Goal: Task Accomplishment & Management: Manage account settings

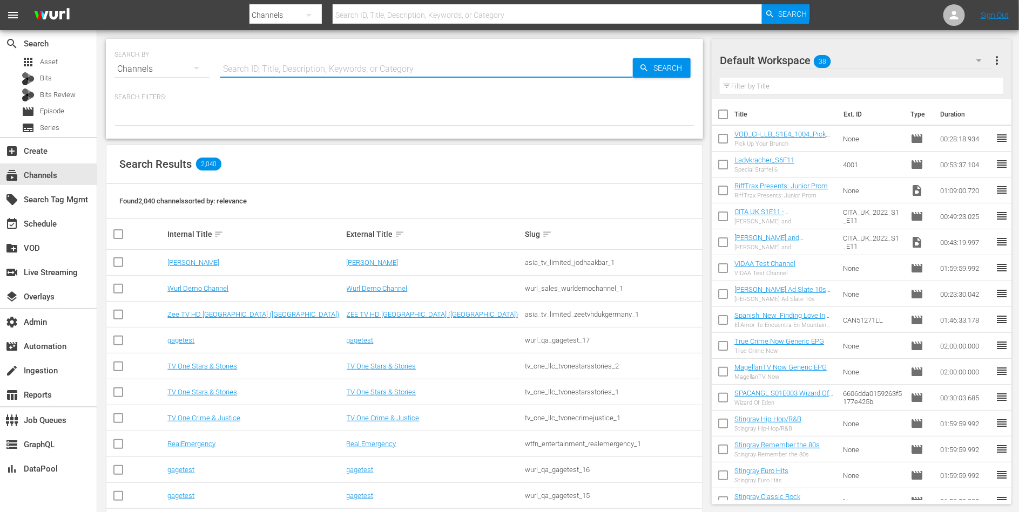
click at [275, 75] on input "text" at bounding box center [426, 69] width 413 height 26
paste input "candlelightmedia_sparklightlove_3"
type input "candlelightmedia_sparklightlove_3"
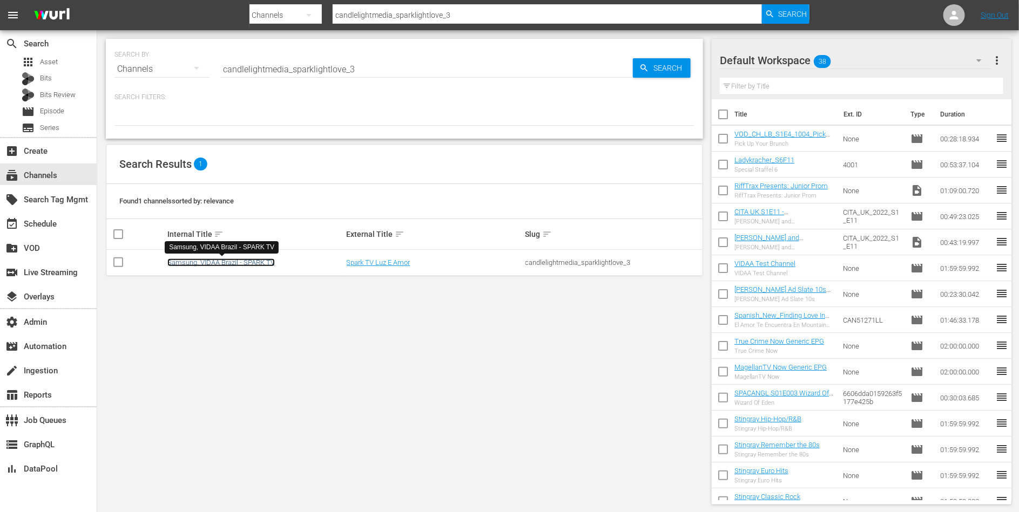
click at [238, 259] on link "Samsung, VIDAA Brazil - SPARK TV" at bounding box center [220, 263] width 107 height 8
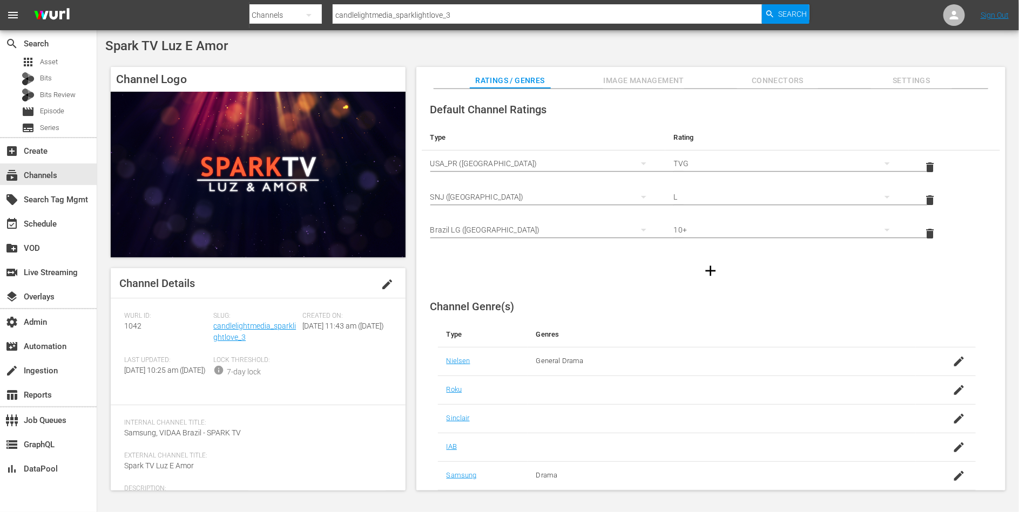
click at [615, 75] on span "Image Management" at bounding box center [643, 80] width 81 height 13
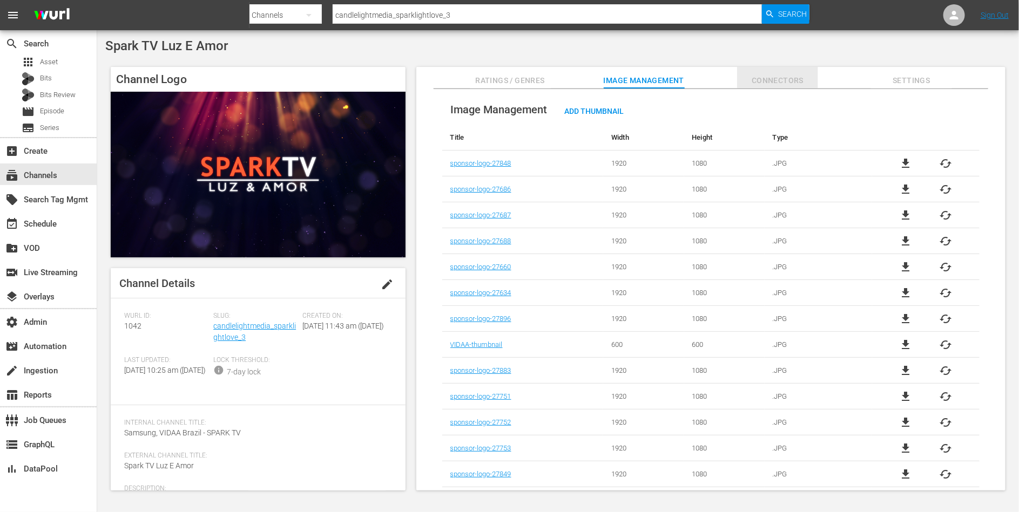
click at [767, 80] on span "Connectors" at bounding box center [777, 80] width 81 height 13
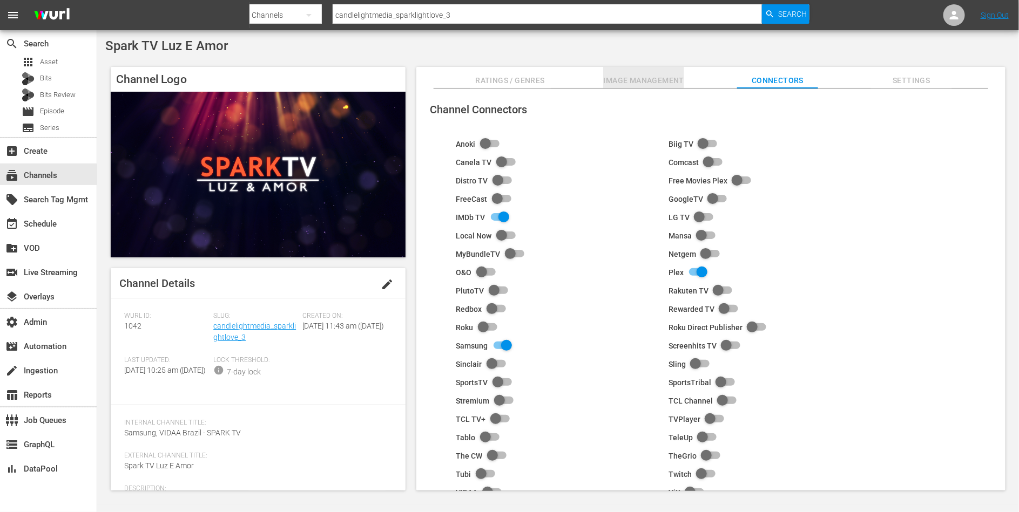
click at [646, 79] on span "Image Management" at bounding box center [643, 80] width 81 height 13
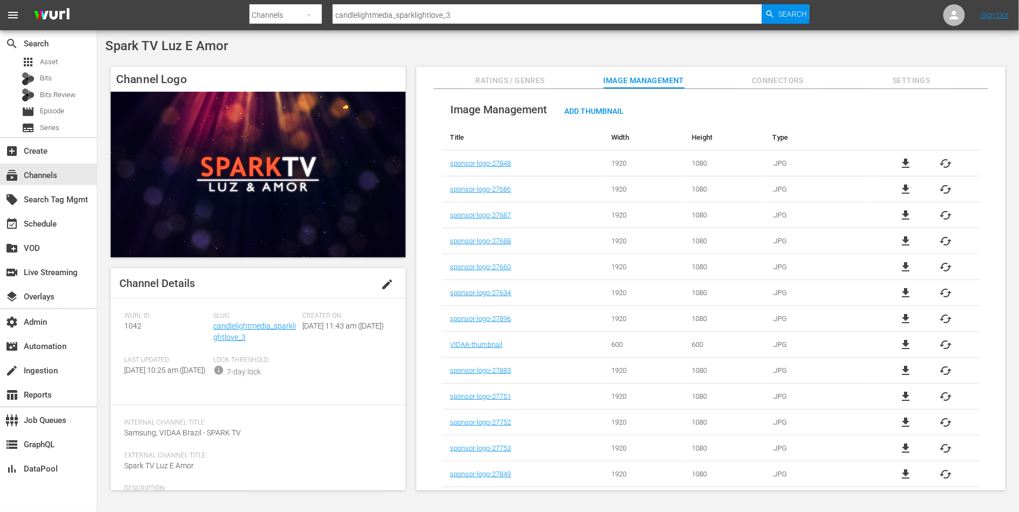
click at [779, 82] on span "Connectors" at bounding box center [777, 80] width 81 height 13
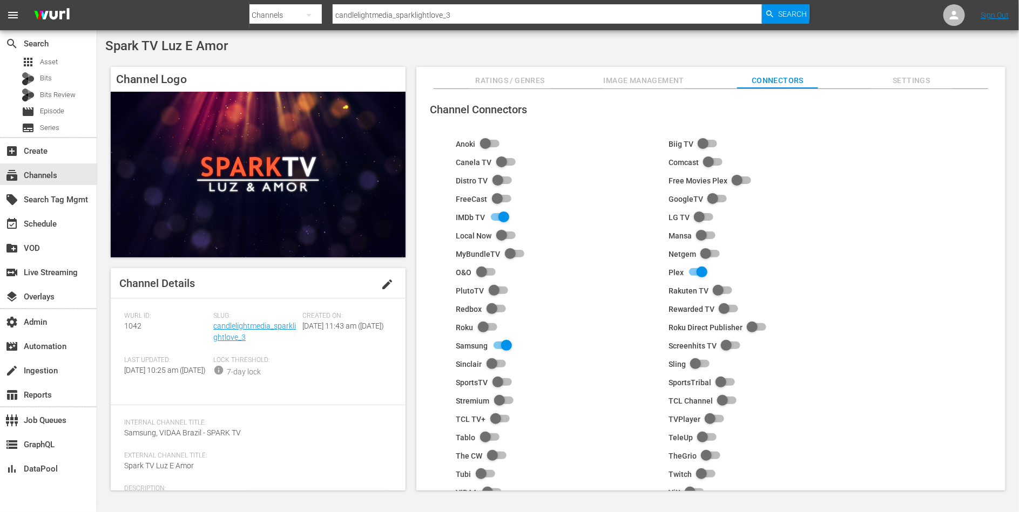
click at [657, 74] on span "Image Management" at bounding box center [643, 80] width 81 height 13
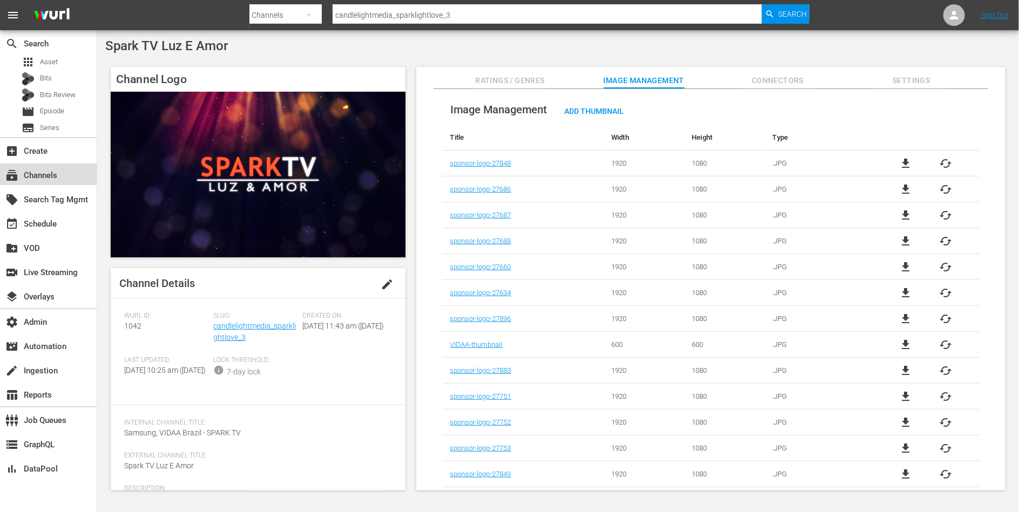
click at [51, 171] on div "subscriptions Channels" at bounding box center [30, 174] width 60 height 10
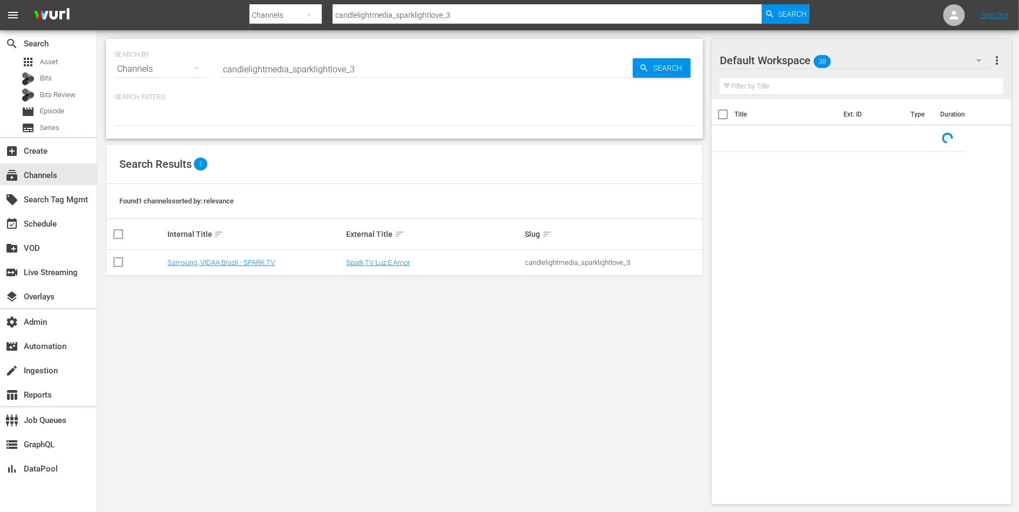
click at [258, 63] on input "candlelightmedia_sparklightlove_3" at bounding box center [426, 69] width 413 height 26
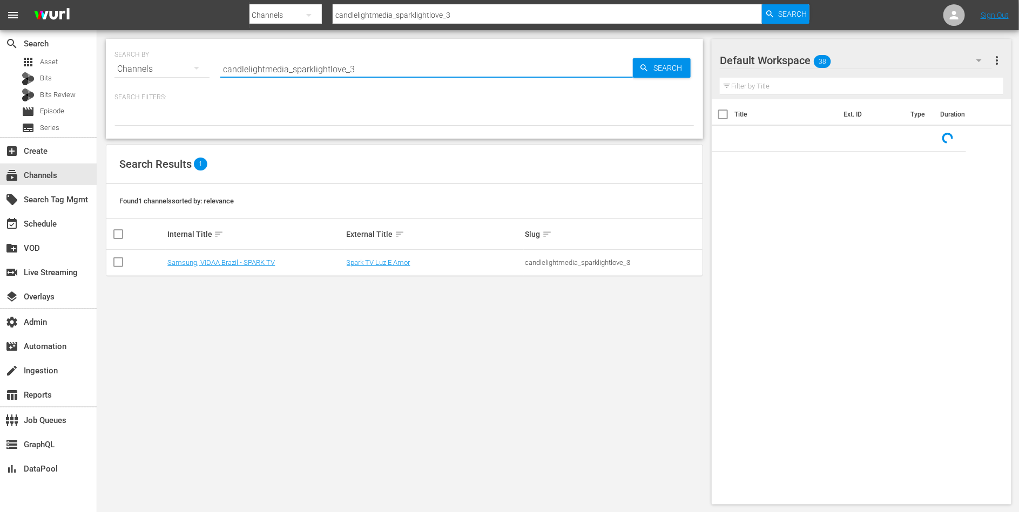
click at [258, 63] on input "candlelightmedia_sparklightlove_3" at bounding box center [426, 69] width 413 height 26
paste input "Spark TV Luz E Amor"
type input "Spark TV Luz E Amor"
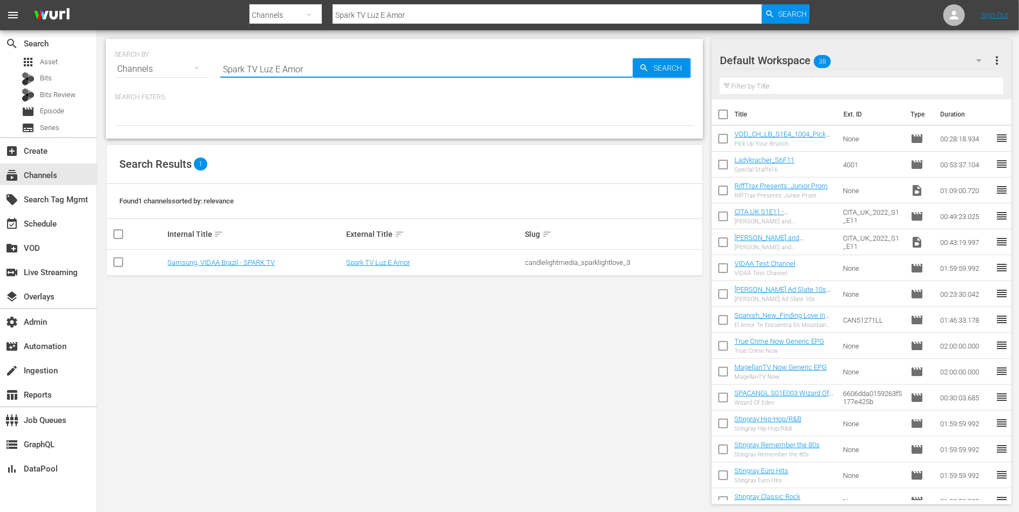
drag, startPoint x: 260, startPoint y: 69, endPoint x: 301, endPoint y: 69, distance: 40.5
click at [301, 69] on input "Spark TV Luz E Amor" at bounding box center [426, 69] width 413 height 26
type input "Spark TVr"
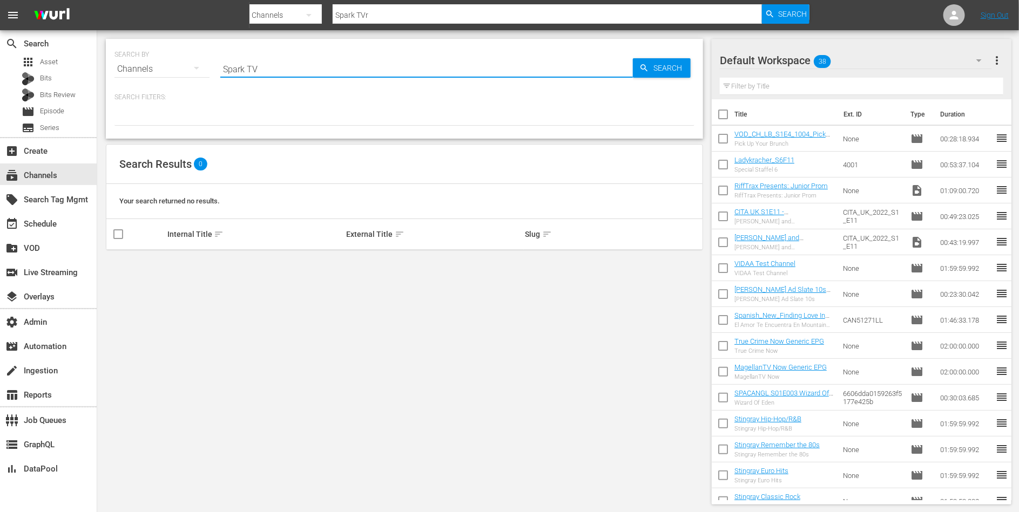
type input "Spark TV"
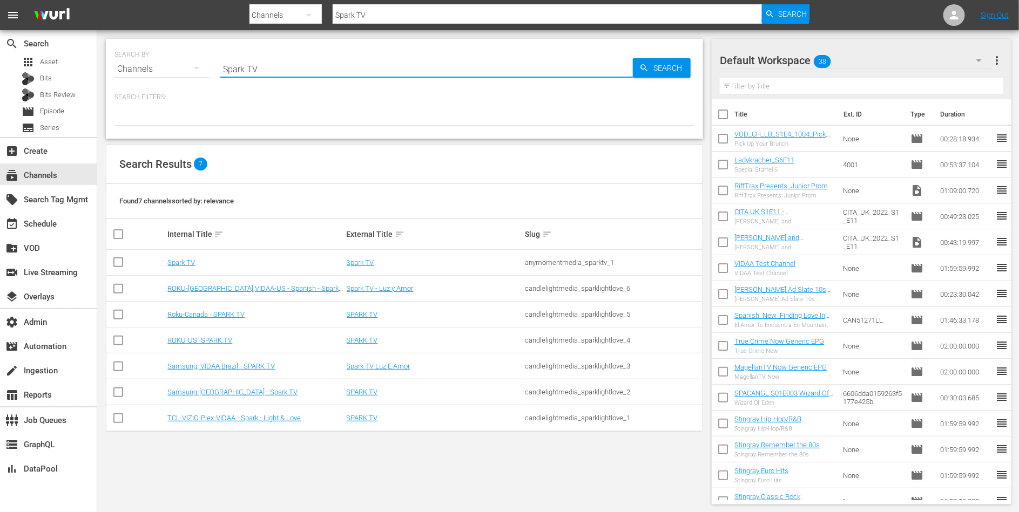
click at [539, 364] on div "candlelightmedia_sparklightlove_3" at bounding box center [612, 366] width 175 height 8
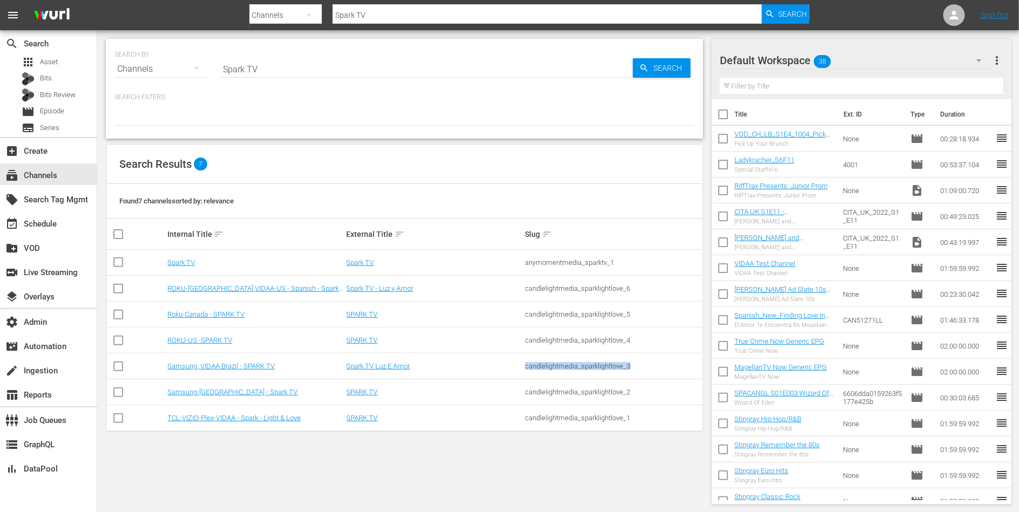
click at [539, 364] on div "candlelightmedia_sparklightlove_3" at bounding box center [612, 366] width 175 height 8
click at [562, 288] on div "candlelightmedia_sparklightlove_6" at bounding box center [612, 289] width 175 height 8
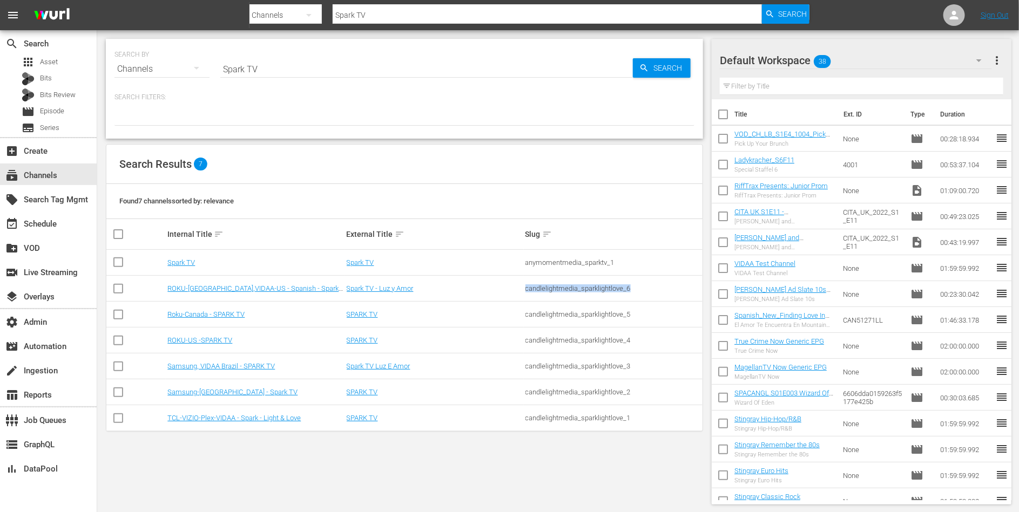
copy tbody "candlelightmedia_sparklightlove_6"
click at [58, 63] on div "apps Asset" at bounding box center [48, 62] width 97 height 15
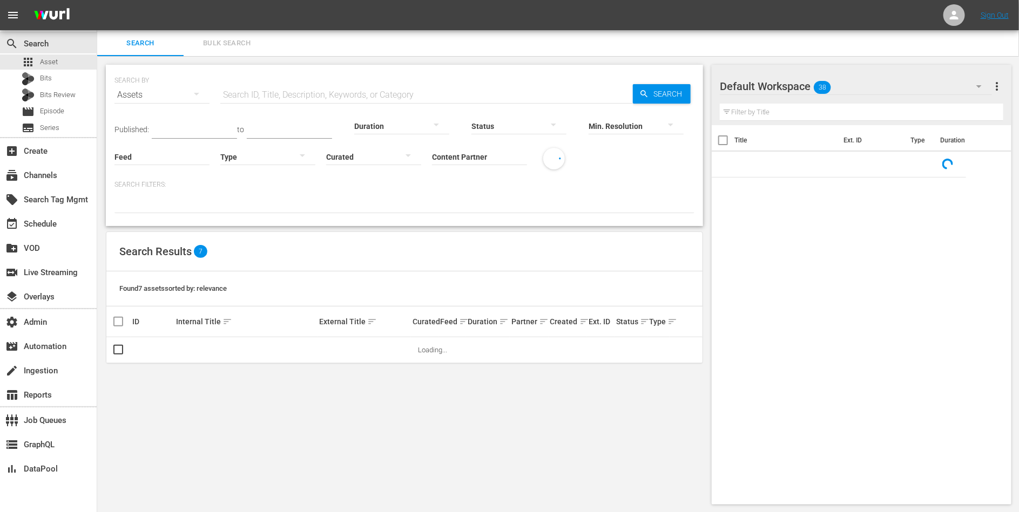
click at [472, 157] on input "Content Partner" at bounding box center [479, 157] width 95 height 39
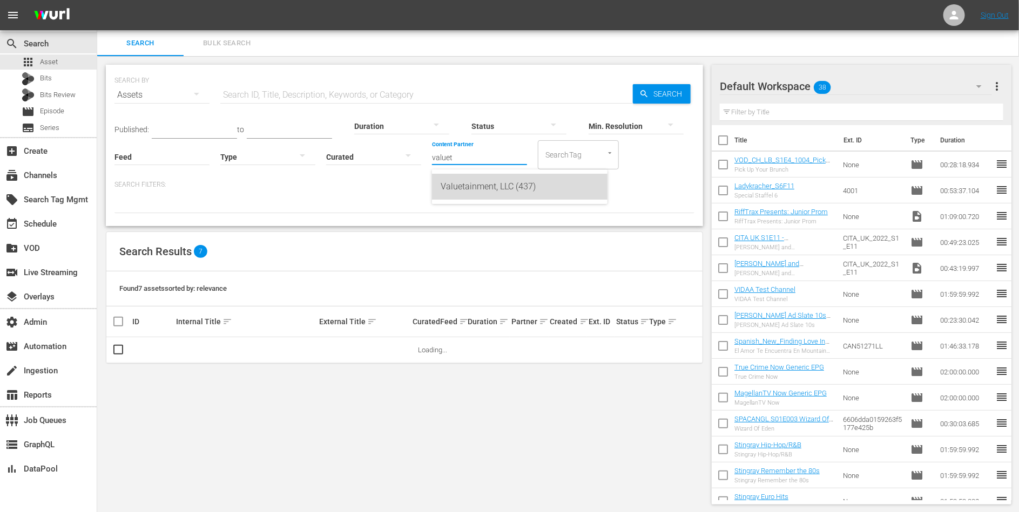
click at [479, 184] on div "Valuetainment, LLC (437)" at bounding box center [520, 187] width 158 height 26
type input "Valuetainment, LLC (437)"
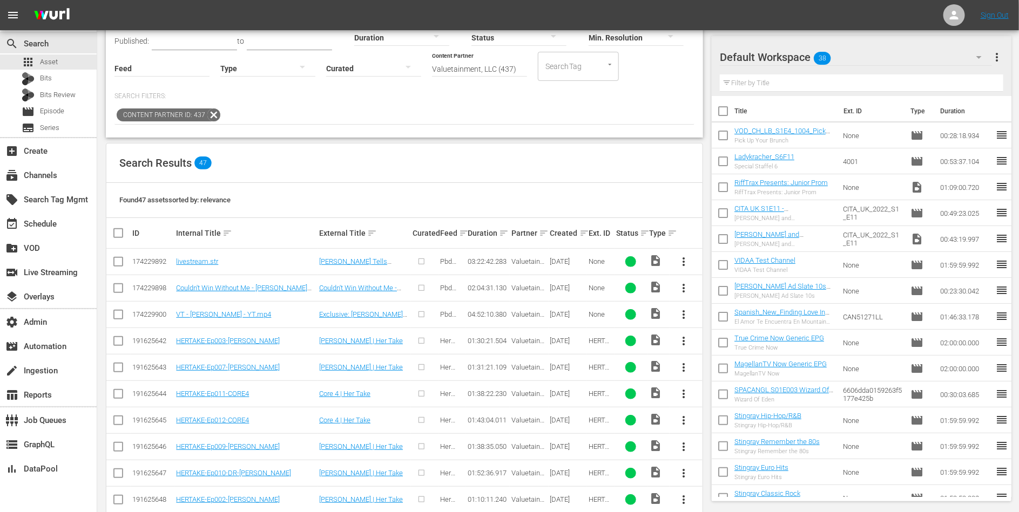
scroll to position [71, 0]
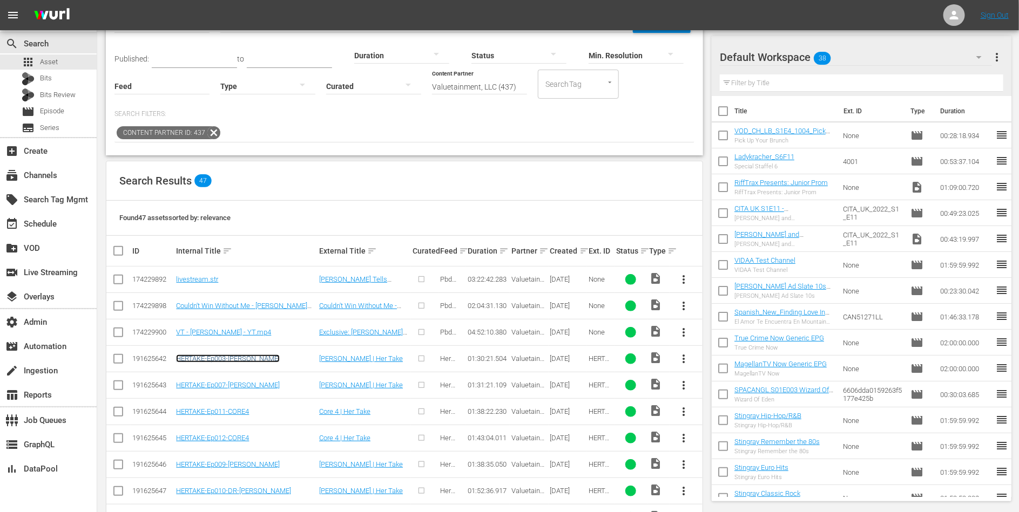
click at [238, 355] on link "HERTAKE-Ep003-ANN-COULTER" at bounding box center [228, 359] width 104 height 8
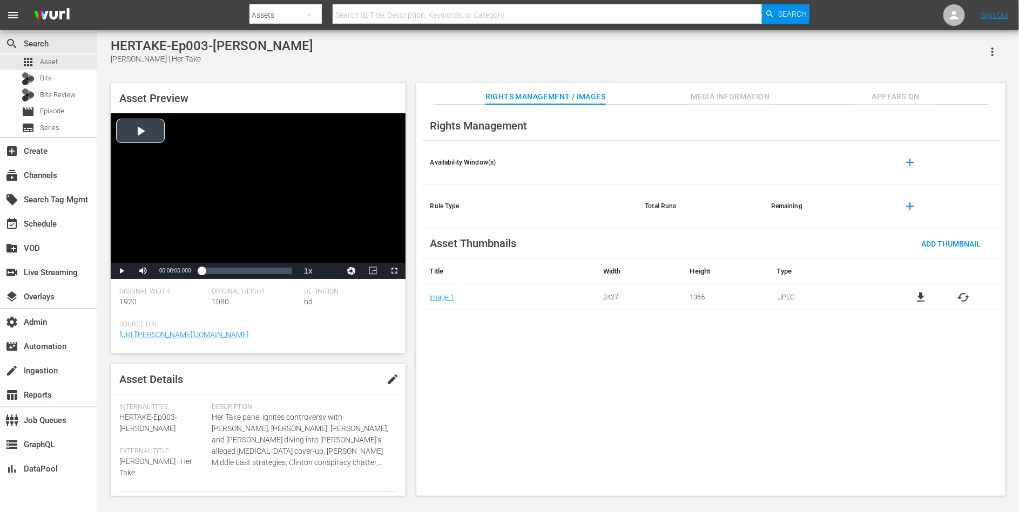
click at [165, 228] on div "Video Player" at bounding box center [258, 188] width 295 height 150
click at [121, 271] on span "Video Player" at bounding box center [121, 271] width 0 height 0
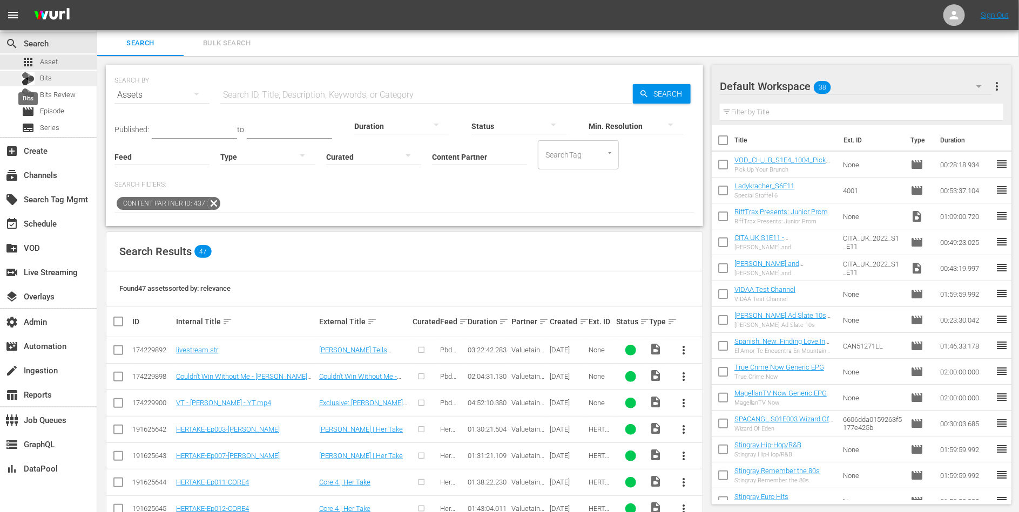
click at [33, 72] on div at bounding box center [28, 78] width 13 height 13
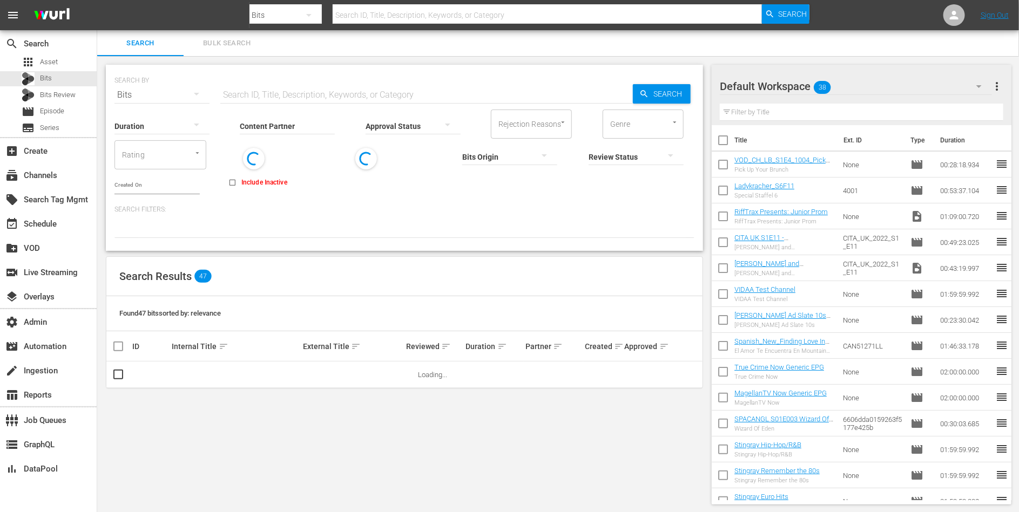
click at [307, 125] on input "Content Partner" at bounding box center [287, 126] width 95 height 39
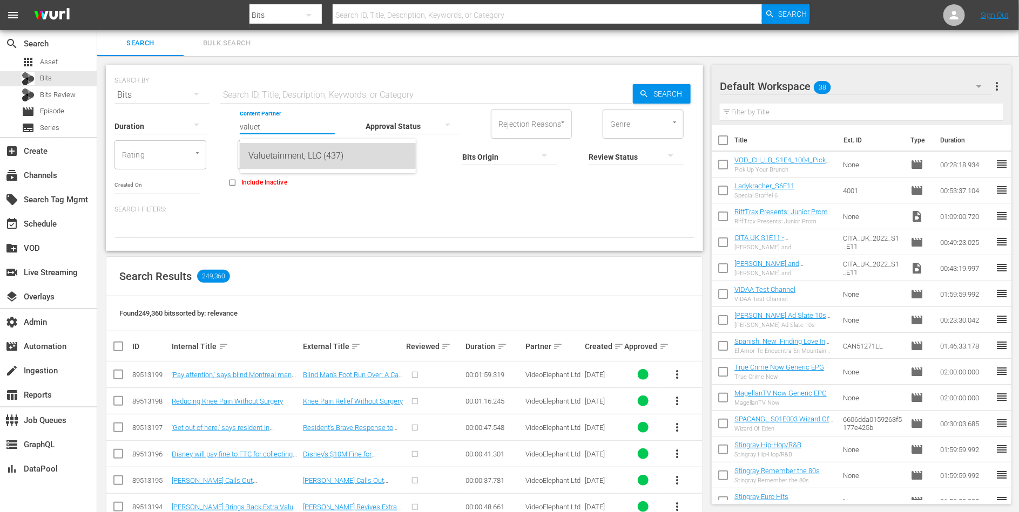
click at [319, 156] on div "Valuetainment, LLC (437)" at bounding box center [328, 156] width 158 height 26
type input "Valuetainment, LLC (437)"
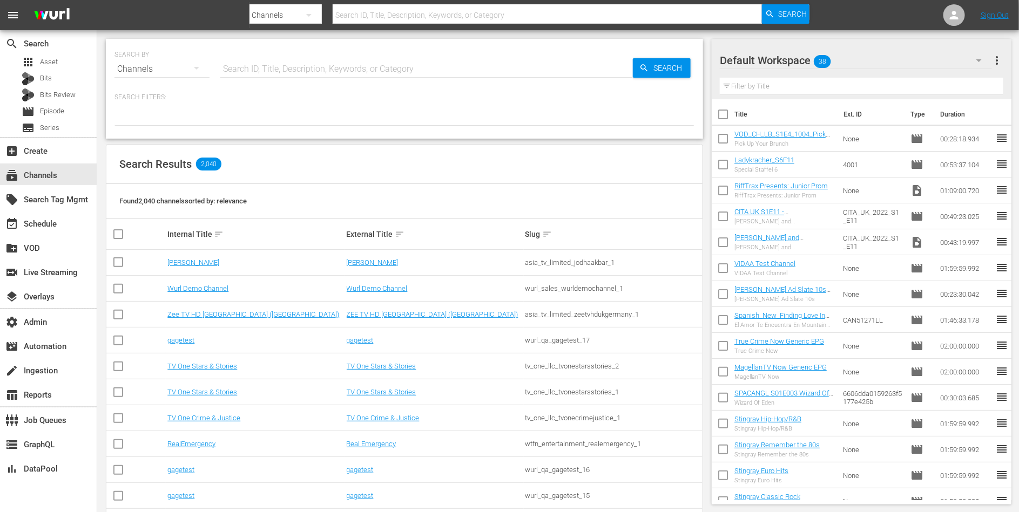
click at [289, 67] on input "text" at bounding box center [426, 69] width 413 height 26
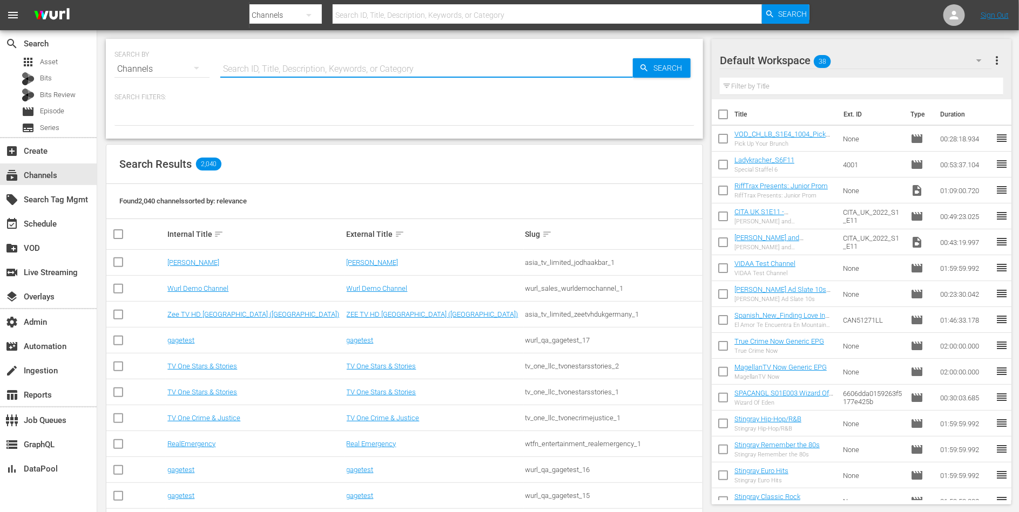
paste input "gsn_crunchyroll_1"
type input "gsn_crunchyroll_1"
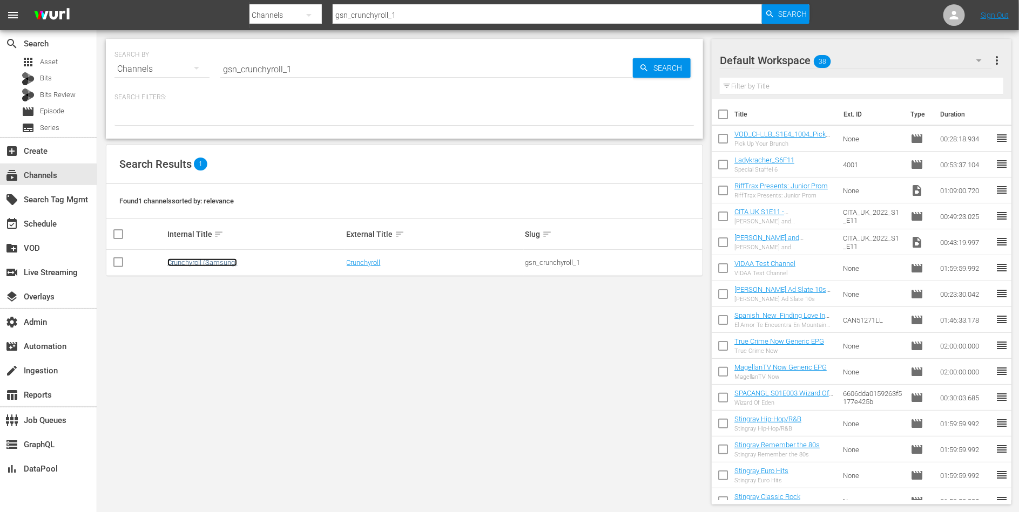
click at [217, 266] on link "Crunchyroll (Samsung)" at bounding box center [202, 263] width 70 height 8
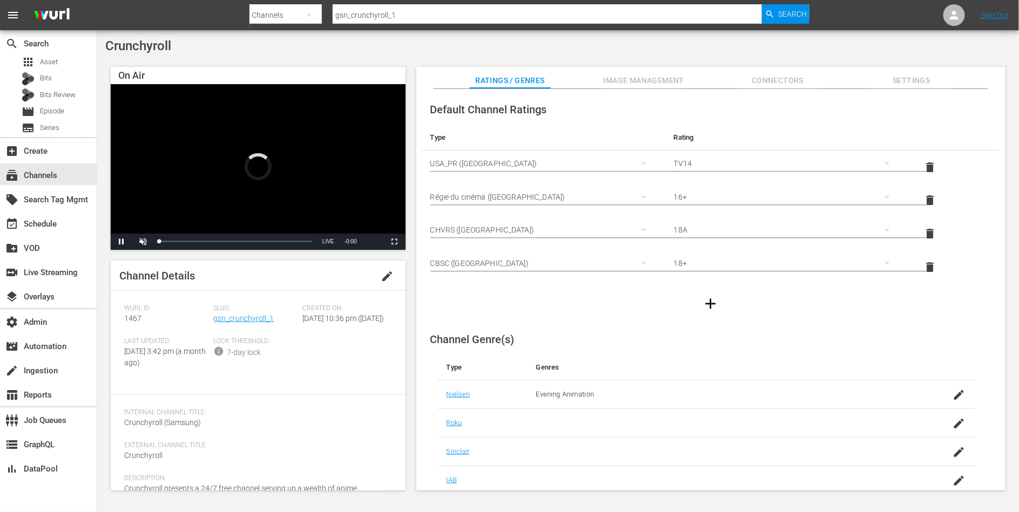
click at [644, 76] on span "Image Management" at bounding box center [643, 80] width 81 height 13
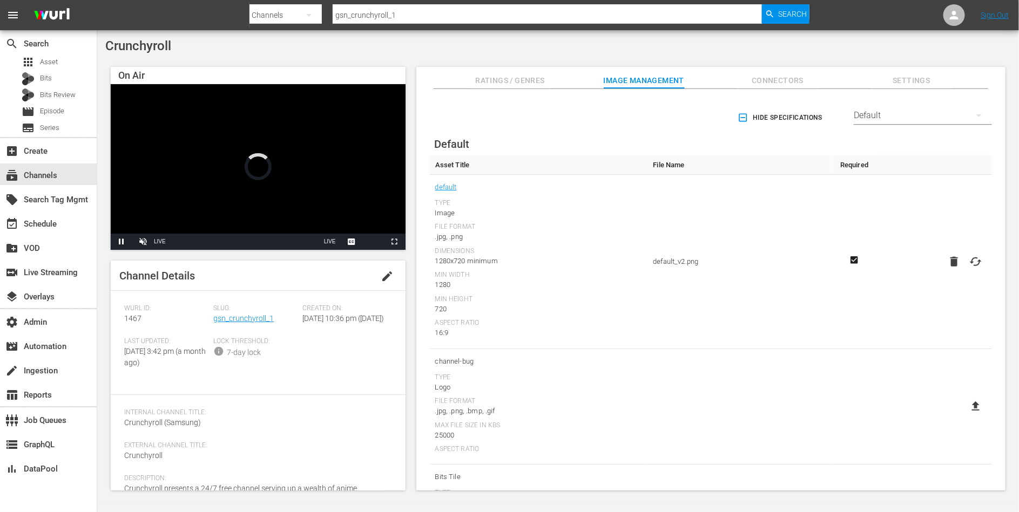
click at [782, 75] on span "Connectors" at bounding box center [777, 80] width 81 height 13
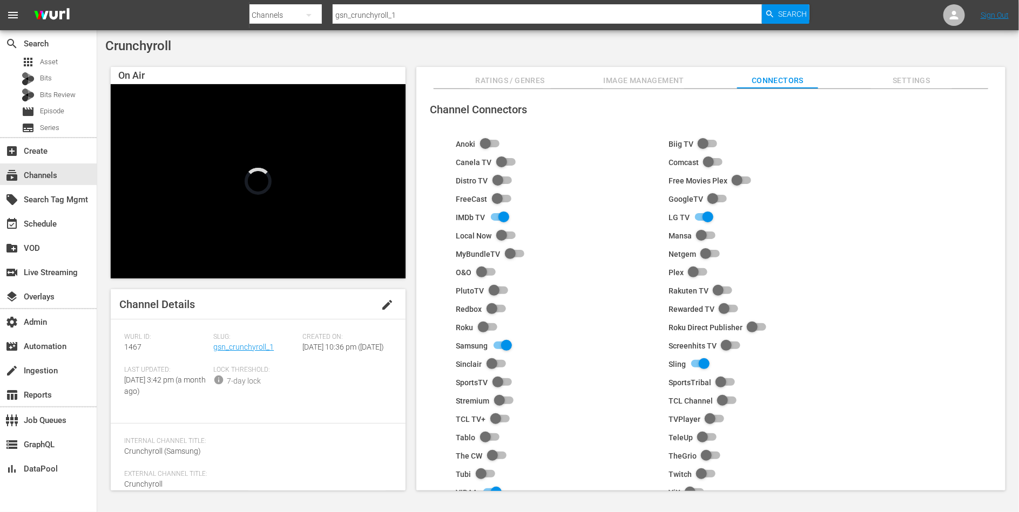
click at [633, 80] on span "Image Management" at bounding box center [643, 80] width 81 height 13
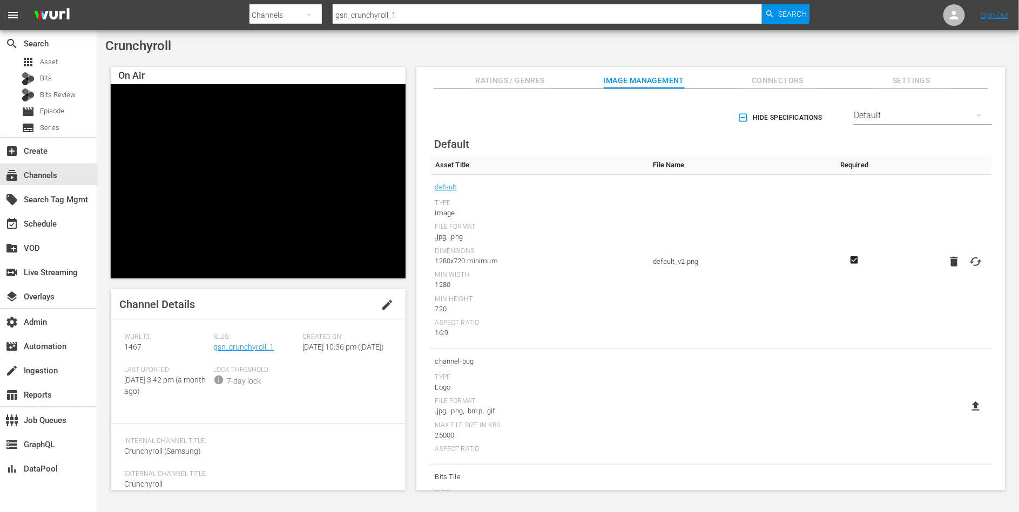
click at [873, 118] on div "Default" at bounding box center [923, 115] width 138 height 30
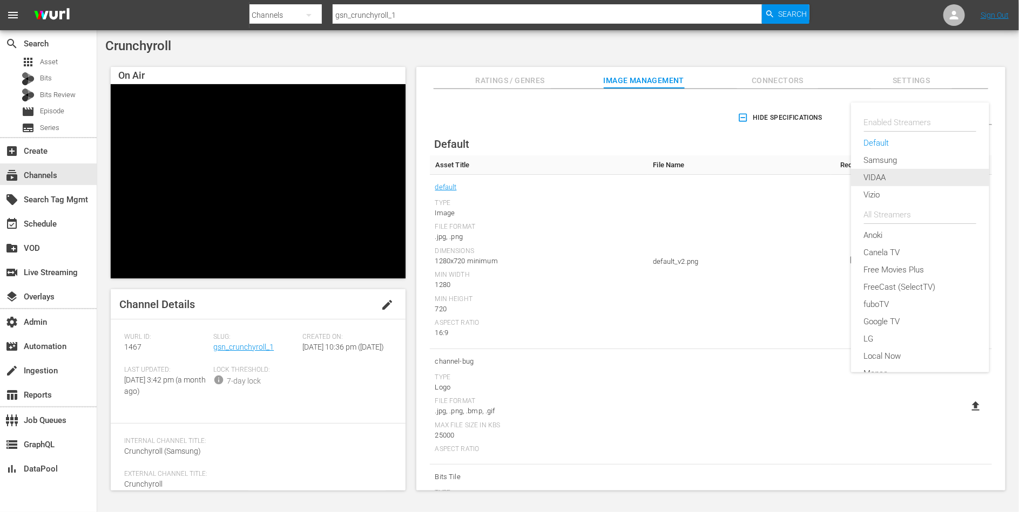
click at [879, 178] on div "VIDAA" at bounding box center [920, 177] width 112 height 17
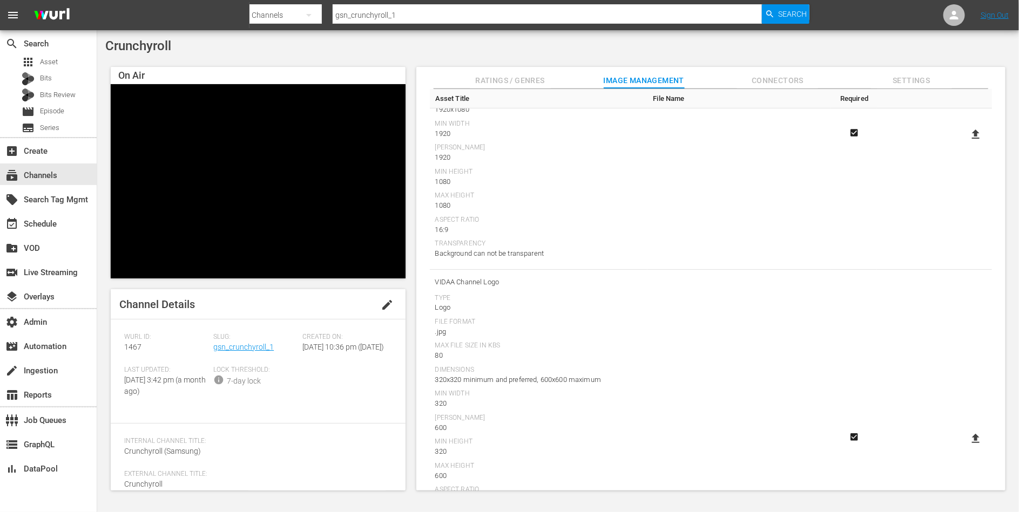
scroll to position [227, 0]
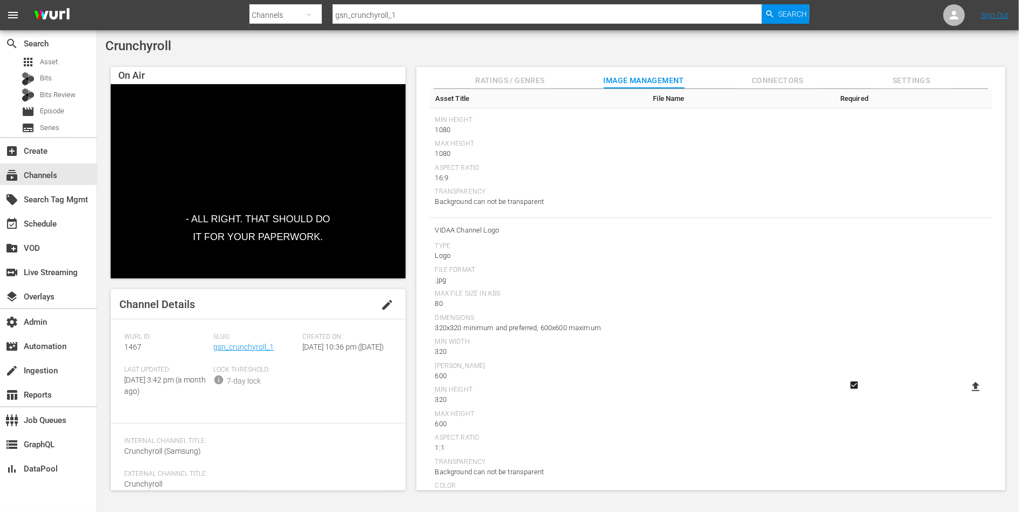
click at [454, 228] on span "VIDAA Channel Logo" at bounding box center [538, 231] width 207 height 14
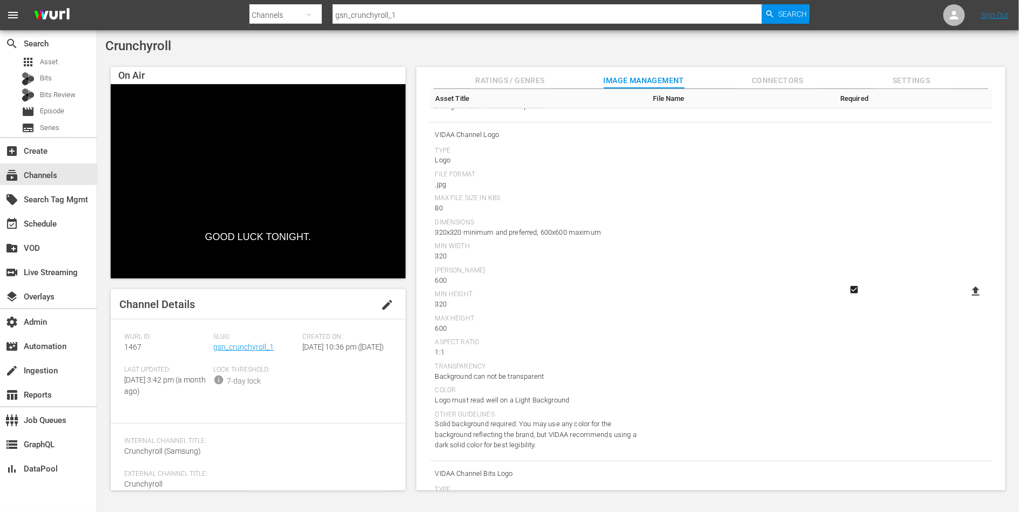
scroll to position [292, 0]
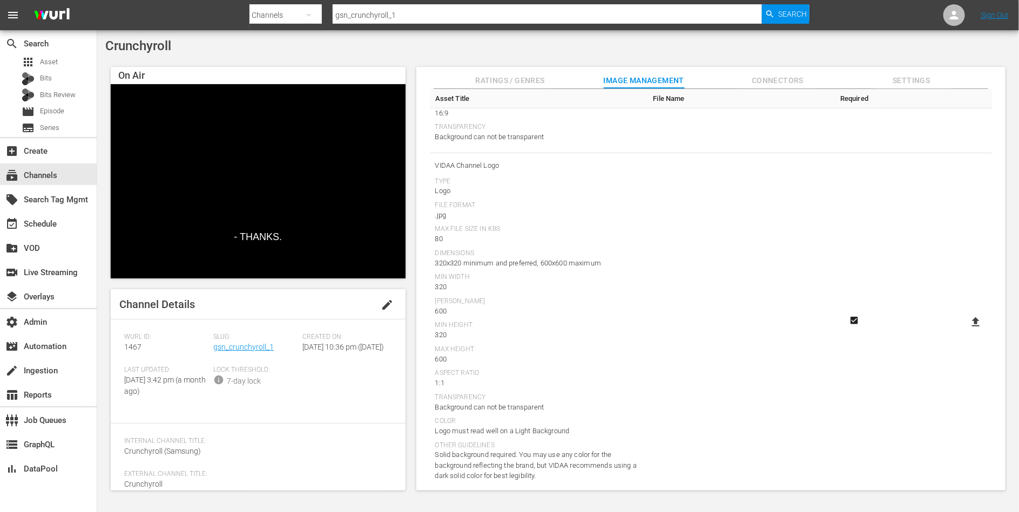
click at [469, 164] on span "VIDAA Channel Logo" at bounding box center [538, 166] width 207 height 14
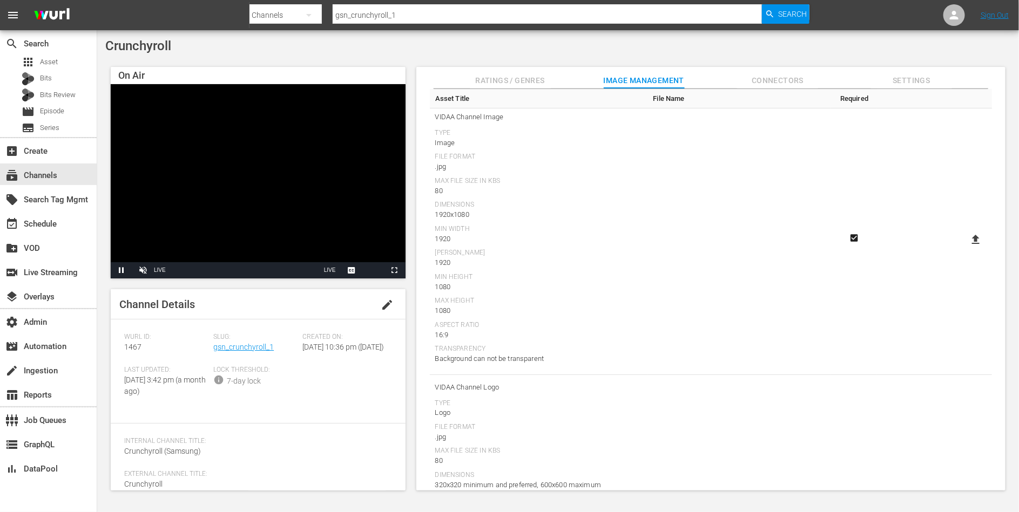
scroll to position [0, 0]
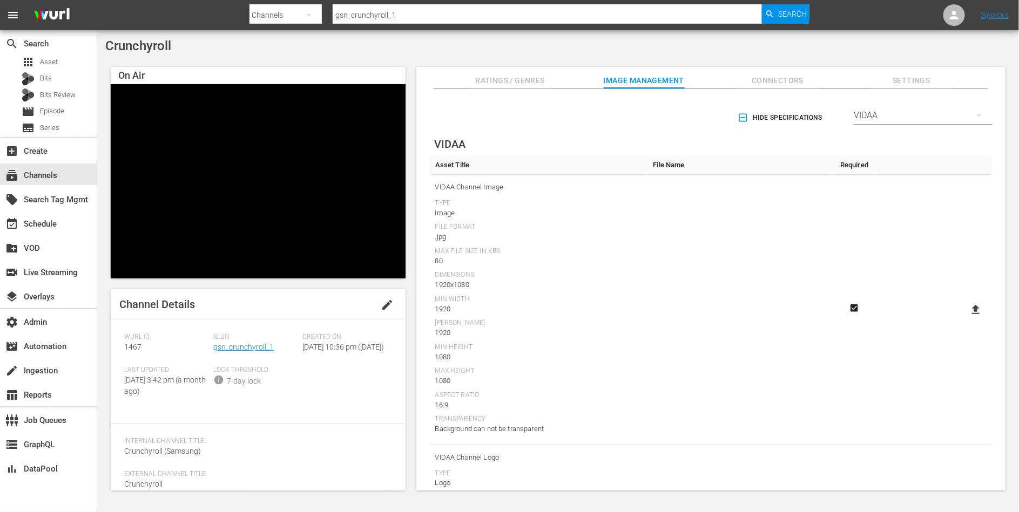
click at [916, 82] on span "Settings" at bounding box center [911, 80] width 81 height 13
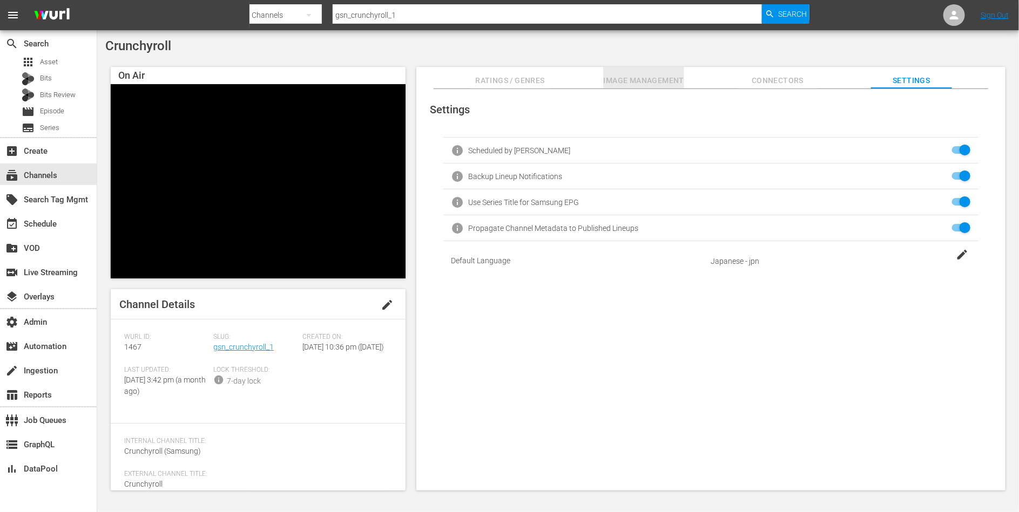
click at [648, 81] on span "Image Management" at bounding box center [643, 80] width 81 height 13
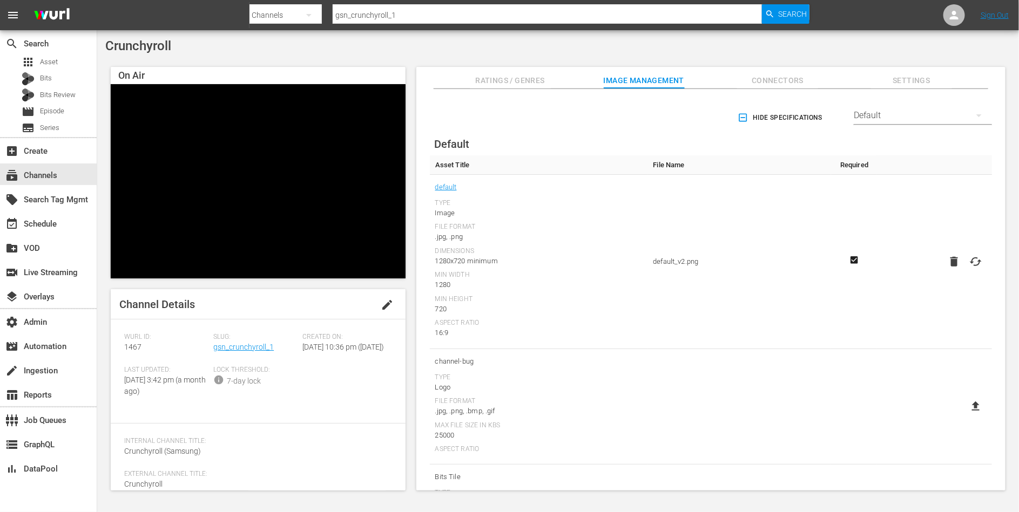
click at [874, 116] on div "Default" at bounding box center [923, 115] width 138 height 30
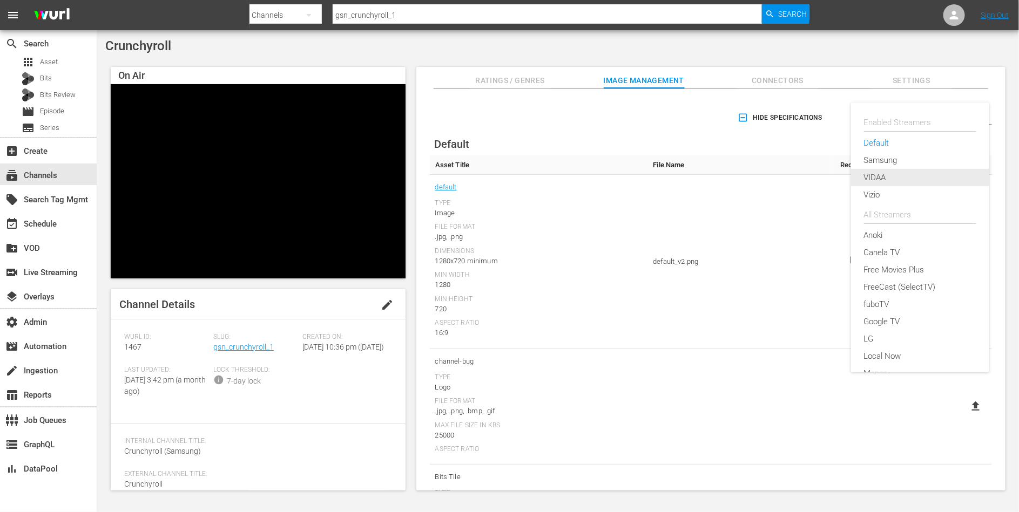
click at [882, 174] on div "VIDAA" at bounding box center [920, 177] width 112 height 17
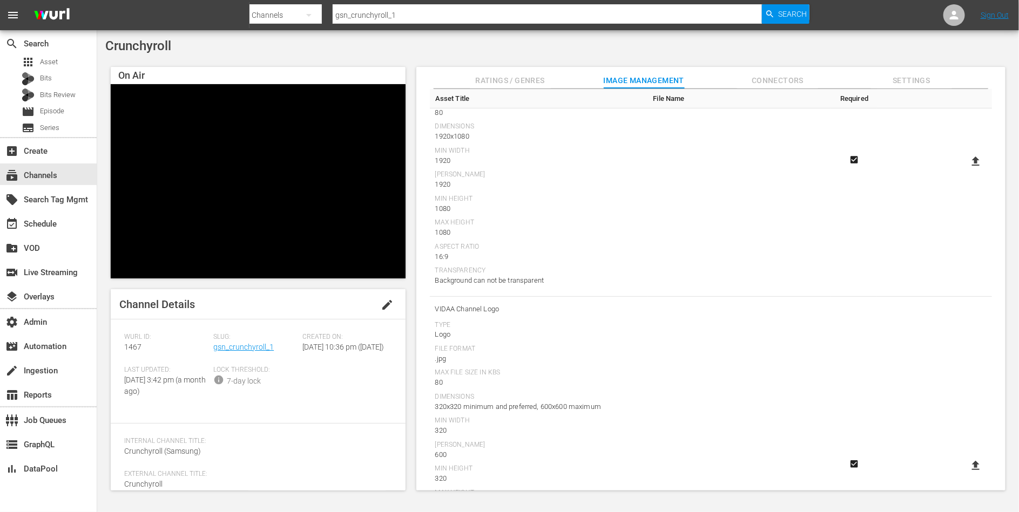
scroll to position [294, 0]
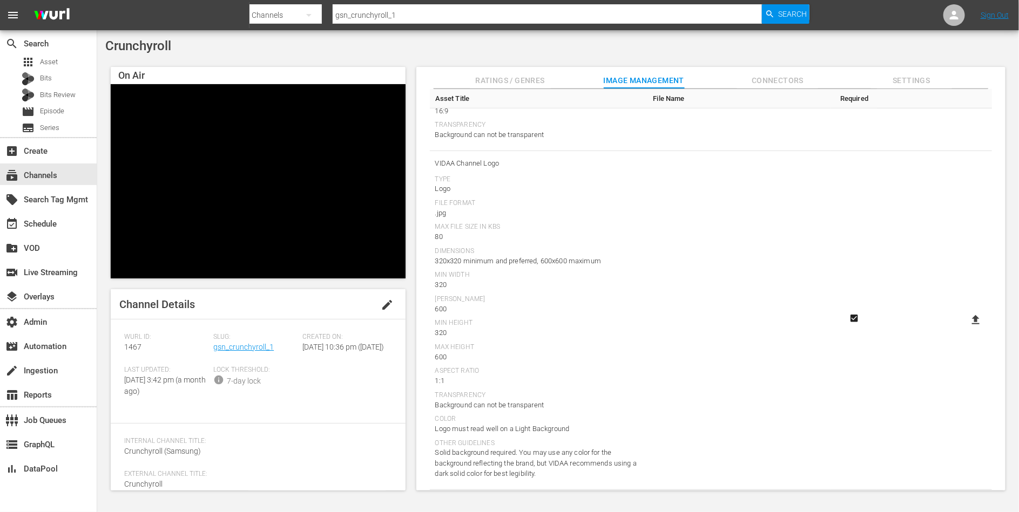
click at [974, 319] on icon at bounding box center [976, 319] width 8 height 9
click at [965, 329] on input "file" at bounding box center [965, 329] width 1 height 1
type input "C:\fakepath\Crunchroll_VIDAA.jpg"
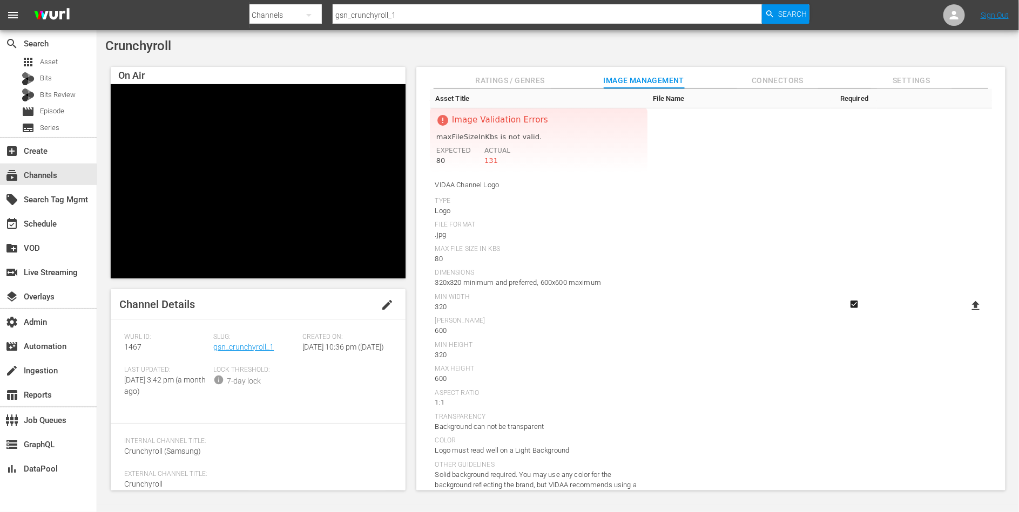
scroll to position [351, 0]
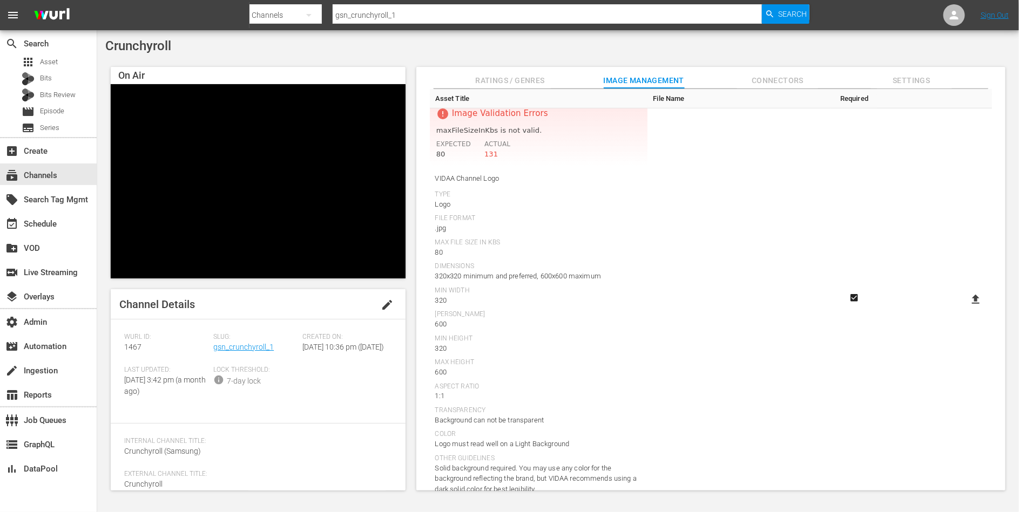
click at [969, 296] on icon at bounding box center [975, 299] width 13 height 13
click at [965, 309] on input "file" at bounding box center [965, 309] width 1 height 1
click at [972, 296] on icon at bounding box center [976, 299] width 8 height 9
click at [965, 309] on input "file" at bounding box center [965, 309] width 1 height 1
type input "C:\fakepath\Crunchroll_VIDAA.jpg"
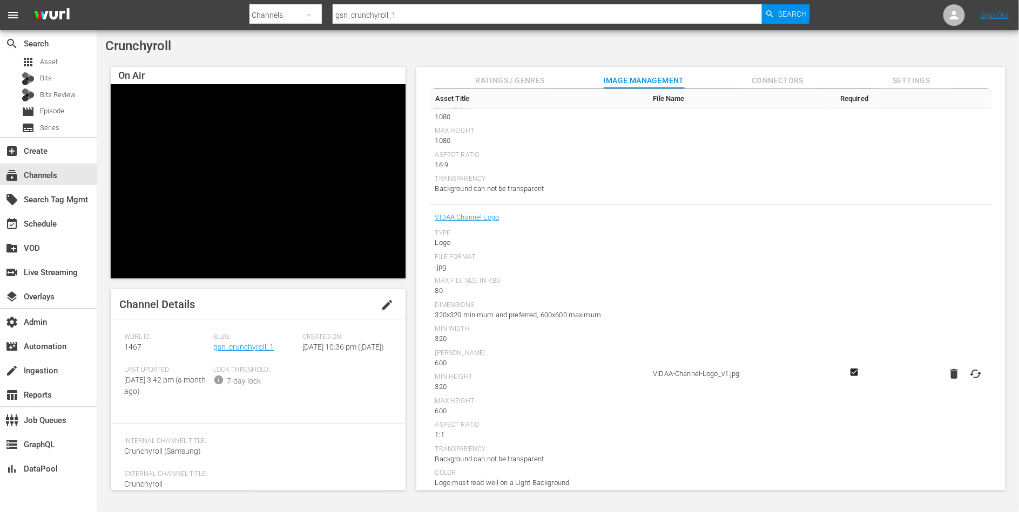
scroll to position [267, 0]
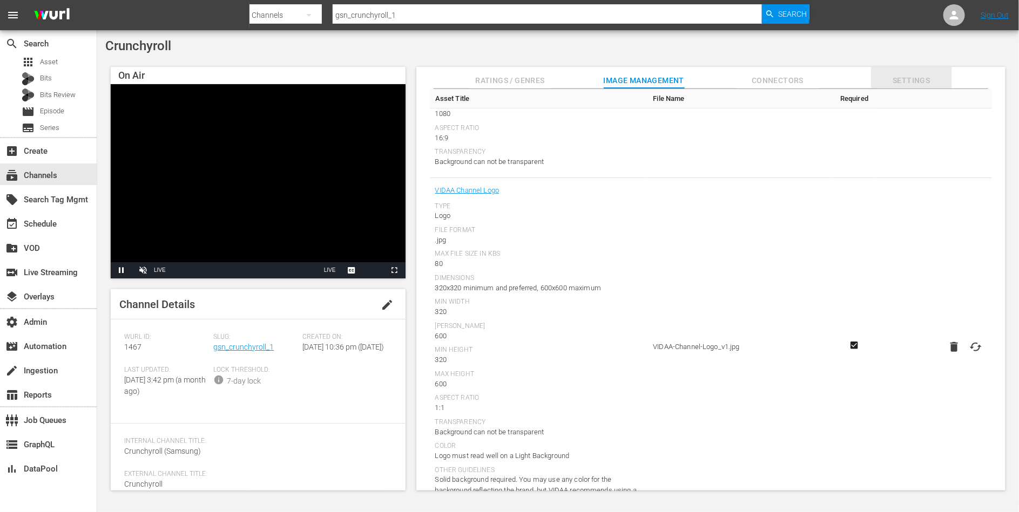
click at [924, 85] on span "Settings" at bounding box center [911, 80] width 81 height 13
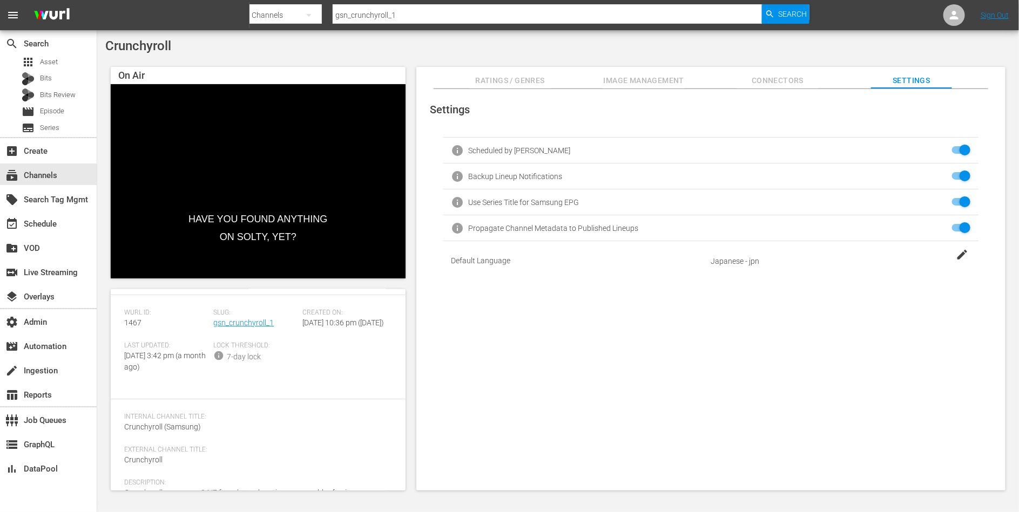
scroll to position [0, 0]
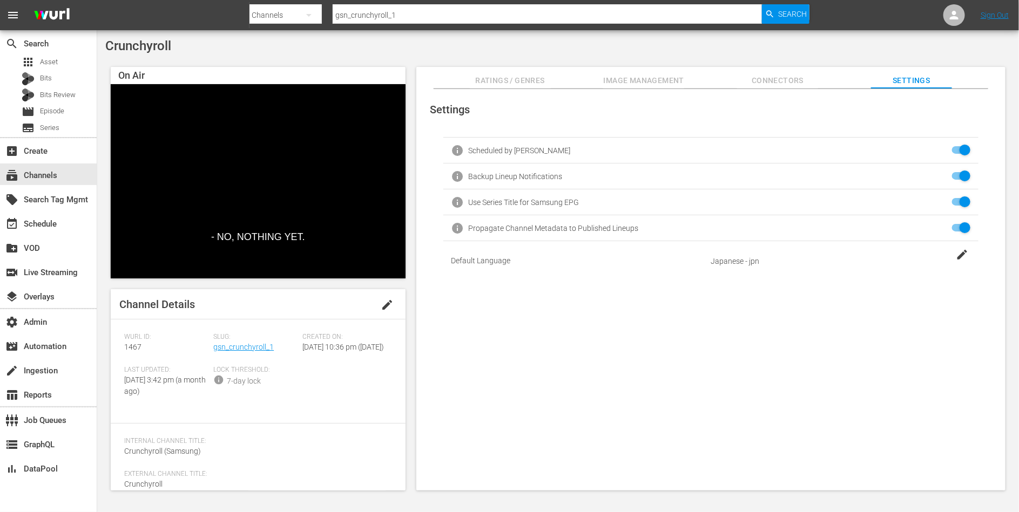
click at [383, 308] on span "edit" at bounding box center [387, 305] width 13 height 13
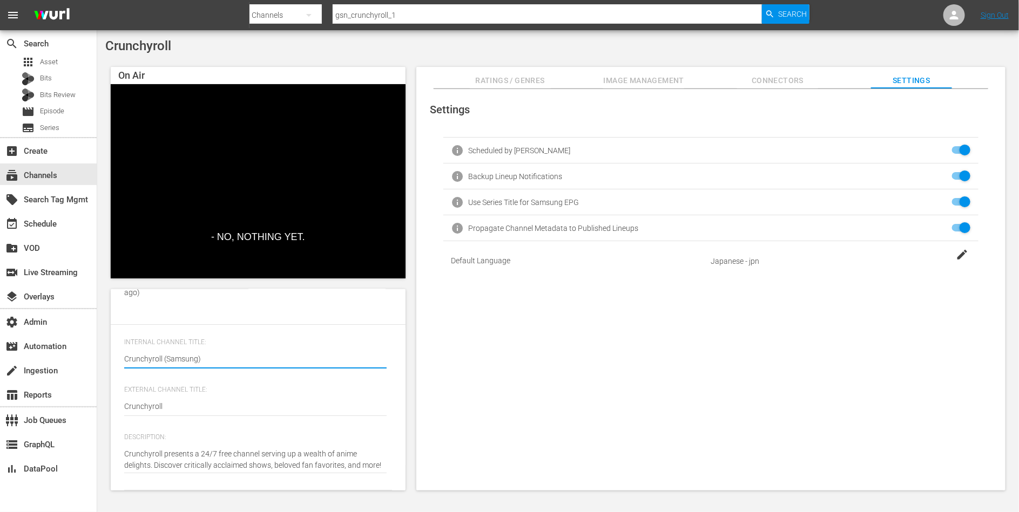
scroll to position [110, 0]
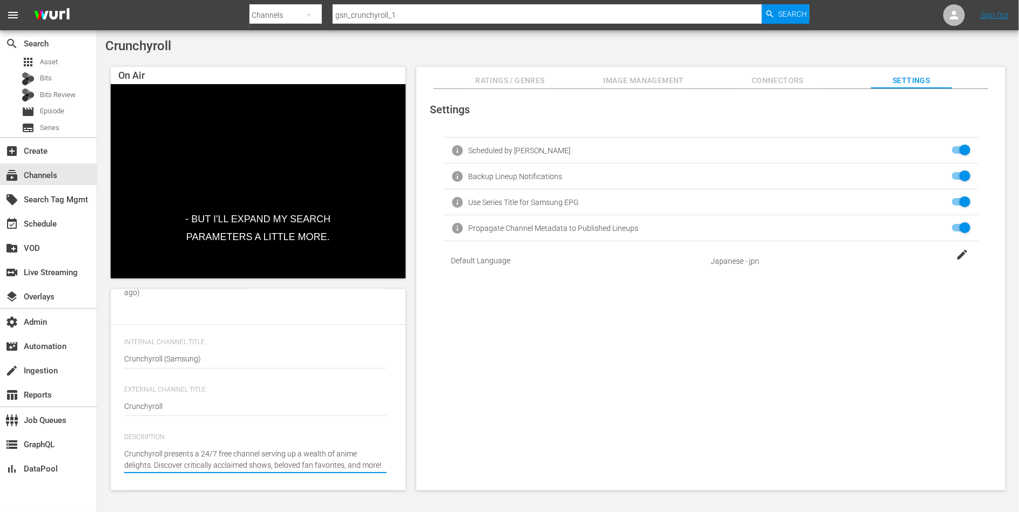
type textarea "Crunchyroll presents a 24/7 free channel serving up a wealth of anime delights.…"
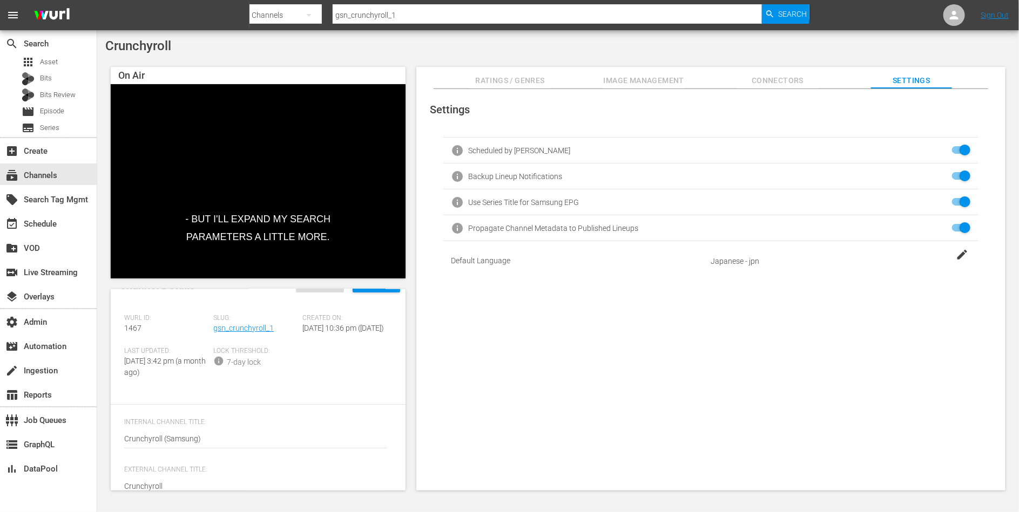
scroll to position [0, 0]
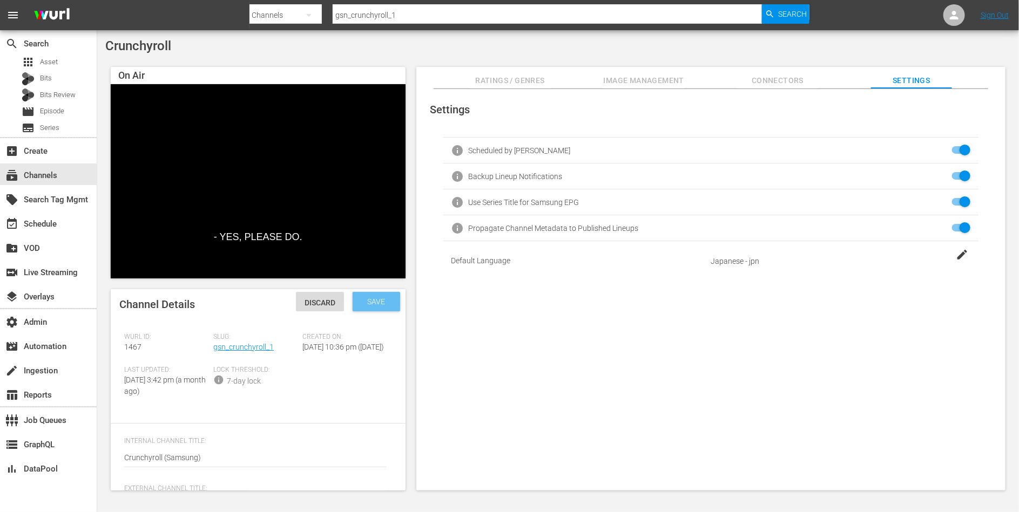
type textarea "Crunchyroll presents a 24/7 free channel serving up a wealth of anime delights.…"
click at [385, 302] on span "Save" at bounding box center [376, 302] width 35 height 9
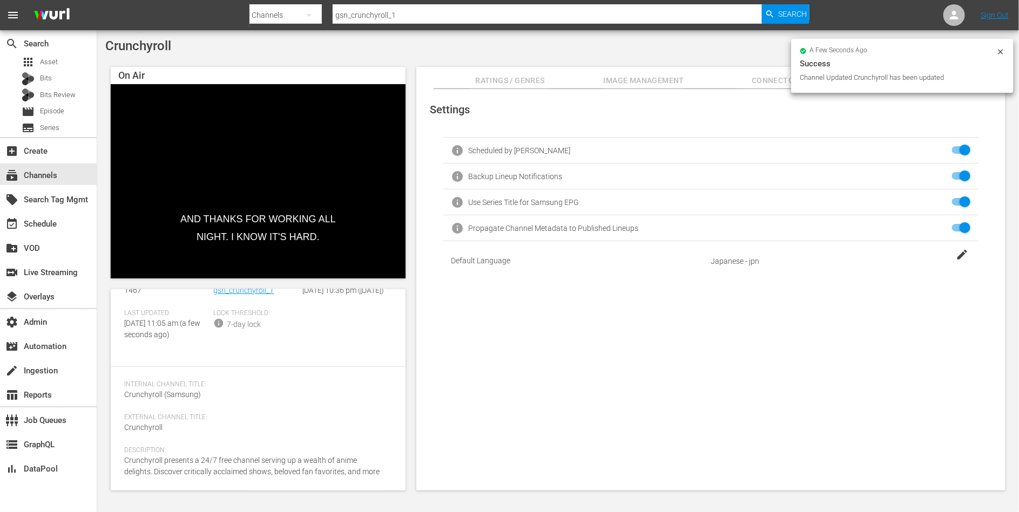
scroll to position [79, 0]
click at [606, 416] on div "Settings info Scheduled by Wurl info Backup Lineup Notifications info Use Serie…" at bounding box center [710, 290] width 589 height 402
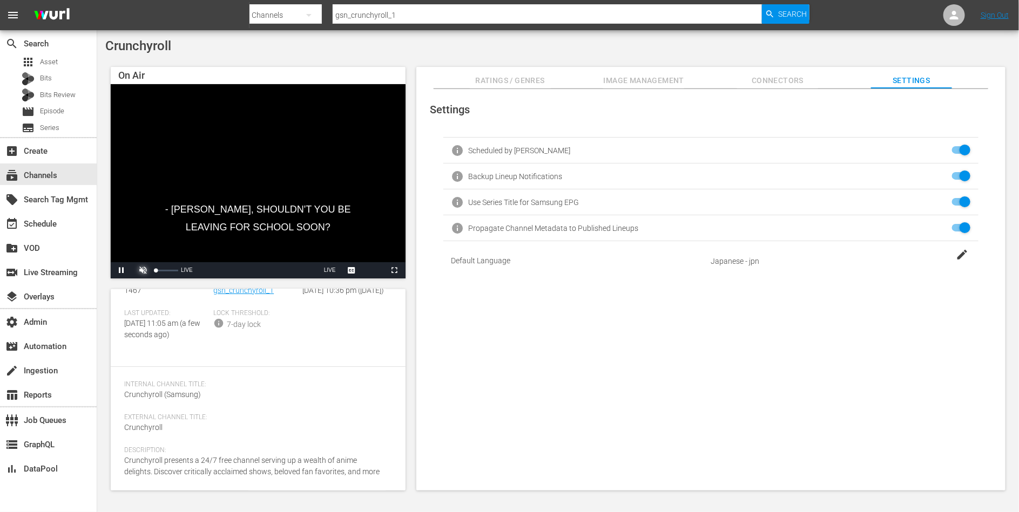
click at [143, 271] on span "Video Player" at bounding box center [143, 271] width 0 height 0
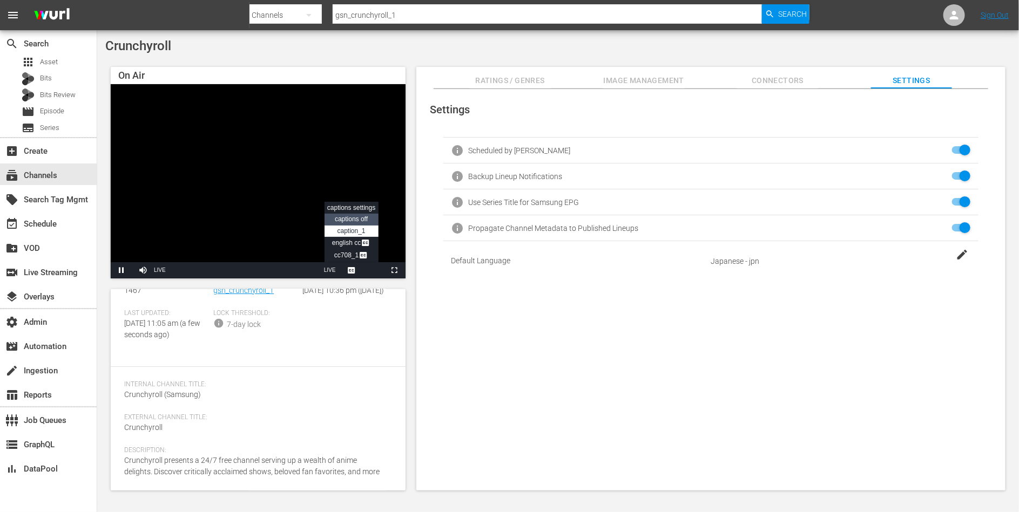
click at [350, 218] on span "captions off" at bounding box center [351, 219] width 33 height 8
click at [143, 271] on span "Video Player" at bounding box center [143, 271] width 0 height 0
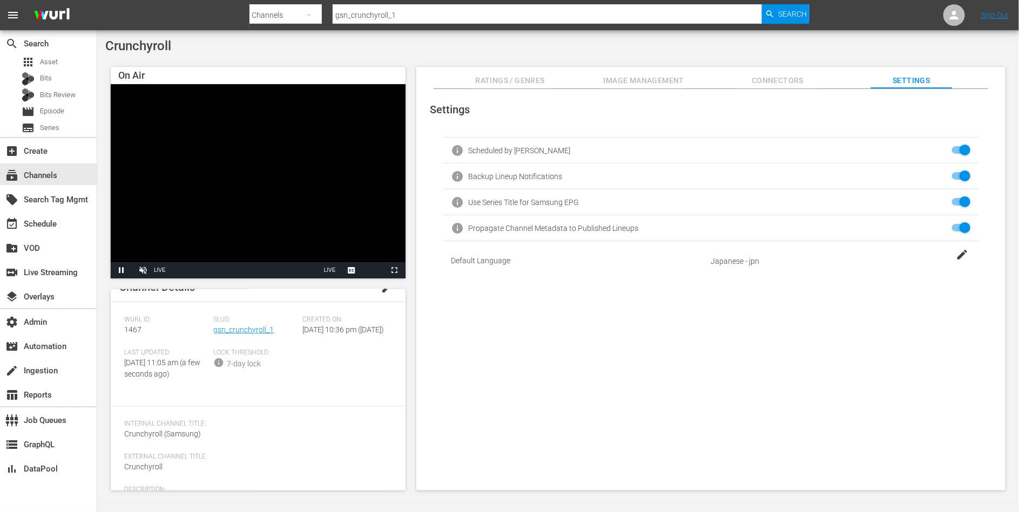
scroll to position [0, 0]
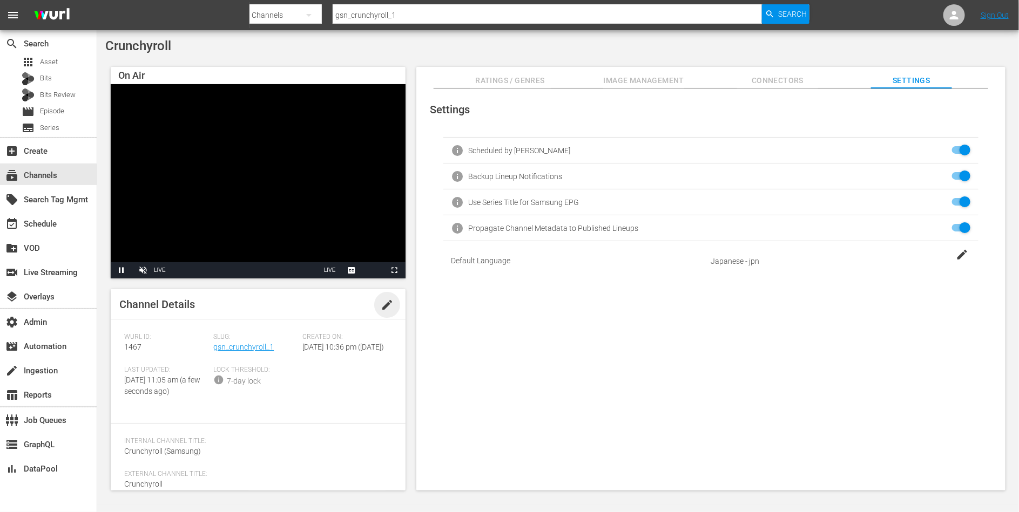
click at [383, 306] on span "edit" at bounding box center [387, 305] width 13 height 13
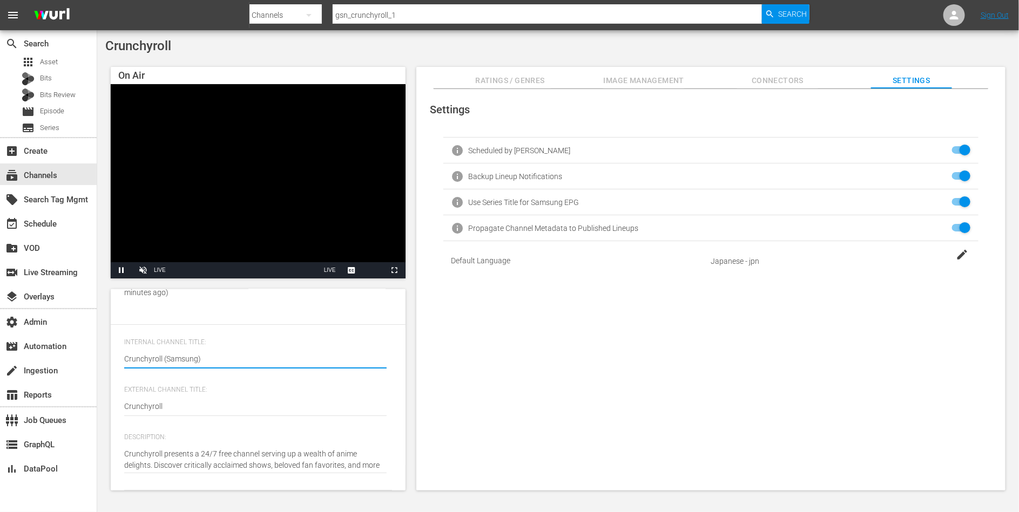
scroll to position [121, 0]
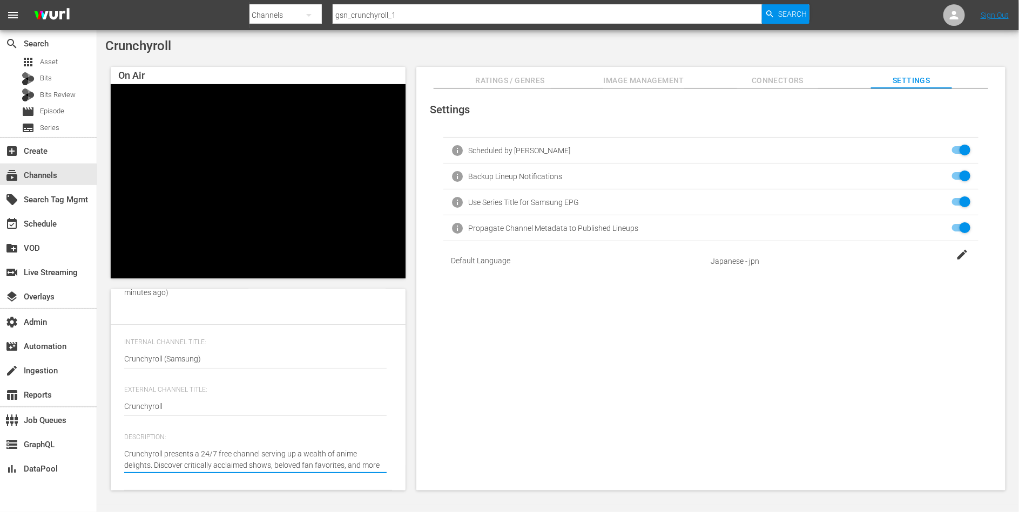
type textarea "Crunchyroll presents a 24/7 free channel serving up a wealth of anime delights.…"
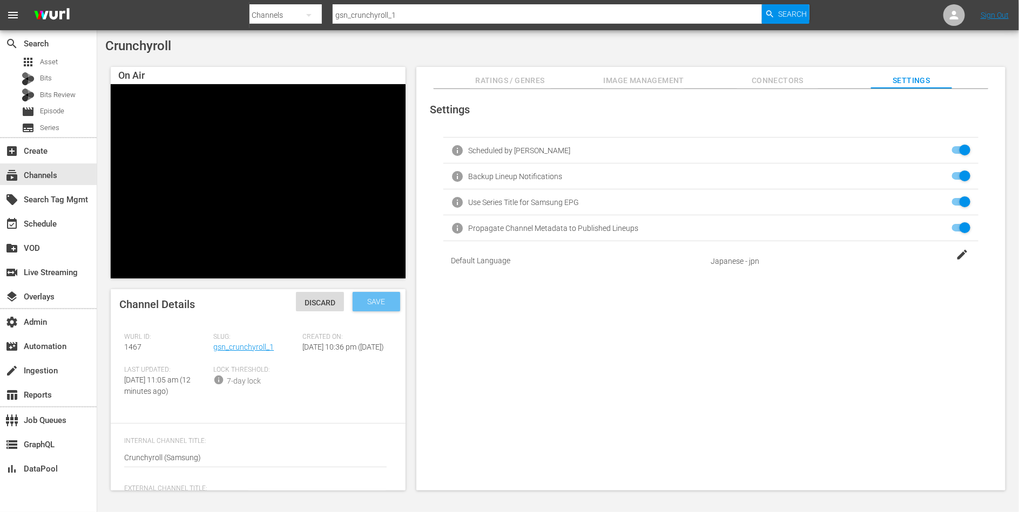
type textarea "Crunchyroll presents a 24/7 free channel serving up a wealth of anime delights.…"
click at [381, 301] on span "Save" at bounding box center [376, 302] width 35 height 9
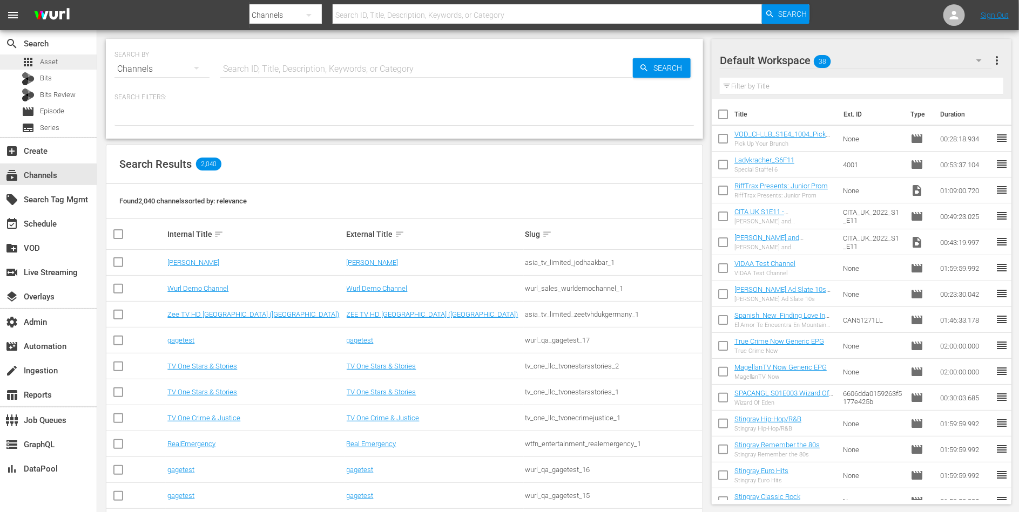
click at [53, 64] on span "Asset" at bounding box center [49, 62] width 18 height 11
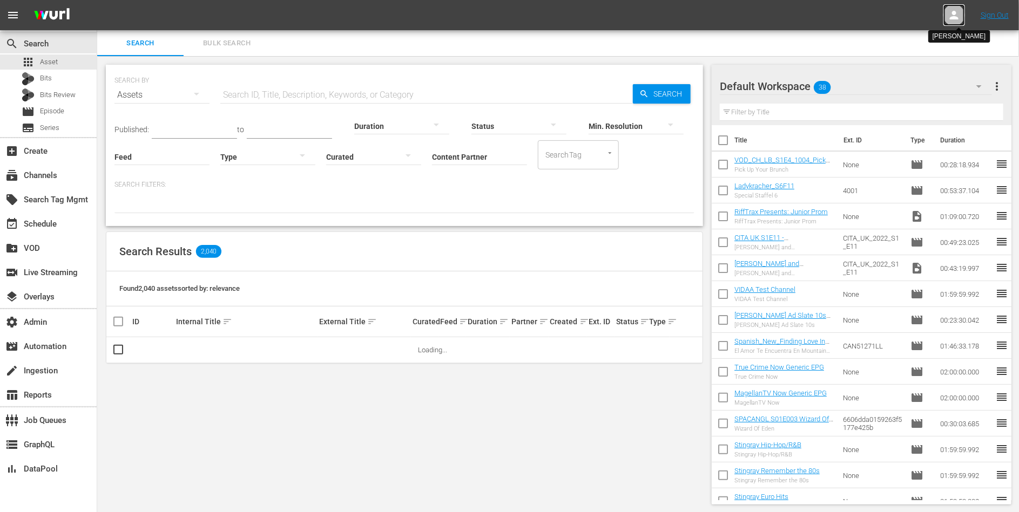
click at [952, 15] on icon at bounding box center [954, 15] width 13 height 13
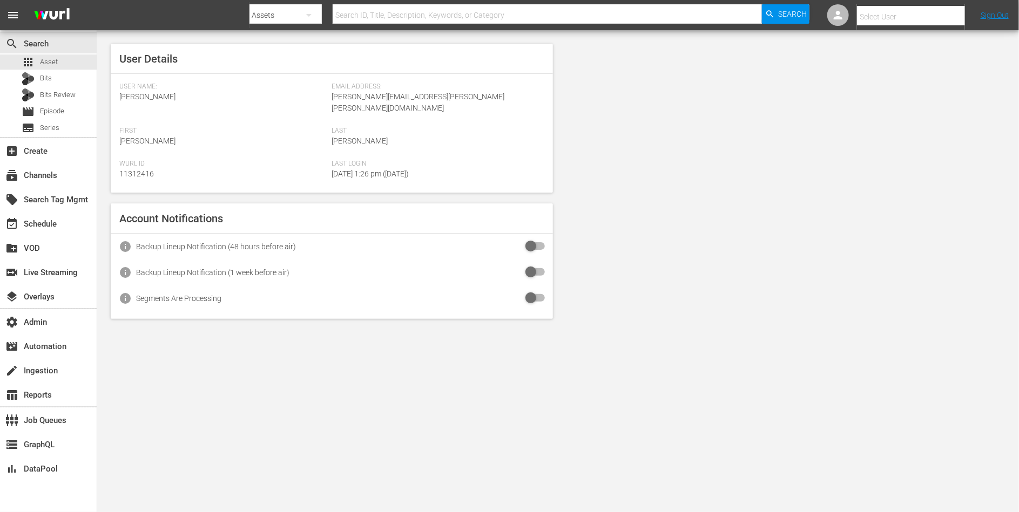
click at [948, 12] on input "text" at bounding box center [926, 17] width 138 height 26
type input "v"
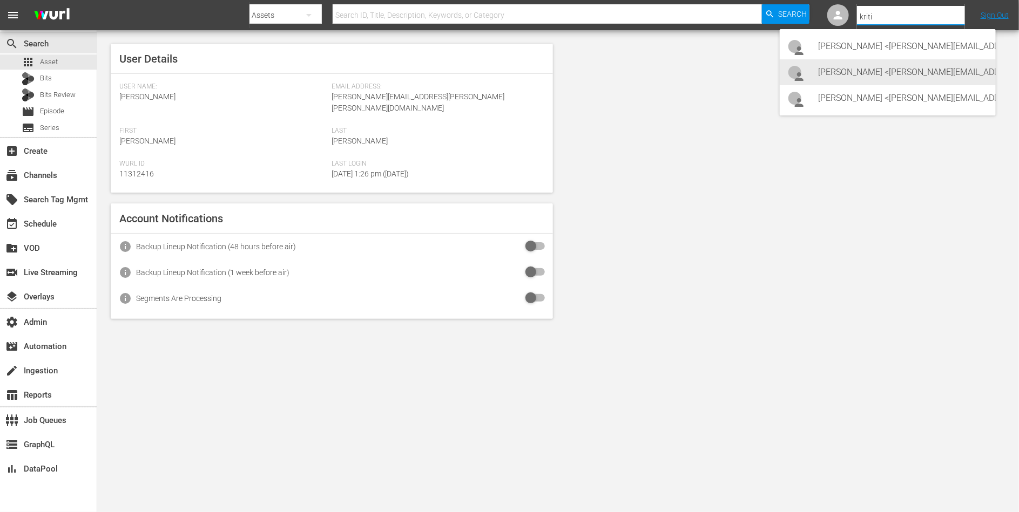
click at [817, 76] on div "Kritika Aswani <Kritika.aswani@videoelephant.com>" at bounding box center [888, 72] width 216 height 26
type input "Kritika Aswani (11314176)"
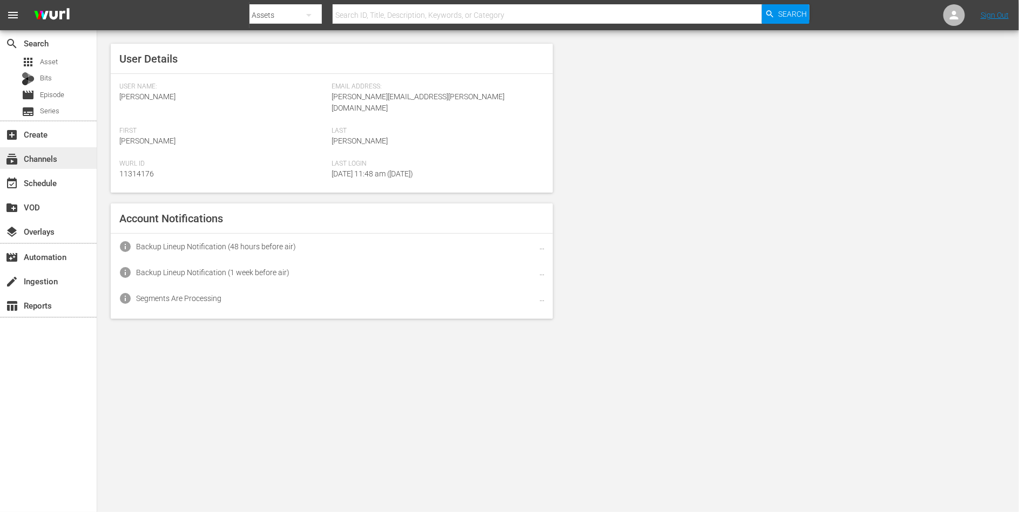
click at [42, 152] on div "subscriptions Channels" at bounding box center [30, 157] width 60 height 10
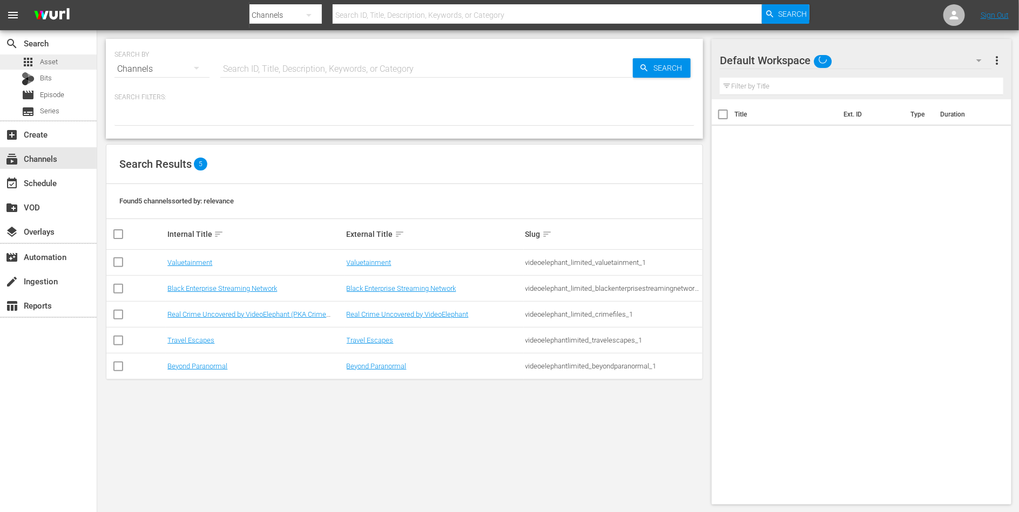
click at [52, 60] on span "Asset" at bounding box center [49, 62] width 18 height 11
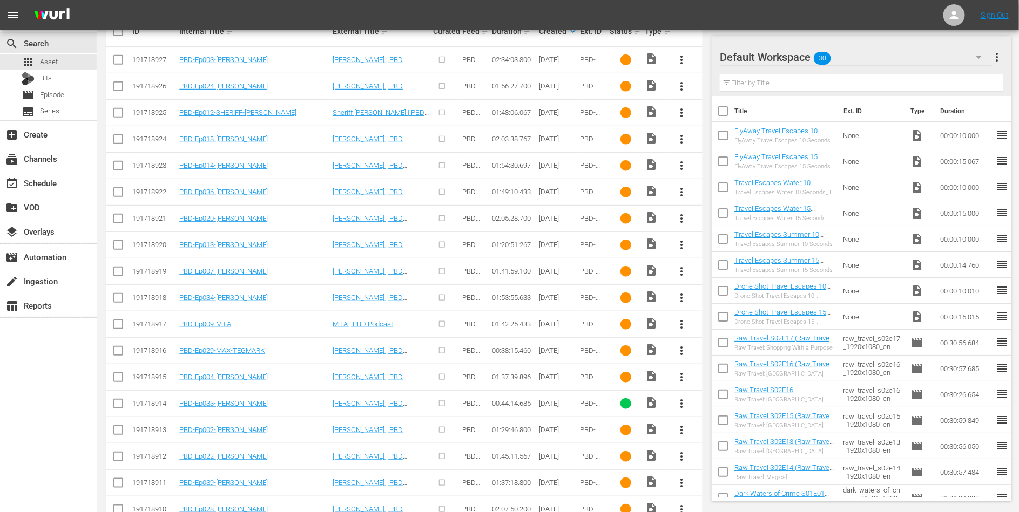
scroll to position [395, 0]
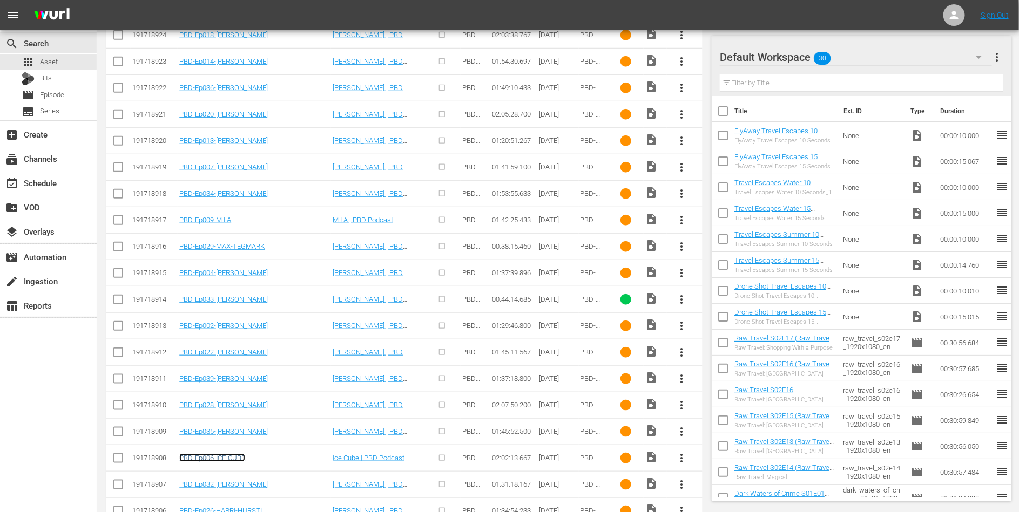
click at [216, 455] on link "PBD-Ep006-ICE-CUBE" at bounding box center [212, 458] width 66 height 8
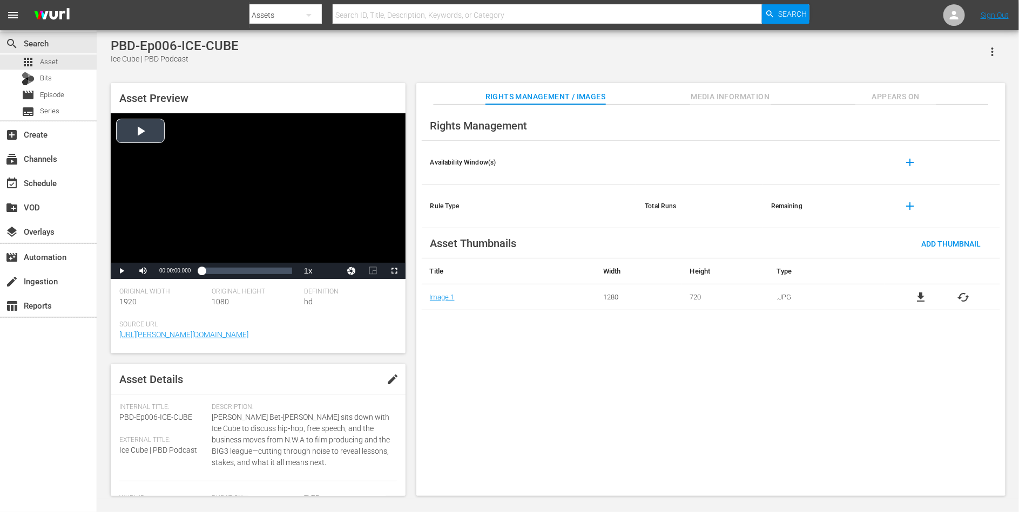
click at [187, 147] on div "Video Player" at bounding box center [258, 188] width 295 height 150
click at [238, 270] on div "00:49:02.249" at bounding box center [238, 271] width 1 height 11
click at [224, 276] on div "Loaded : 40.22% 00:30:00.481 00:49:06.127" at bounding box center [246, 271] width 101 height 16
click at [271, 270] on div "01:33:41.014" at bounding box center [271, 271] width 1 height 11
click at [121, 271] on span "Video Player" at bounding box center [121, 271] width 0 height 0
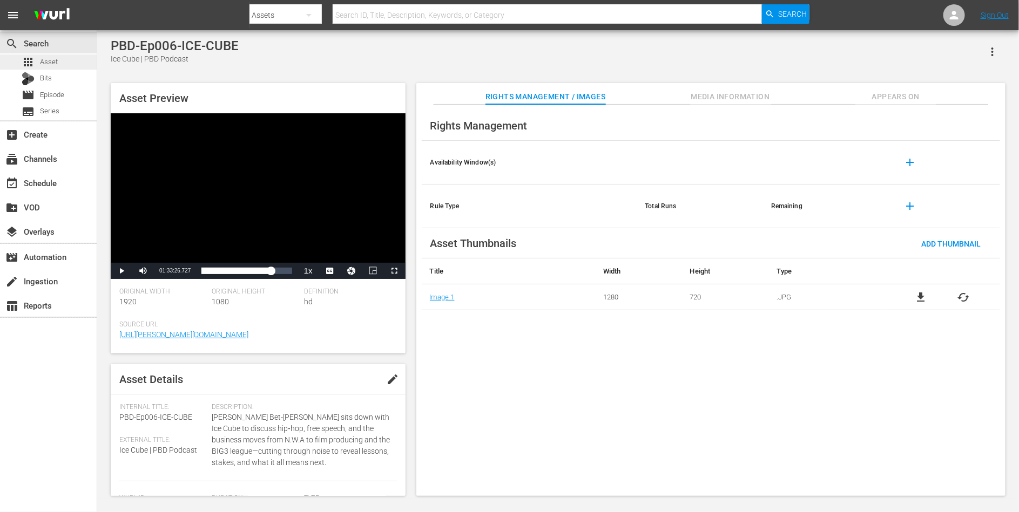
click at [56, 57] on span "Asset" at bounding box center [49, 62] width 18 height 11
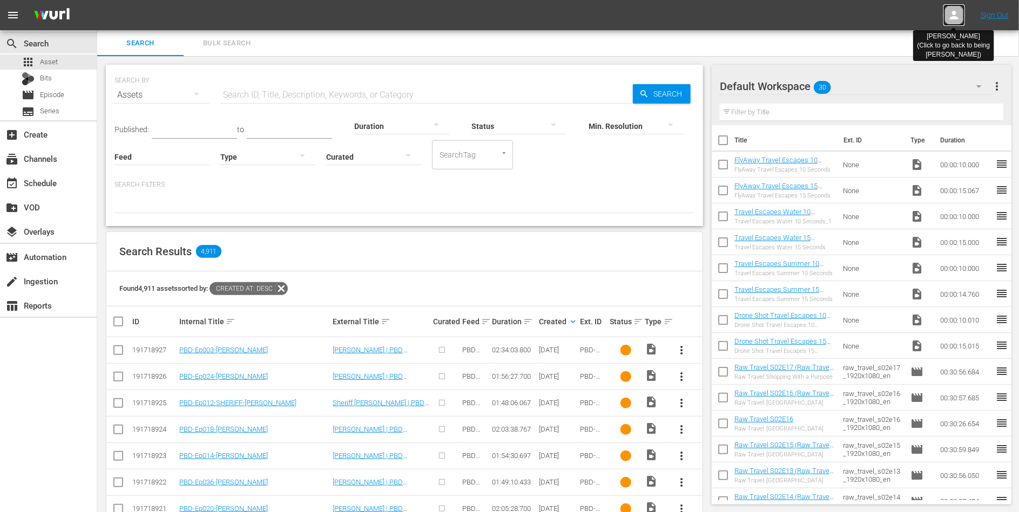
click at [954, 21] on icon at bounding box center [954, 15] width 13 height 13
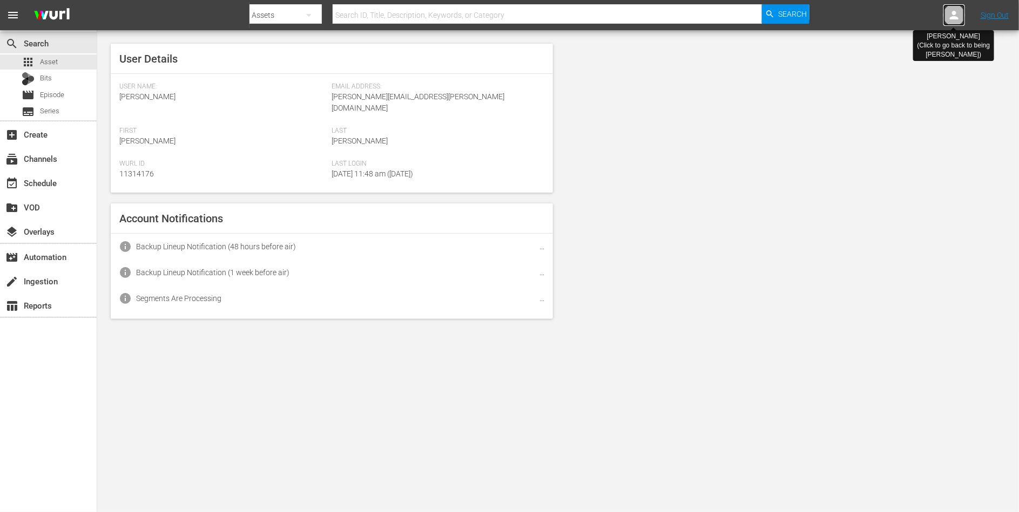
click at [954, 21] on icon at bounding box center [954, 15] width 13 height 13
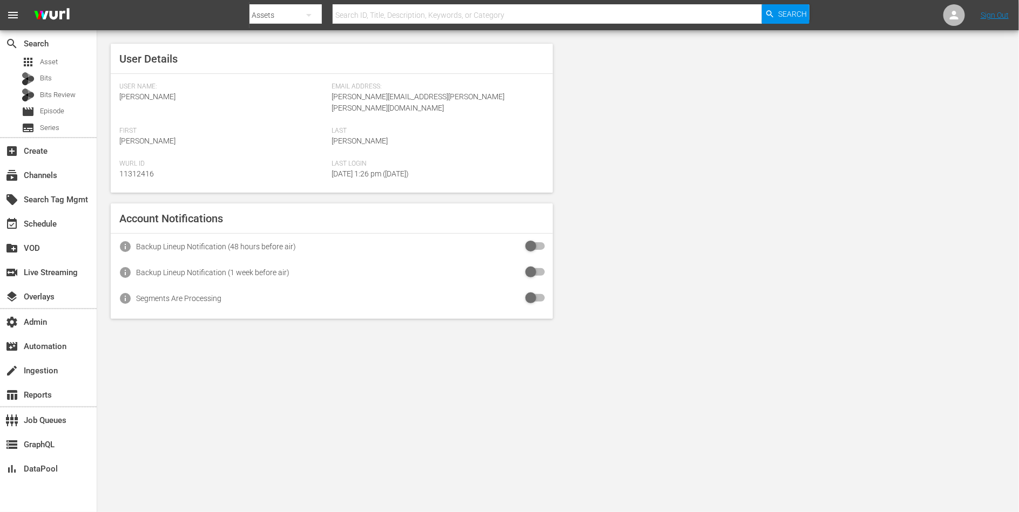
click at [965, 24] on nav "menu Search By Assets Search ID, Title, Description, Keywords, or Category Sear…" at bounding box center [509, 15] width 1019 height 30
click at [953, 12] on icon at bounding box center [954, 15] width 9 height 9
click at [922, 12] on input "text" at bounding box center [926, 17] width 138 height 26
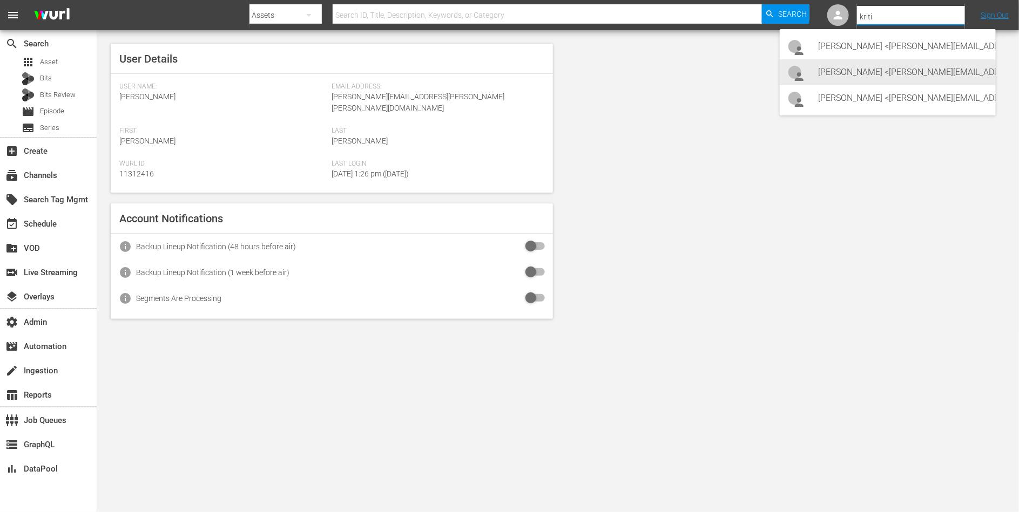
click at [901, 68] on div "[PERSON_NAME] <[PERSON_NAME][EMAIL_ADDRESS][PERSON_NAME][DOMAIN_NAME]>" at bounding box center [903, 72] width 168 height 26
type input "[PERSON_NAME] (11314176)"
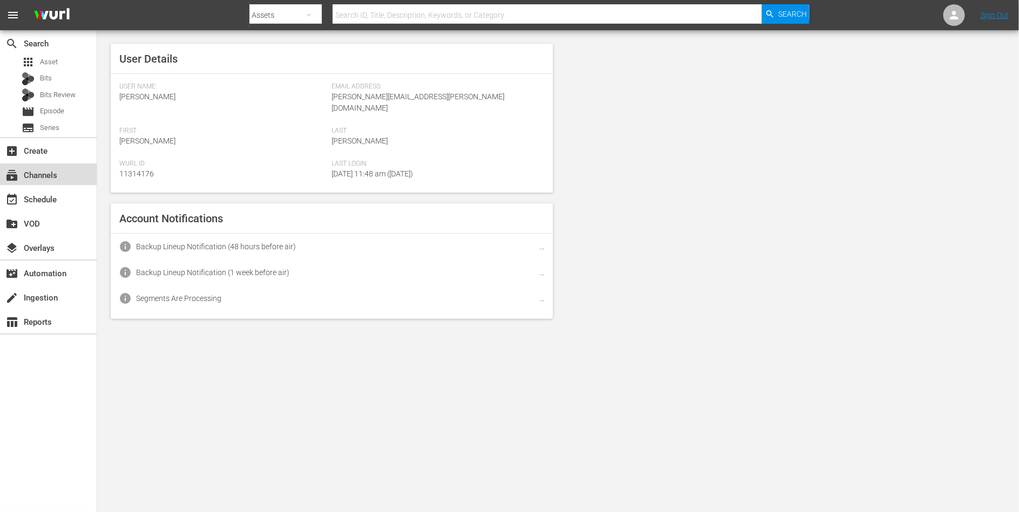
click at [54, 174] on div "subscriptions Channels" at bounding box center [30, 174] width 60 height 10
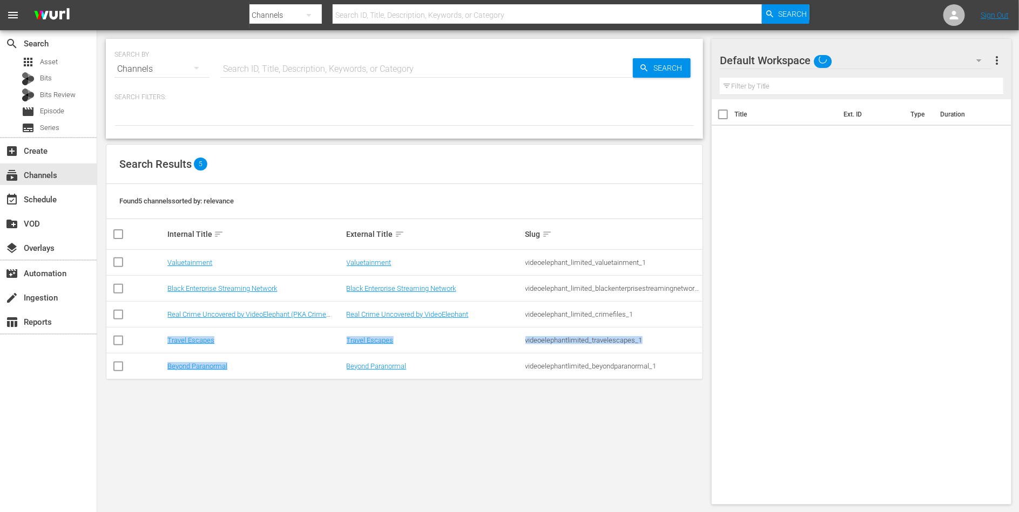
drag, startPoint x: 271, startPoint y: 368, endPoint x: 152, endPoint y: 343, distance: 120.8
click at [153, 343] on tbody "Valuetainment Valuetainment videoelephant_limited_valuetainment_1 Black Enterpr…" at bounding box center [404, 315] width 596 height 130
copy tbody "Travel Escapes Travel Escapes videoelephantlimited_travelescapes_1 Beyond Paran…"
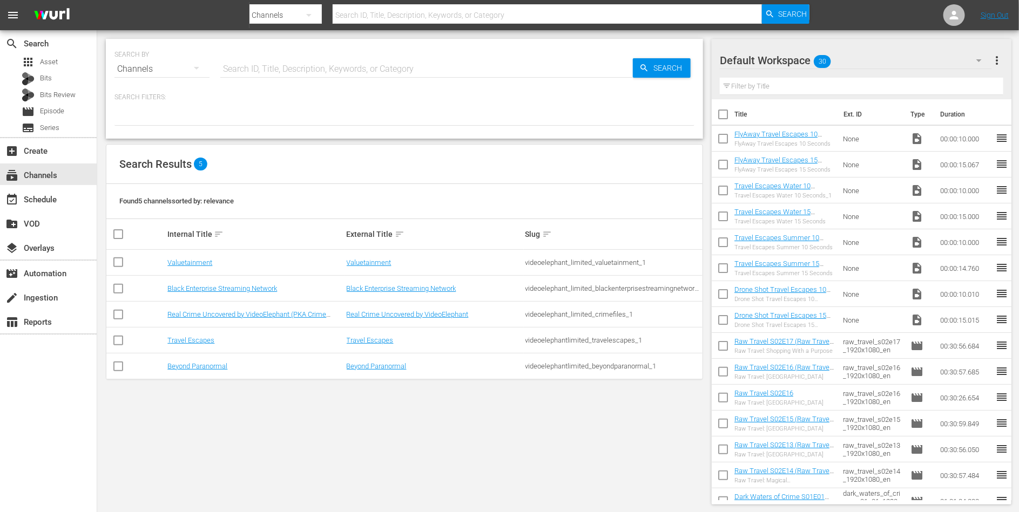
click at [265, 389] on div "SEARCH BY Search By Channels Search ID, Title, Description, Keywords, or Catego…" at bounding box center [404, 271] width 614 height 483
click at [956, 13] on icon at bounding box center [954, 15] width 9 height 9
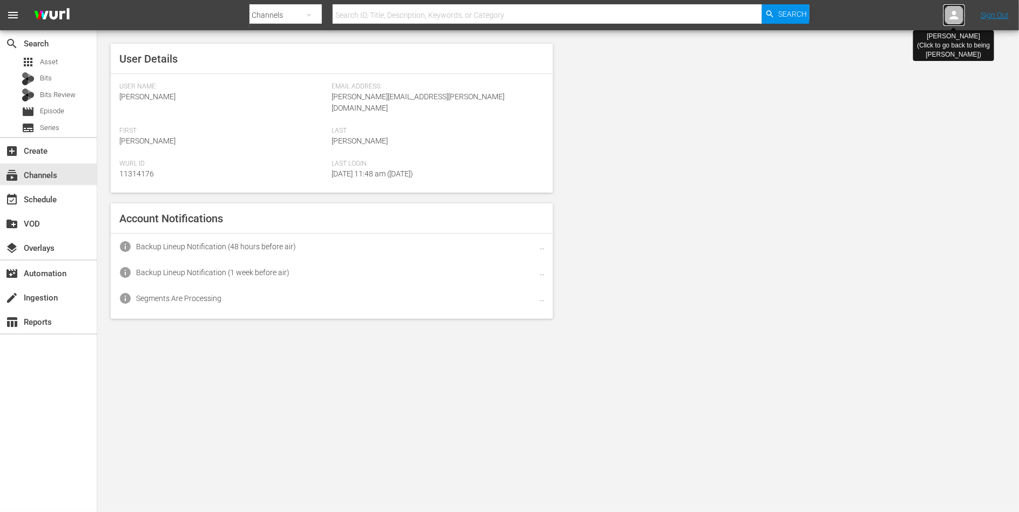
click at [956, 13] on icon at bounding box center [954, 15] width 9 height 9
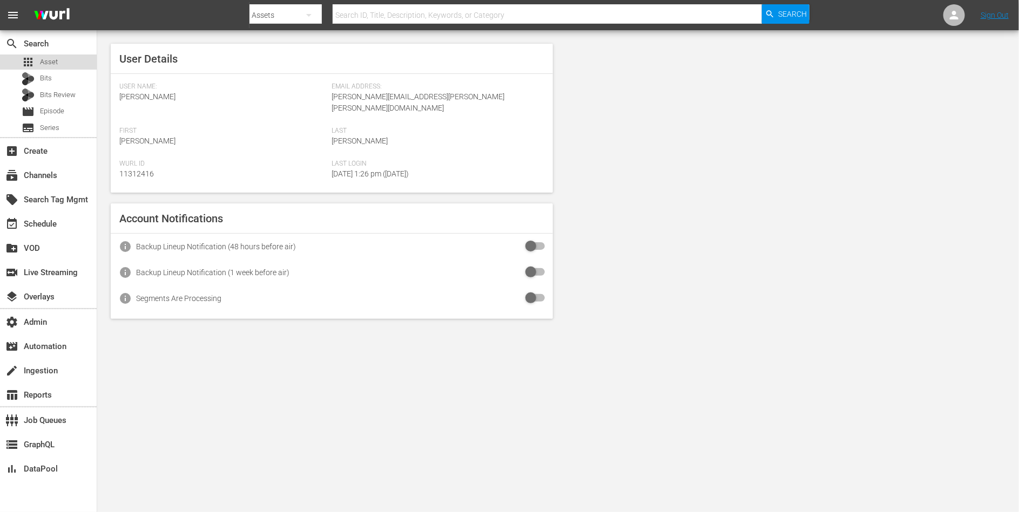
click at [48, 62] on span "Asset" at bounding box center [49, 62] width 18 height 11
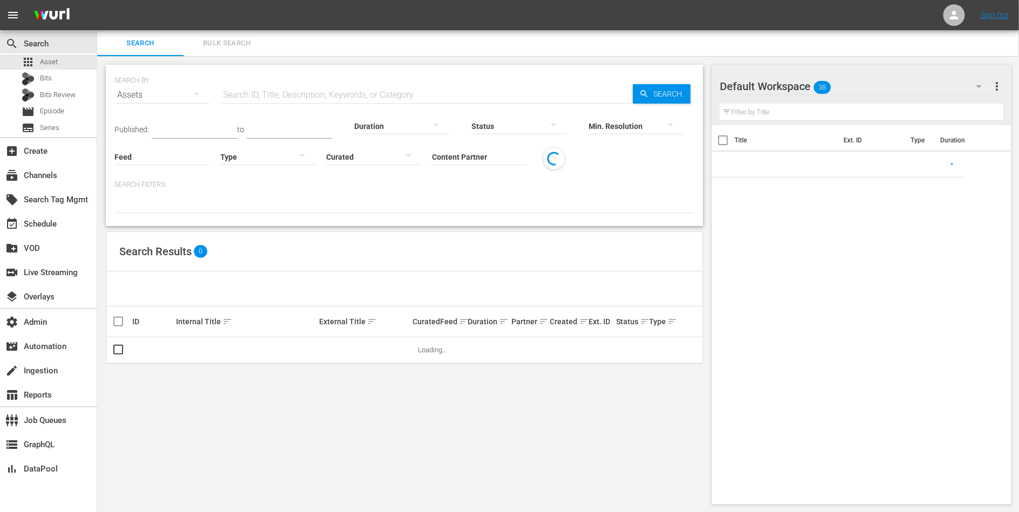
click at [489, 154] on input "Content Partner" at bounding box center [479, 157] width 95 height 39
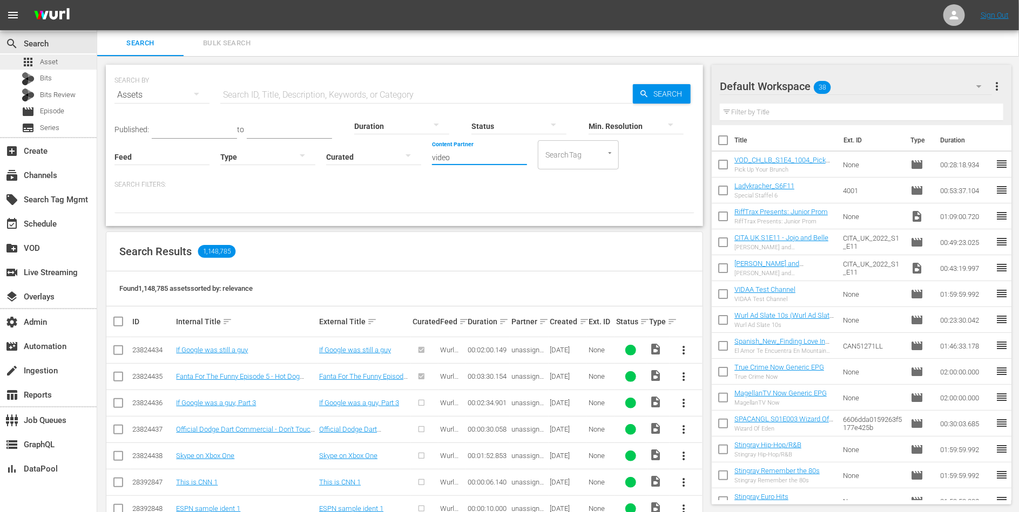
click at [77, 63] on div "apps Asset" at bounding box center [48, 62] width 97 height 15
click at [476, 161] on input "video" at bounding box center [479, 157] width 95 height 39
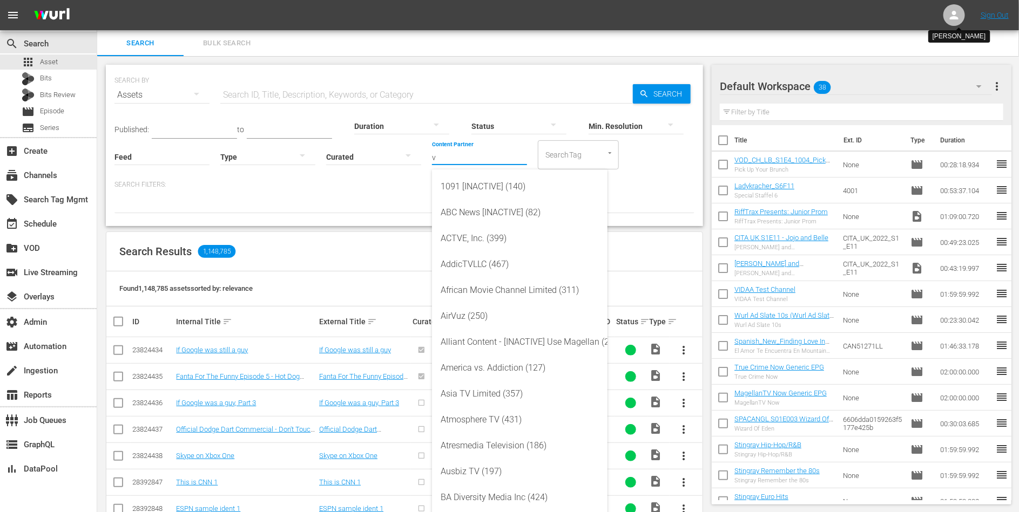
type input "v"
click at [955, 10] on icon at bounding box center [954, 15] width 13 height 13
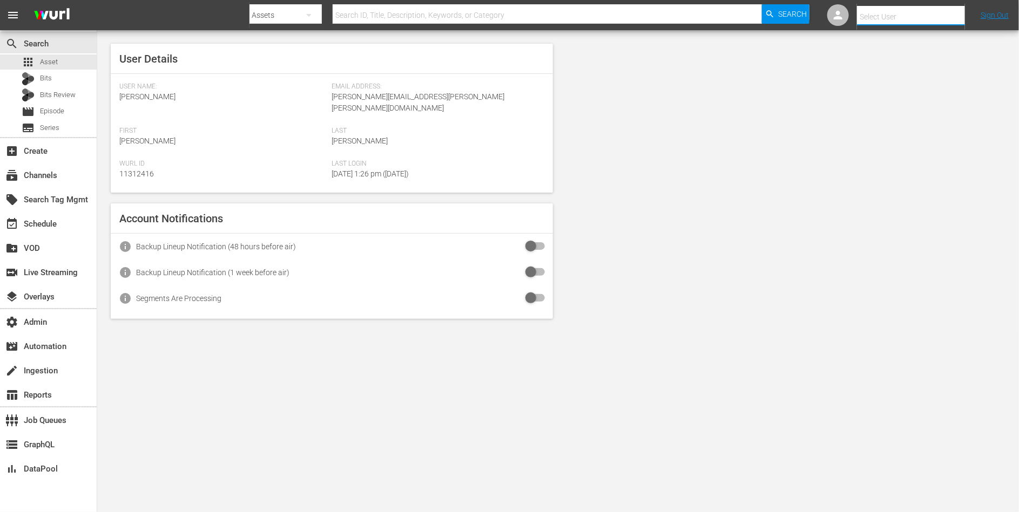
click at [933, 19] on input "text" at bounding box center [926, 17] width 138 height 26
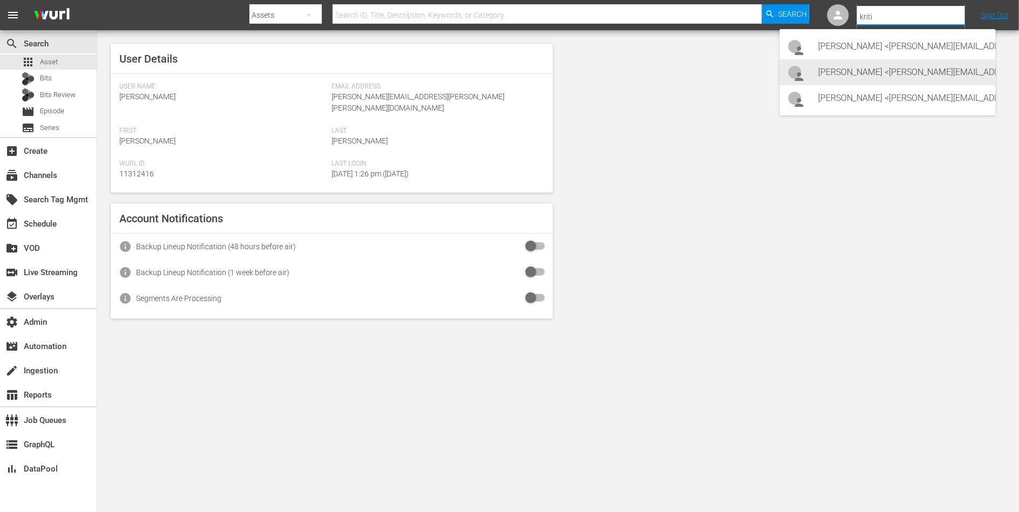
click at [908, 69] on div "Kritika Aswani <Kritika.aswani@videoelephant.com>" at bounding box center [903, 72] width 168 height 26
type input "Kritika Aswani (11314176)"
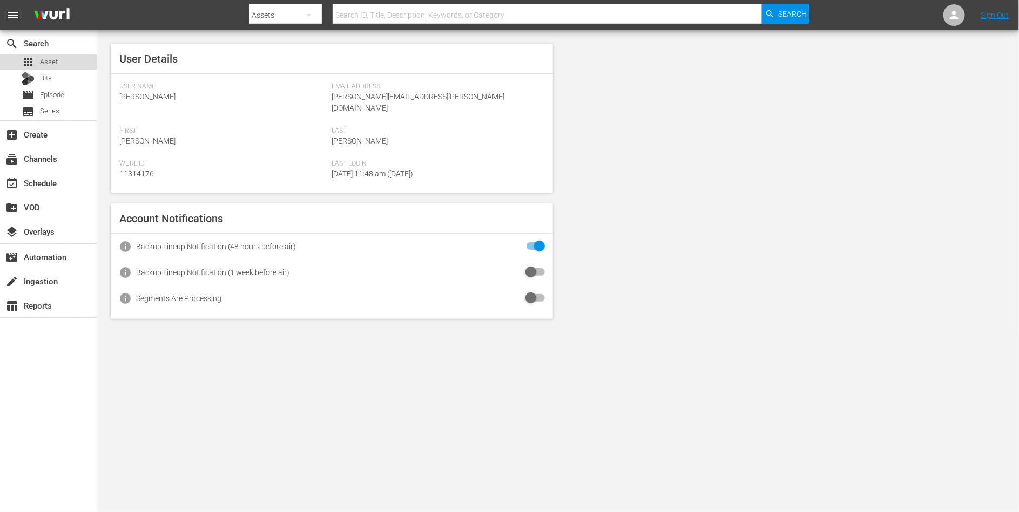
click at [55, 64] on span "Asset" at bounding box center [49, 62] width 18 height 11
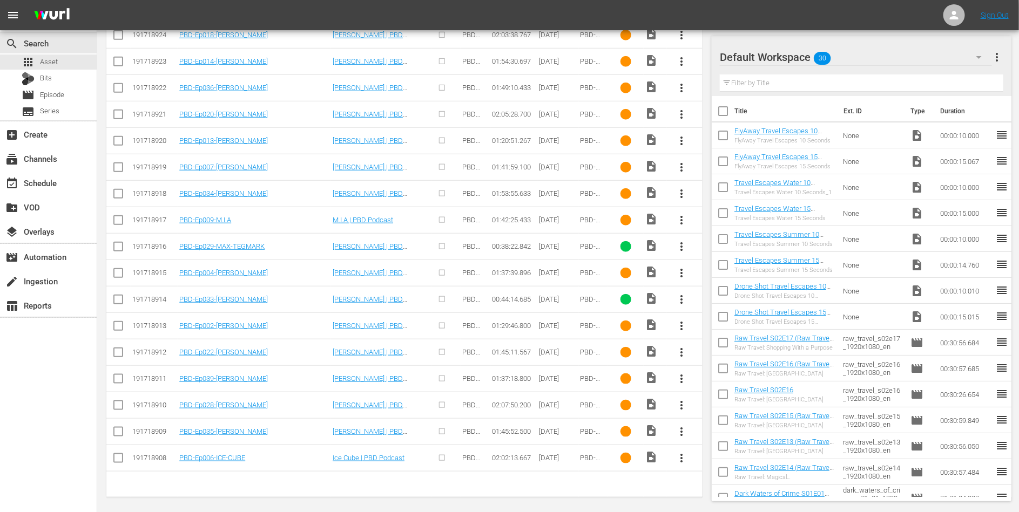
scroll to position [316, 0]
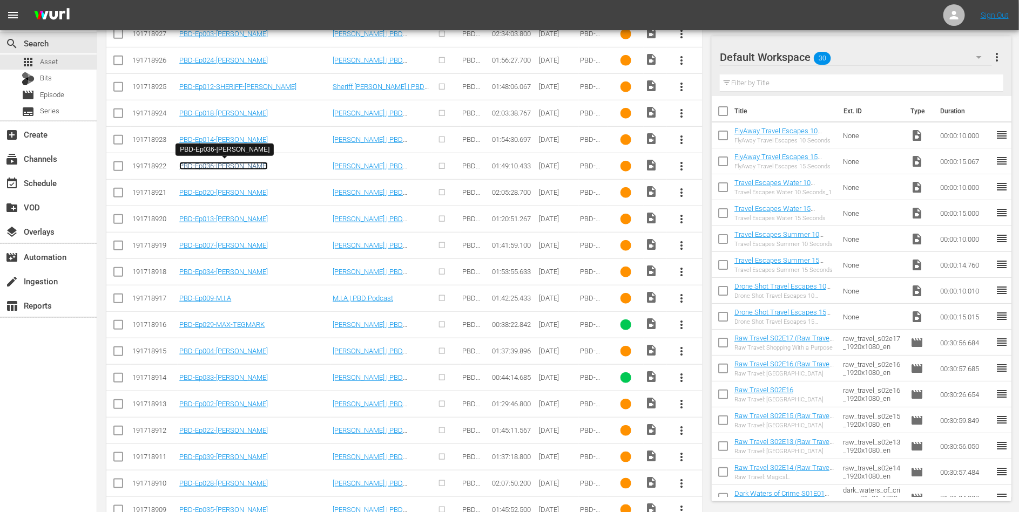
click at [250, 163] on link "PBD-Ep036-REZA-PAHLAVI" at bounding box center [223, 166] width 89 height 8
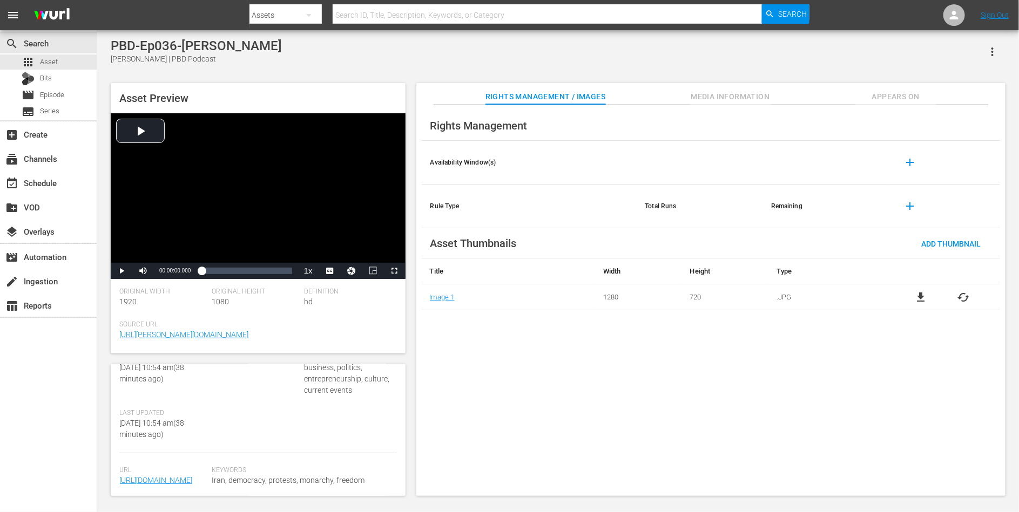
scroll to position [172, 0]
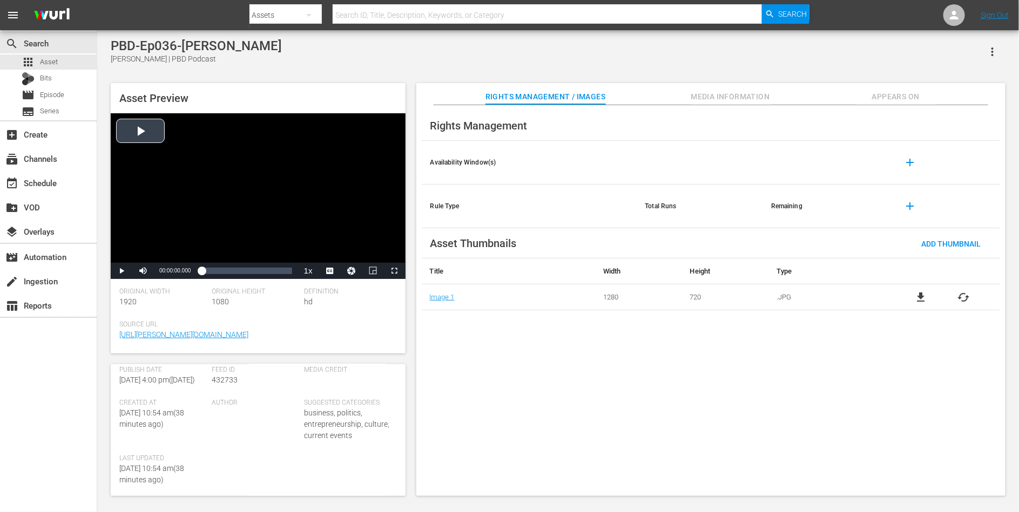
click at [220, 209] on div "Video Player" at bounding box center [258, 188] width 295 height 150
click at [234, 272] on div "Loaded : 0.04% 00:37:55.000 00:00:00.500" at bounding box center [246, 271] width 90 height 11
click at [718, 92] on span "Media Information" at bounding box center [730, 96] width 81 height 13
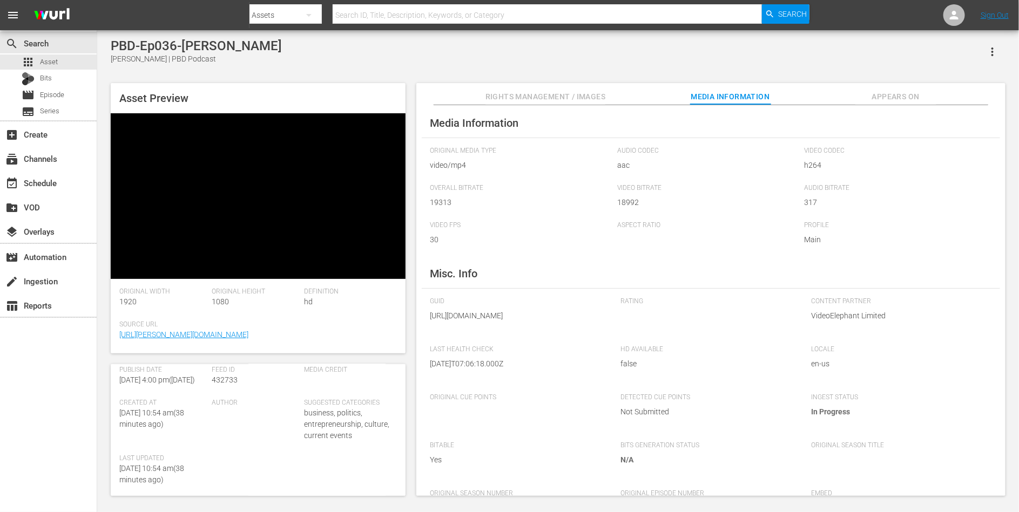
scroll to position [0, 0]
click at [904, 98] on span "Appears On" at bounding box center [895, 96] width 81 height 13
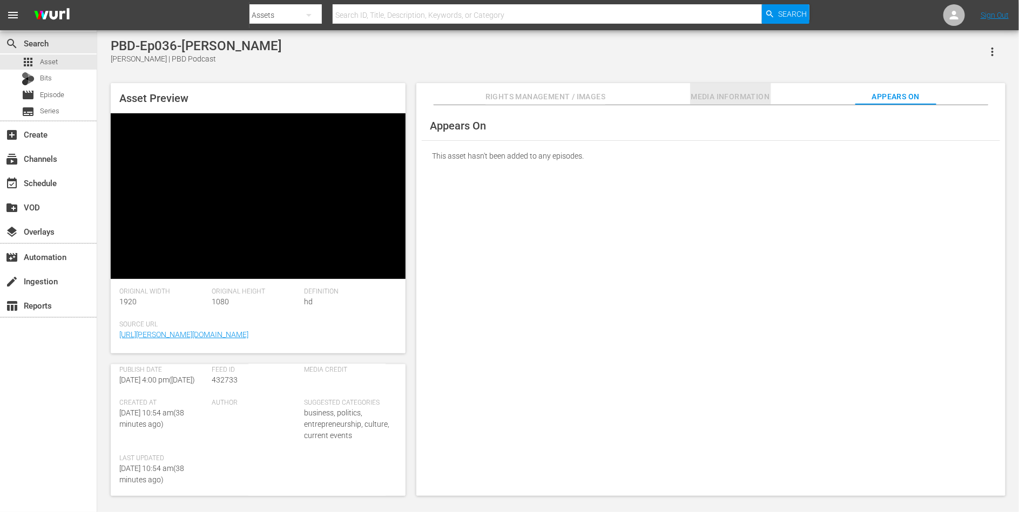
click at [716, 94] on span "Media Information" at bounding box center [730, 96] width 81 height 13
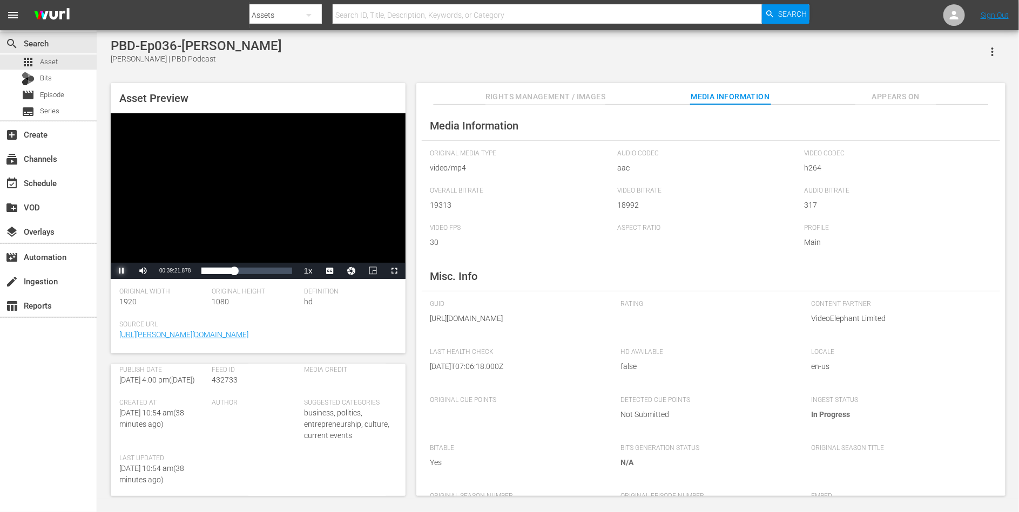
click at [121, 271] on span "Video Player" at bounding box center [121, 271] width 0 height 0
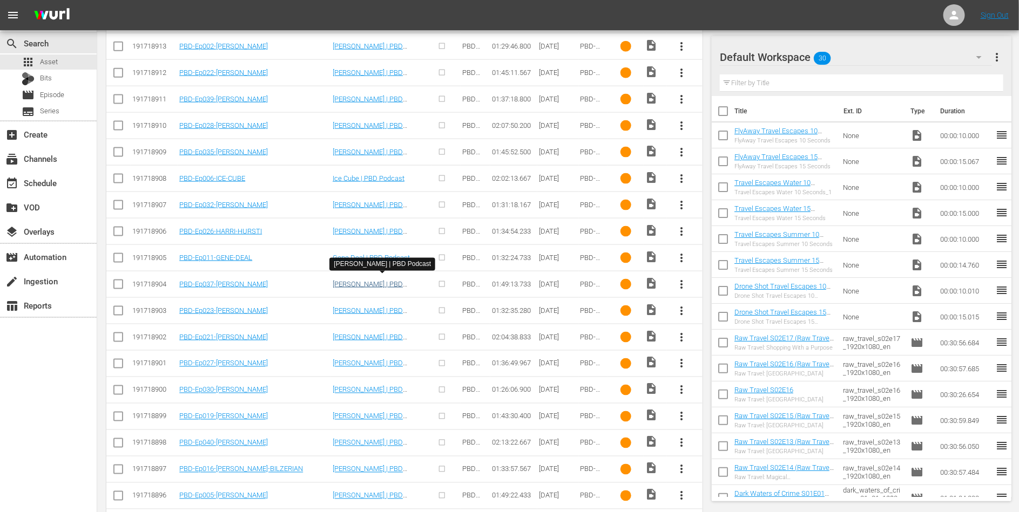
scroll to position [677, 0]
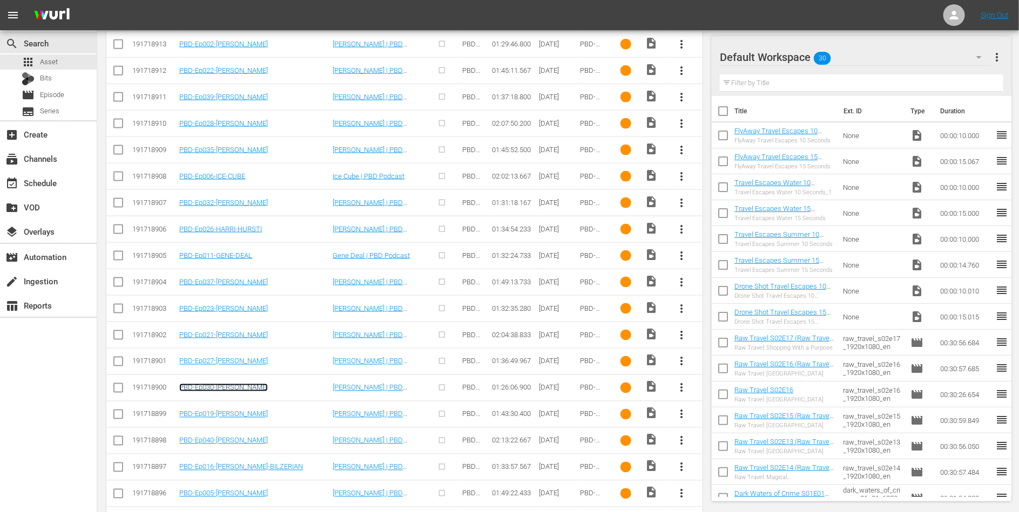
click at [226, 384] on link "PBD-Ep030-DONALD-TRUMP" at bounding box center [223, 388] width 89 height 8
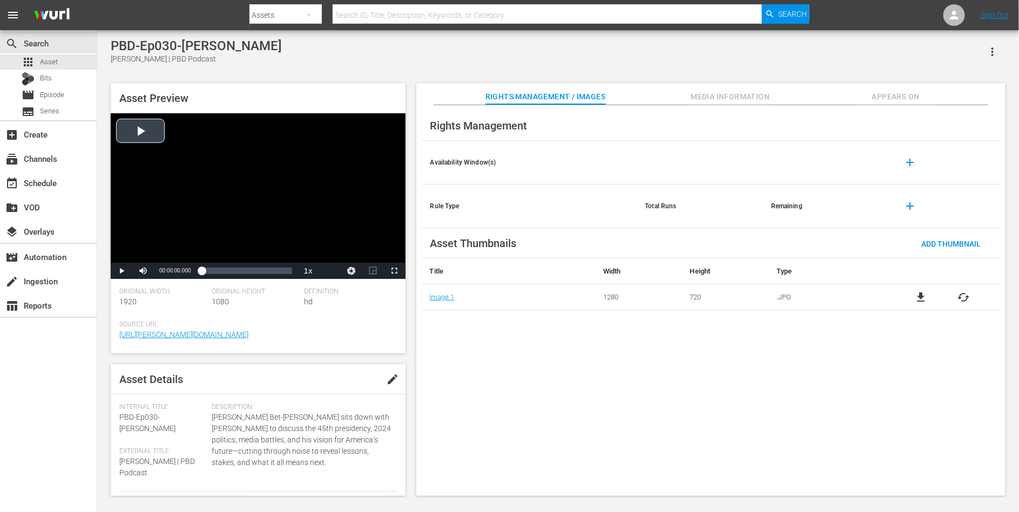
click at [235, 185] on div "Video Player" at bounding box center [258, 188] width 295 height 150
click at [239, 271] on div "Loaded : 0.05% 00:35:34.826 00:00:00.484" at bounding box center [246, 271] width 90 height 11
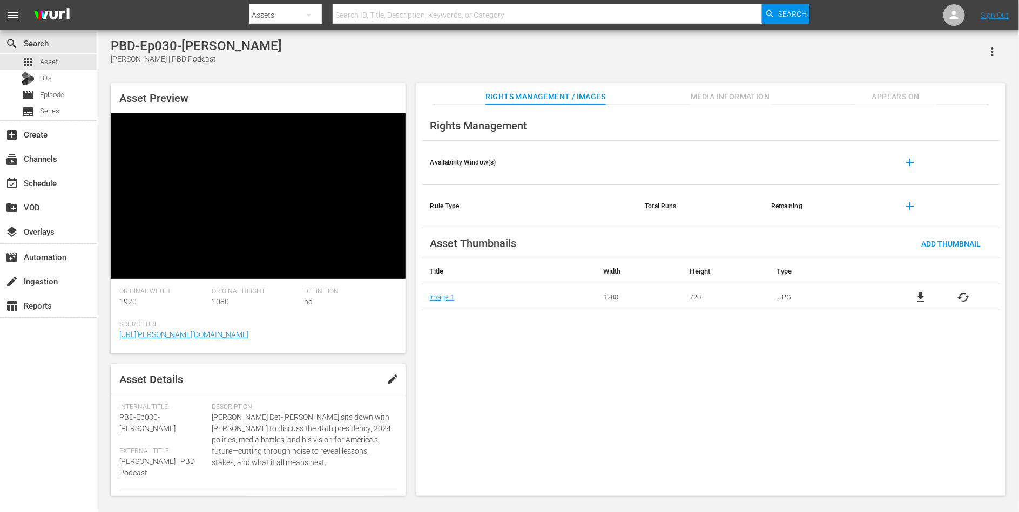
scroll to position [1, 0]
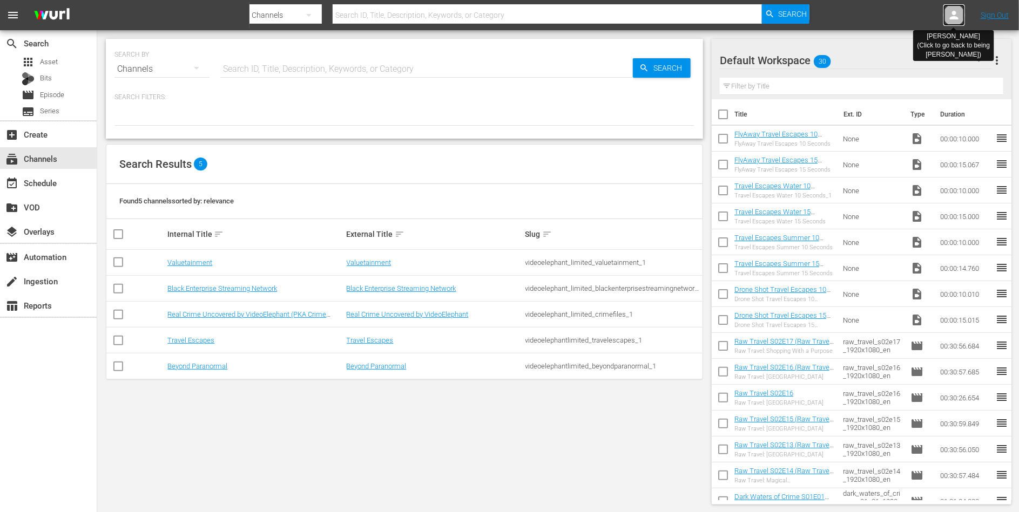
click at [952, 10] on icon at bounding box center [954, 15] width 13 height 13
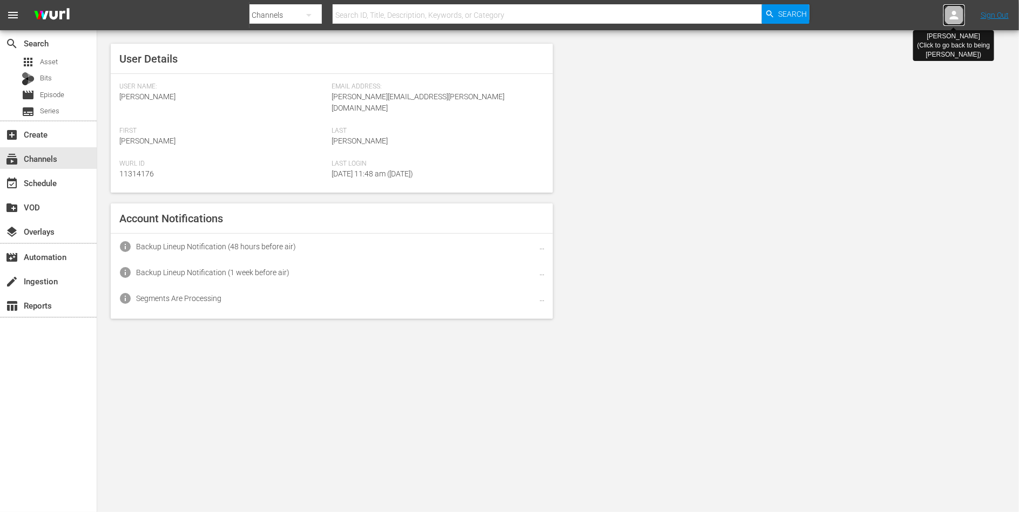
click at [950, 13] on icon at bounding box center [954, 15] width 13 height 13
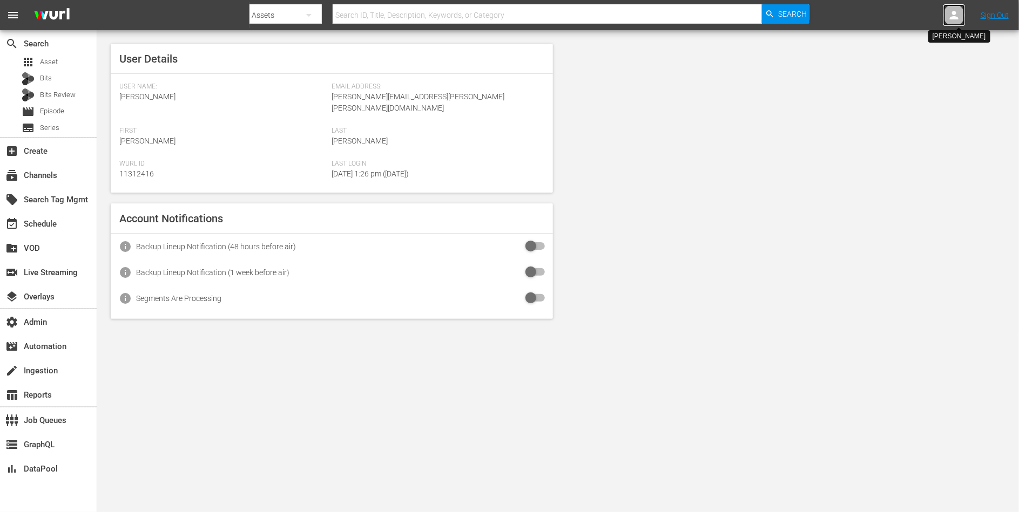
click at [954, 13] on icon at bounding box center [954, 15] width 9 height 9
click at [894, 16] on input "text" at bounding box center [926, 17] width 138 height 26
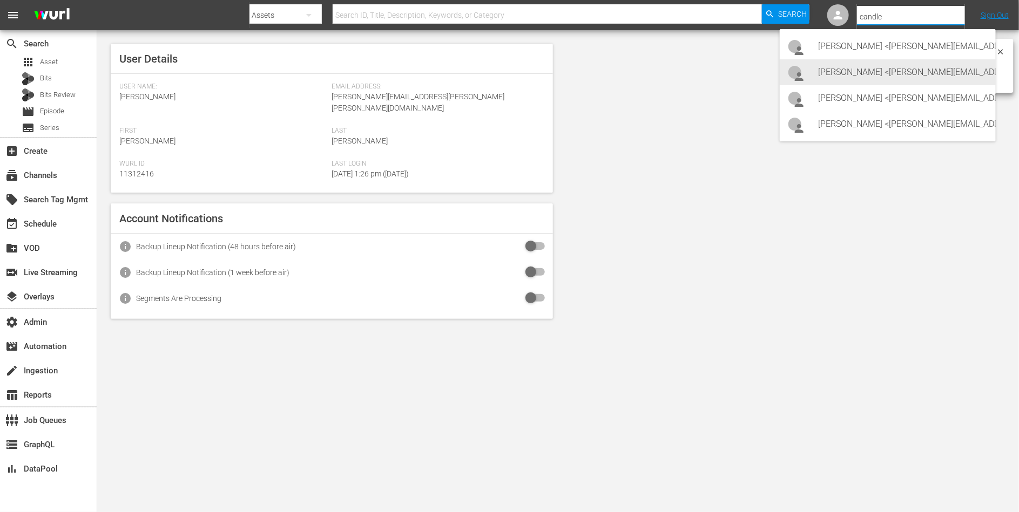
click at [868, 66] on div "[PERSON_NAME] <[PERSON_NAME][EMAIL_ADDRESS][DOMAIN_NAME]>" at bounding box center [903, 72] width 168 height 26
type input "[PERSON_NAME] (11313265)"
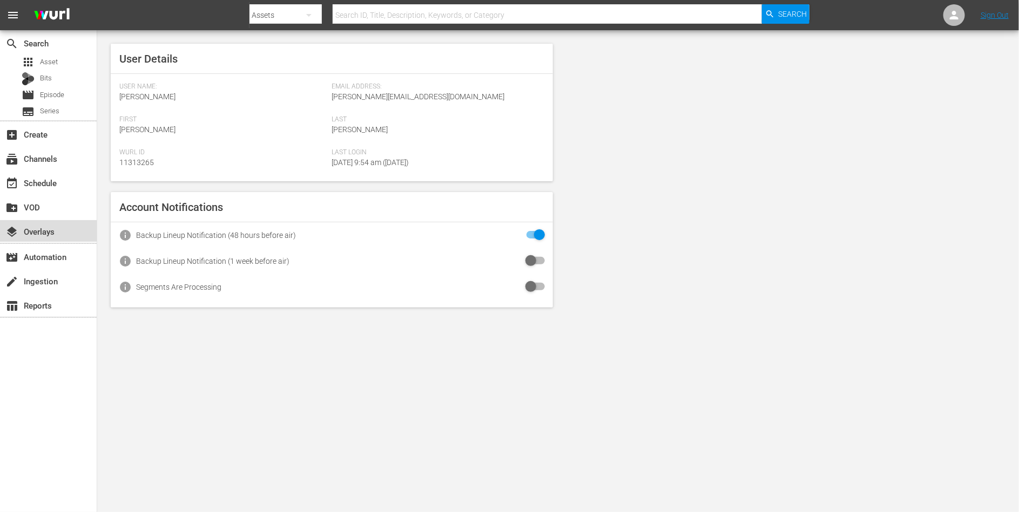
click at [40, 225] on div "layers Overlays" at bounding box center [30, 230] width 60 height 10
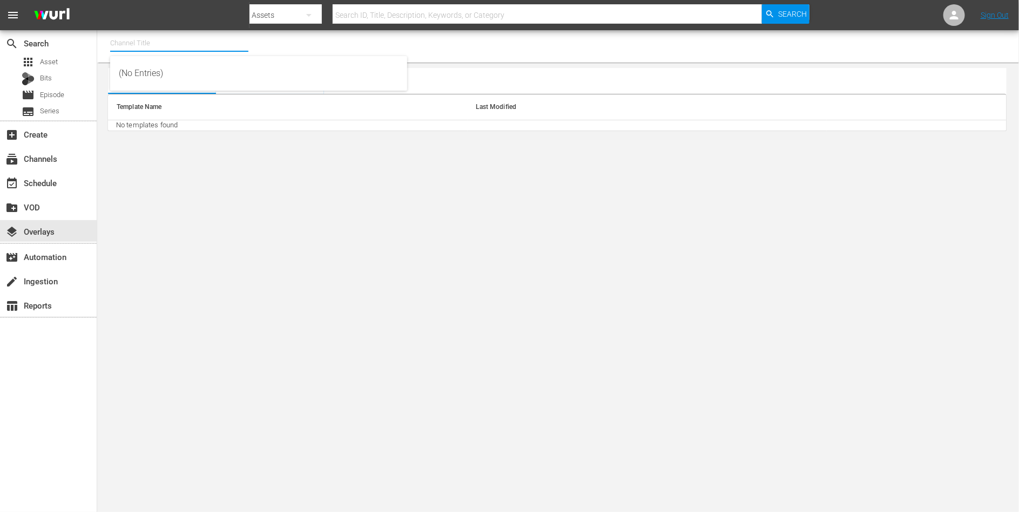
click at [155, 45] on input "text" at bounding box center [179, 43] width 138 height 26
type input "s"
click at [106, 226] on body "menu Search By Assets Search ID, Title, Description, Keywords, or Category Sear…" at bounding box center [509, 256] width 1019 height 512
click at [46, 162] on div "subscriptions Channels" at bounding box center [30, 157] width 60 height 10
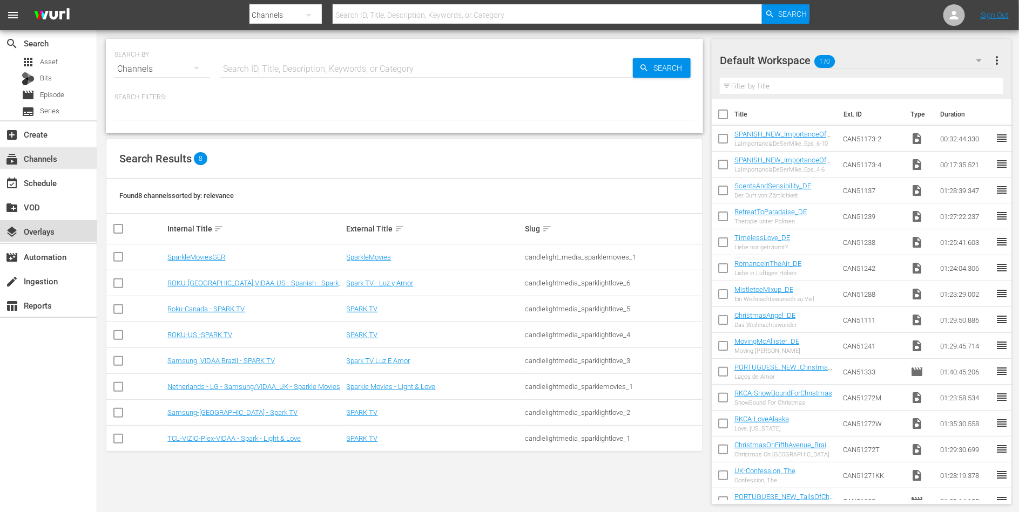
click at [32, 225] on div "layers Overlays" at bounding box center [30, 230] width 60 height 10
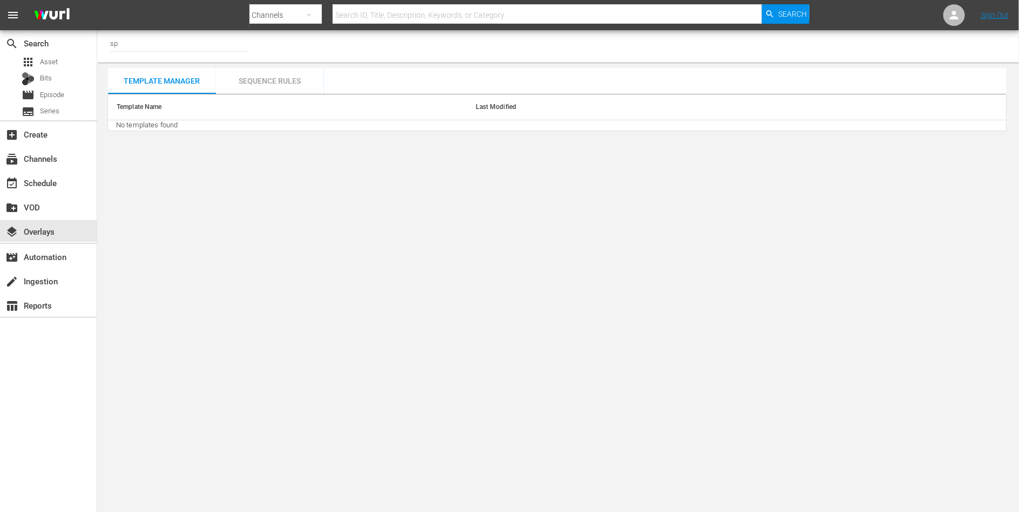
click at [137, 44] on input "sp" at bounding box center [179, 43] width 138 height 26
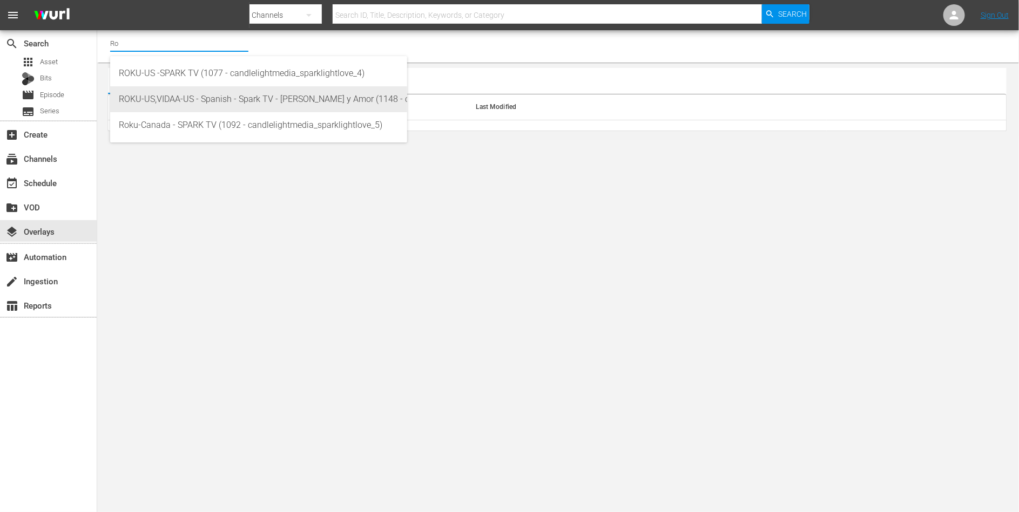
click at [154, 102] on div "ROKU-US,VIDAA-US - Spanish - Spark TV - [PERSON_NAME] y Amor (1148 - candleligh…" at bounding box center [259, 99] width 280 height 26
type input "ROKU-US,VIDAA-US - Spanish - Spark TV - [PERSON_NAME] y Amor (1148 - candleligh…"
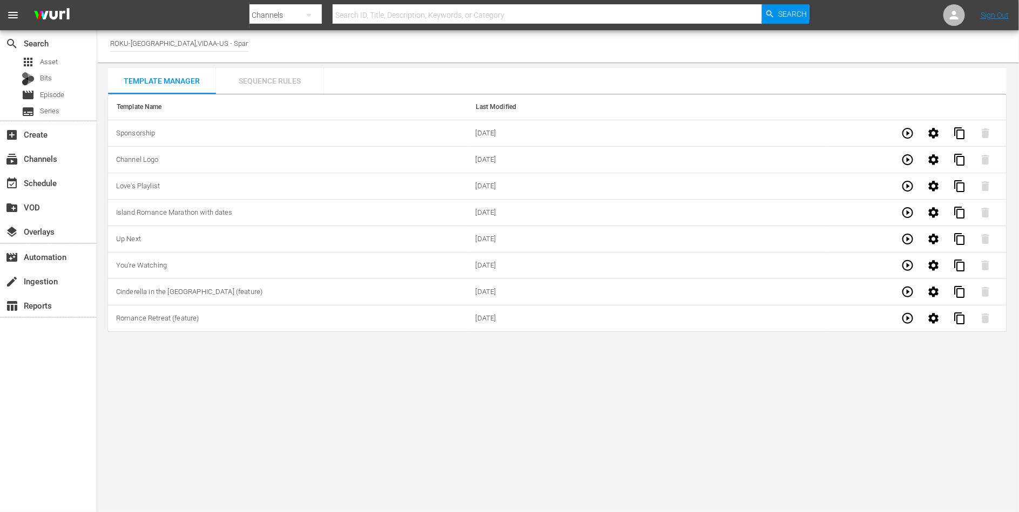
click at [278, 85] on div "Sequence Rules" at bounding box center [270, 81] width 108 height 26
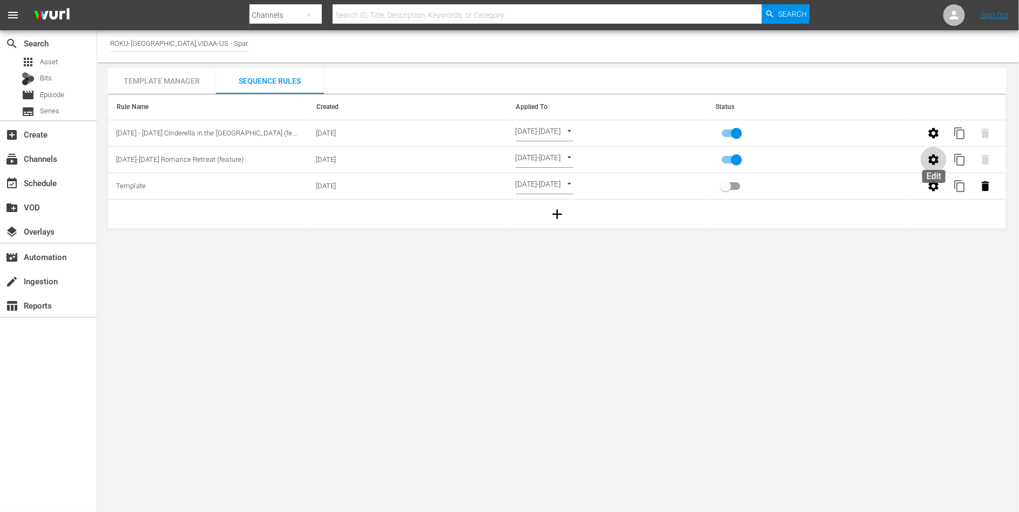
click at [933, 157] on icon "button" at bounding box center [933, 159] width 13 height 13
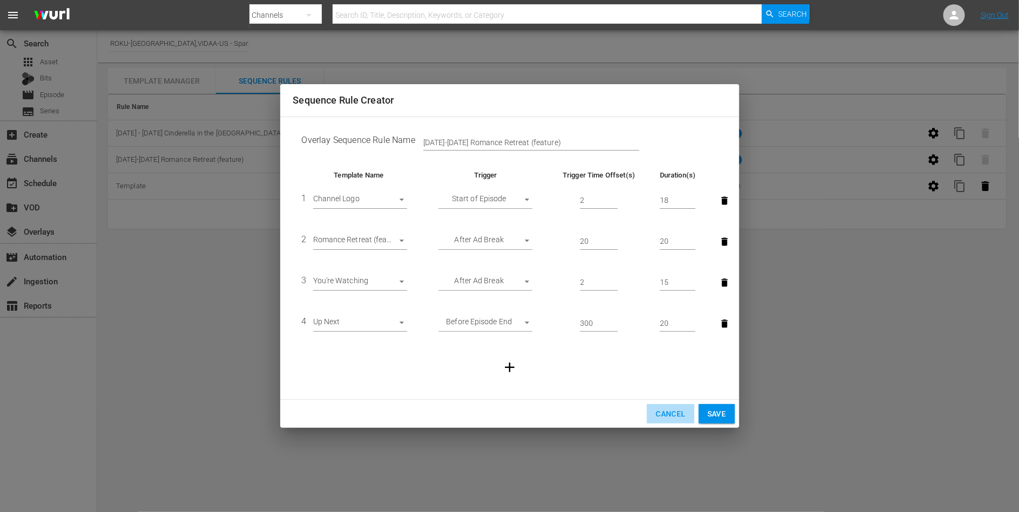
click at [663, 410] on span "Cancel" at bounding box center [670, 414] width 30 height 13
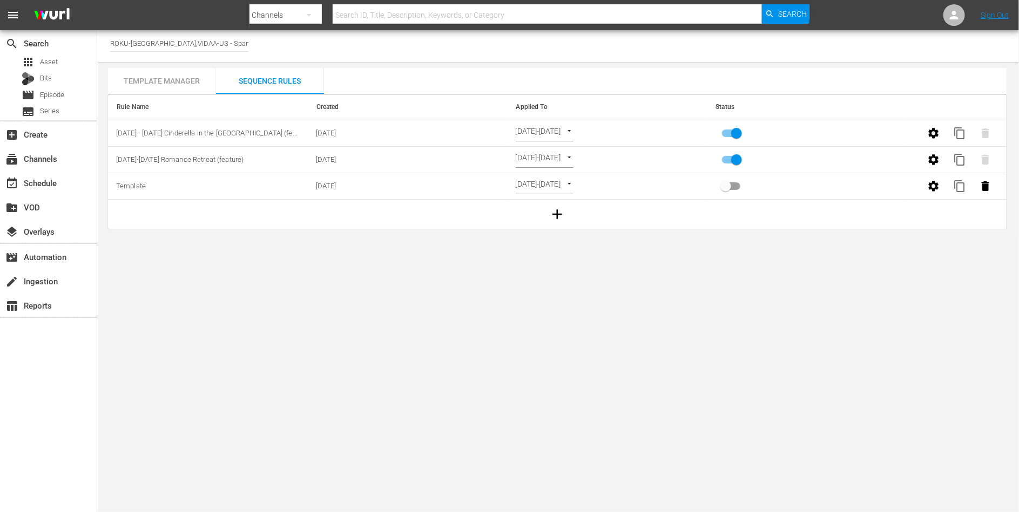
click at [182, 79] on div "Template Manager" at bounding box center [162, 81] width 108 height 26
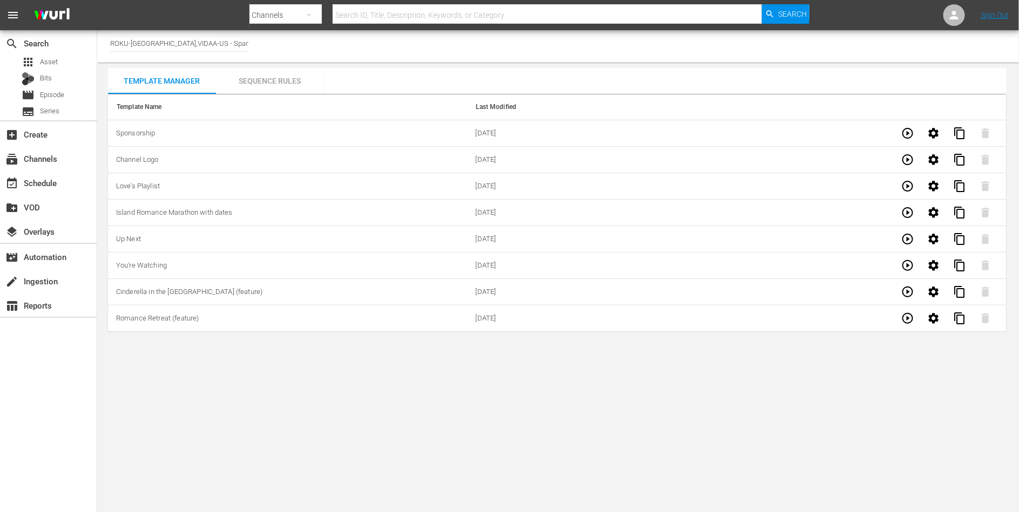
click at [907, 267] on icon "button" at bounding box center [907, 265] width 13 height 13
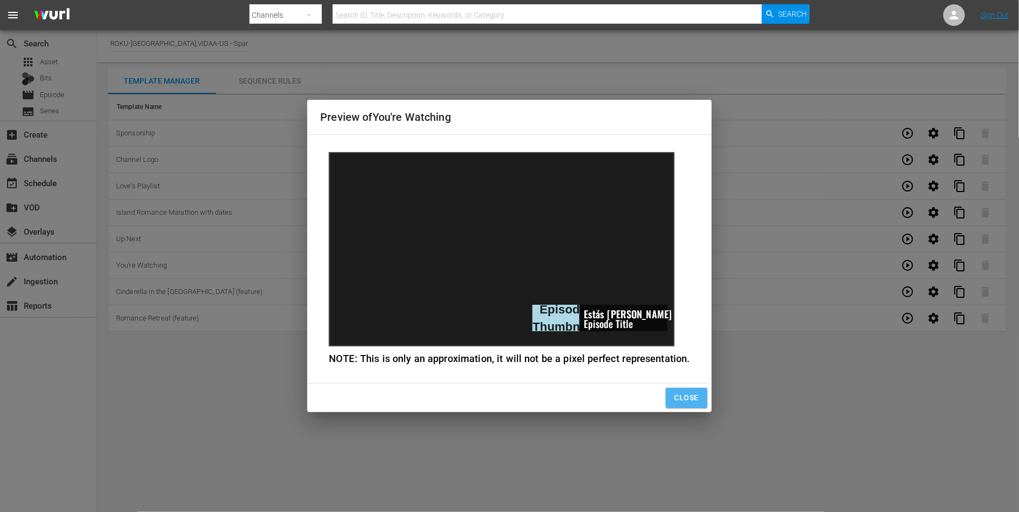
click at [697, 396] on button "Close" at bounding box center [687, 398] width 42 height 20
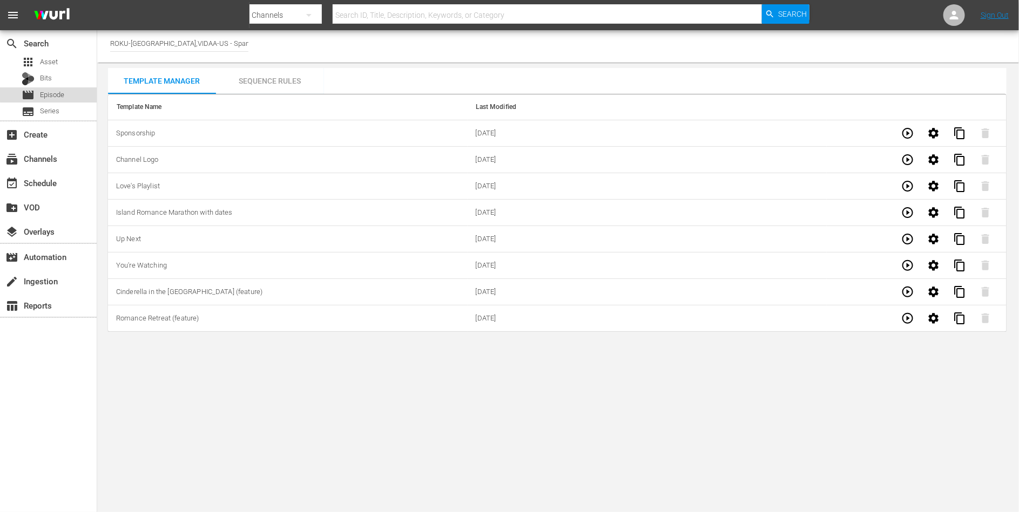
click at [52, 94] on span "Episode" at bounding box center [52, 95] width 24 height 11
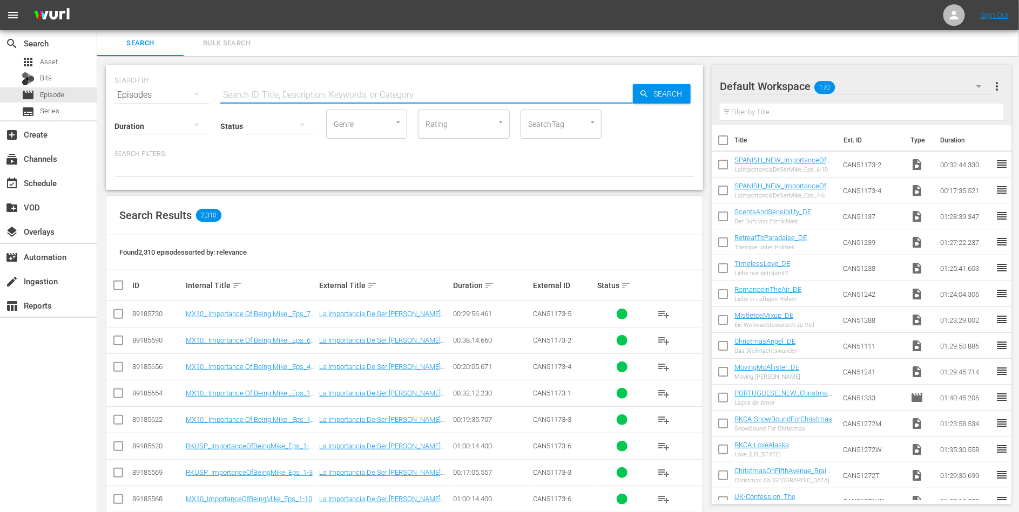
click at [244, 96] on input "text" at bounding box center [426, 95] width 413 height 26
click at [49, 148] on div "subscriptions Channels" at bounding box center [48, 158] width 97 height 22
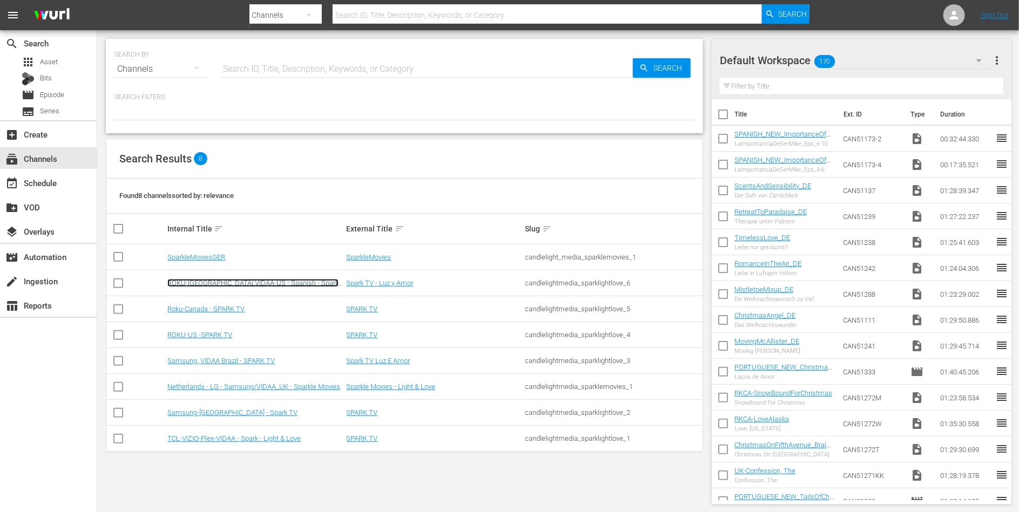
click at [208, 285] on link "ROKU-[GEOGRAPHIC_DATA],VIDAA-US - Spanish - Spark TV - [PERSON_NAME] y Amor" at bounding box center [252, 287] width 171 height 16
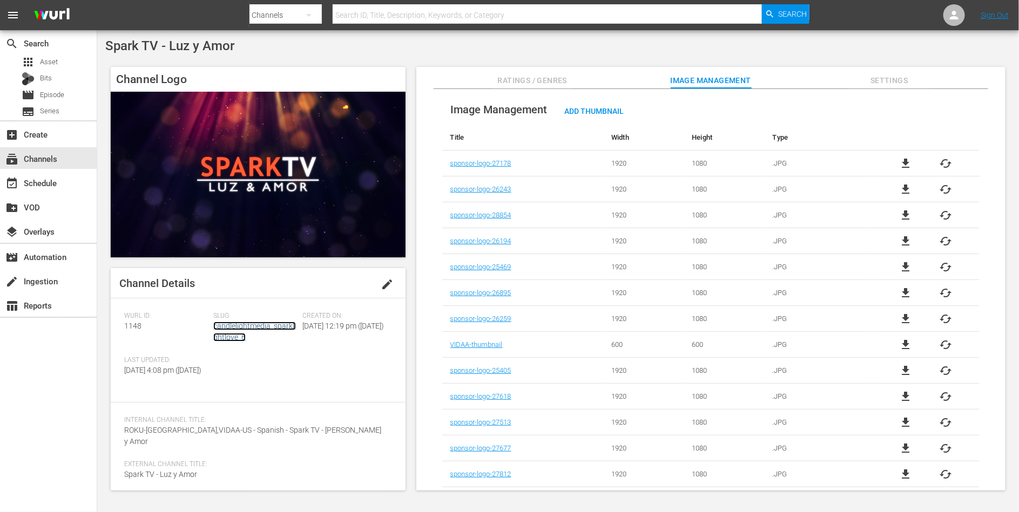
click at [228, 322] on link "candlelightmedia_sparklightlove_6" at bounding box center [254, 332] width 83 height 20
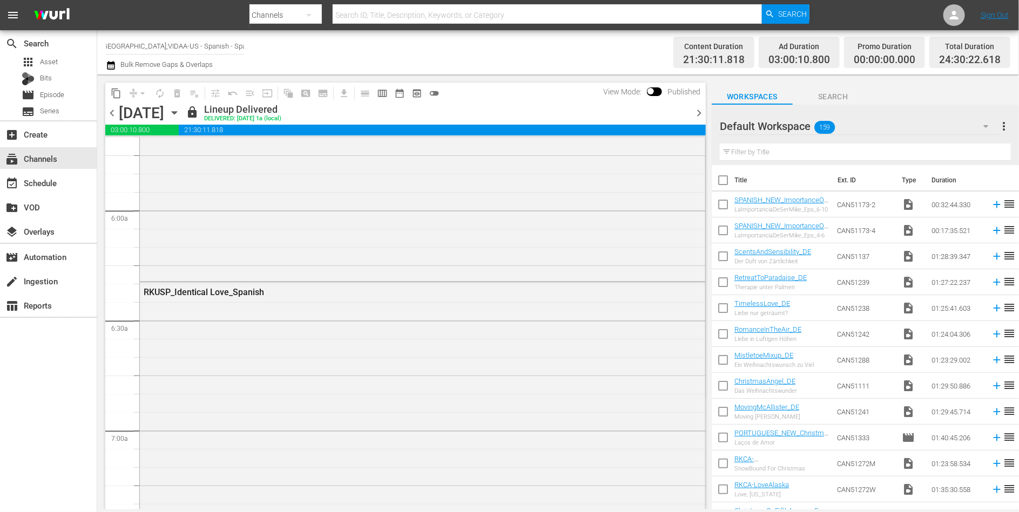
scroll to position [1259, 0]
click at [306, 341] on div "RKUSP_Identical Love_Spanish" at bounding box center [422, 482] width 565 height 420
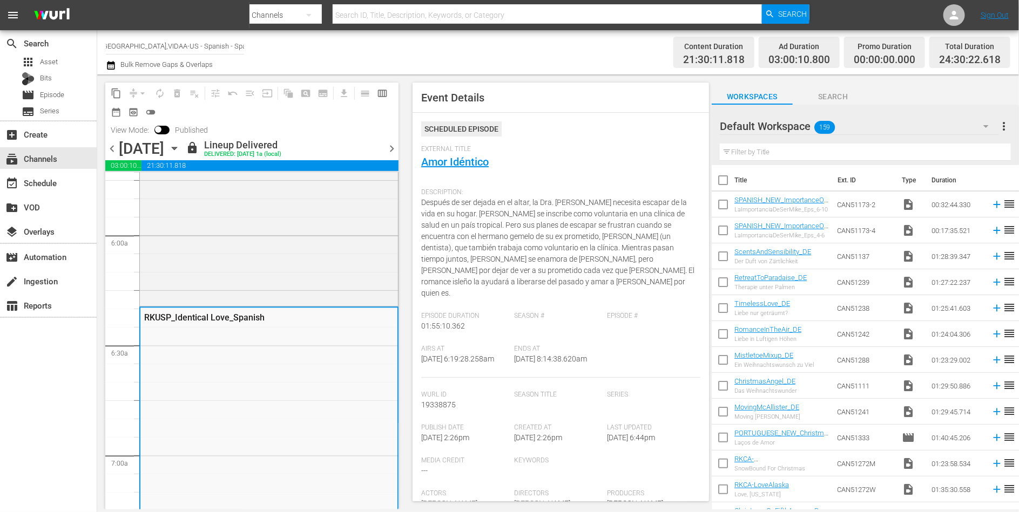
click at [465, 154] on div "External Title Amor Idéntico" at bounding box center [560, 164] width 279 height 38
click at [466, 159] on link "Amor Idéntico" at bounding box center [454, 162] width 67 height 13
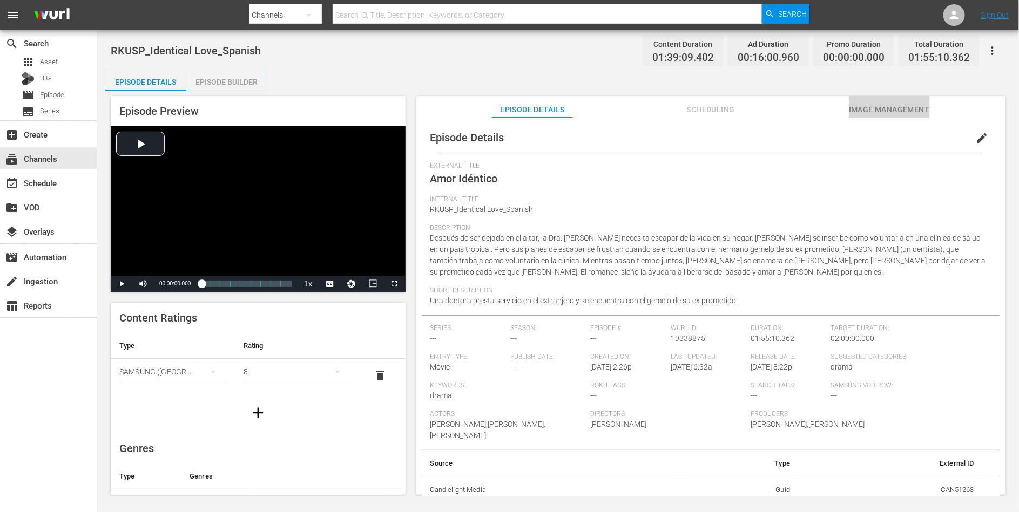
click at [875, 107] on span "Image Management" at bounding box center [889, 109] width 81 height 13
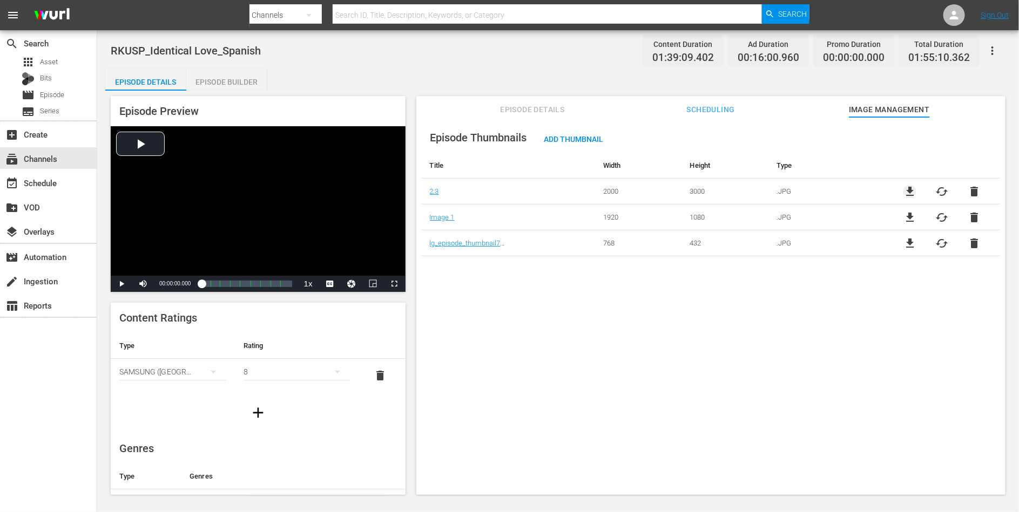
click at [909, 192] on span "file_download" at bounding box center [909, 191] width 13 height 13
click at [908, 191] on span "file_download" at bounding box center [909, 191] width 13 height 13
click at [37, 227] on div "layers Overlays" at bounding box center [30, 230] width 60 height 10
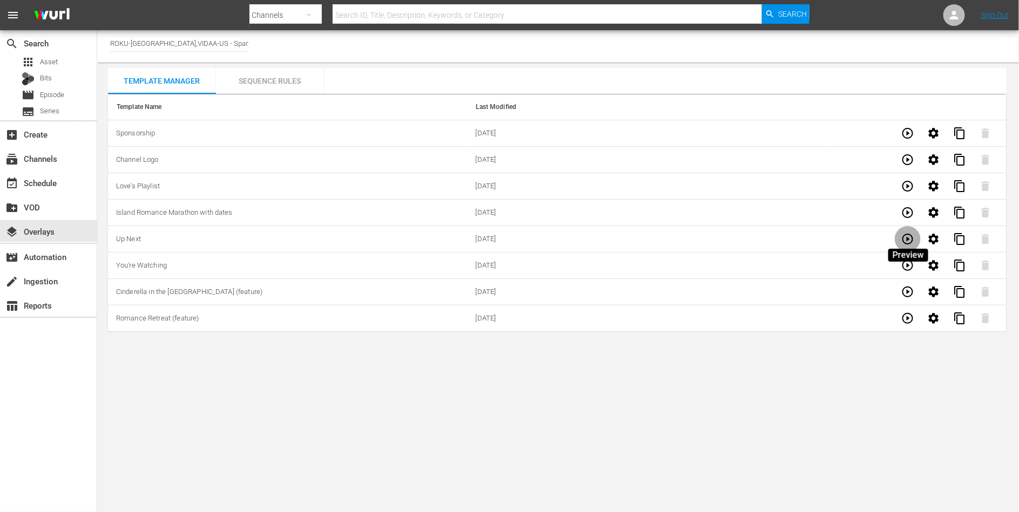
click at [909, 240] on icon "button" at bounding box center [907, 239] width 13 height 13
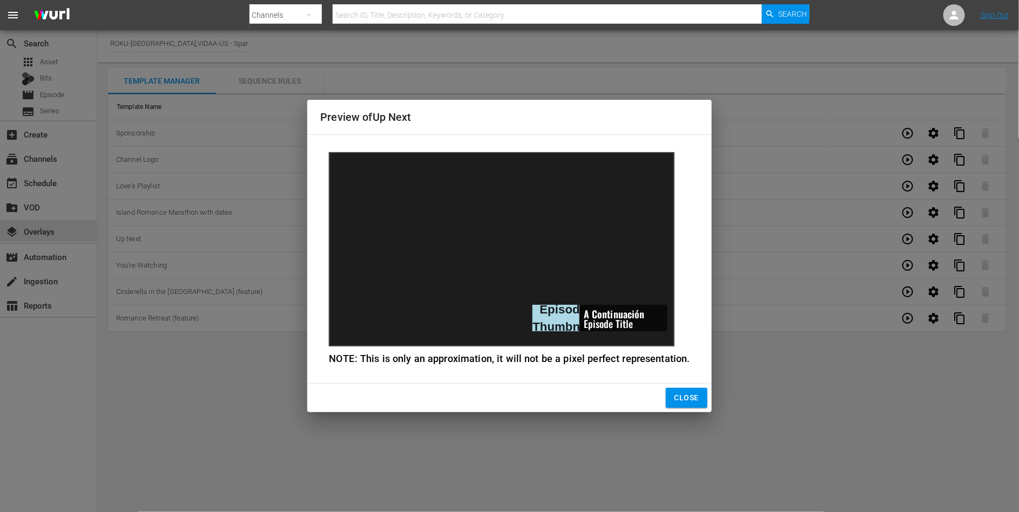
click at [691, 400] on span "Close" at bounding box center [686, 397] width 24 height 13
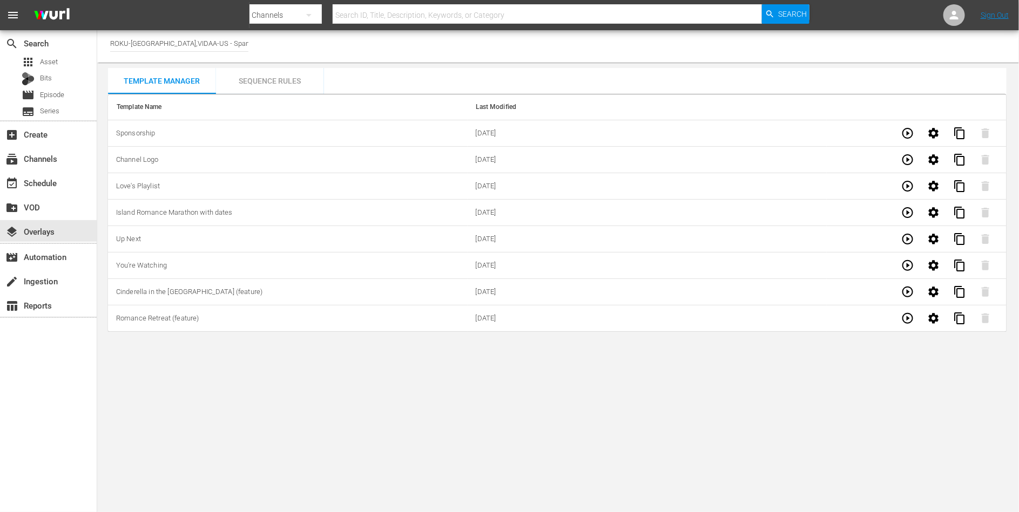
click at [908, 262] on icon "button" at bounding box center [907, 265] width 13 height 13
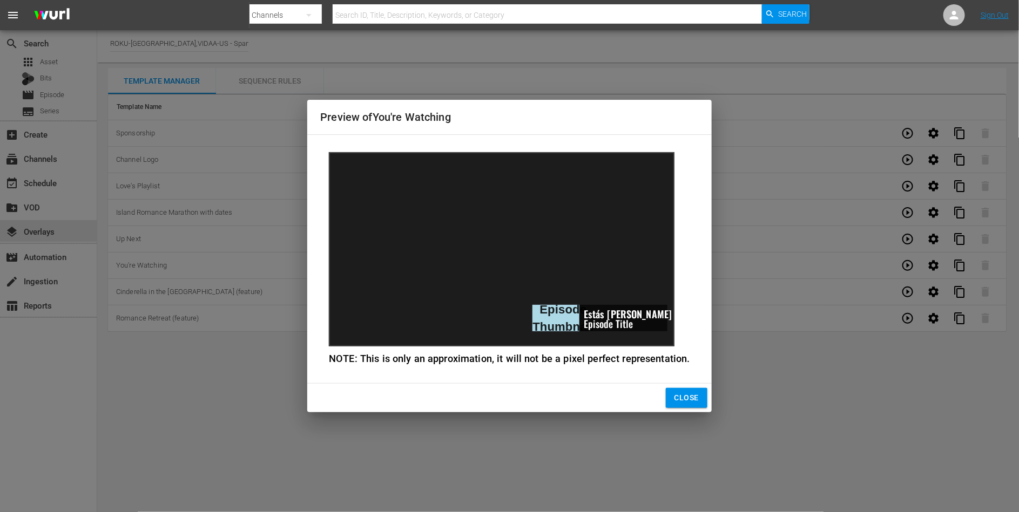
click at [699, 398] on button "Close" at bounding box center [687, 398] width 42 height 20
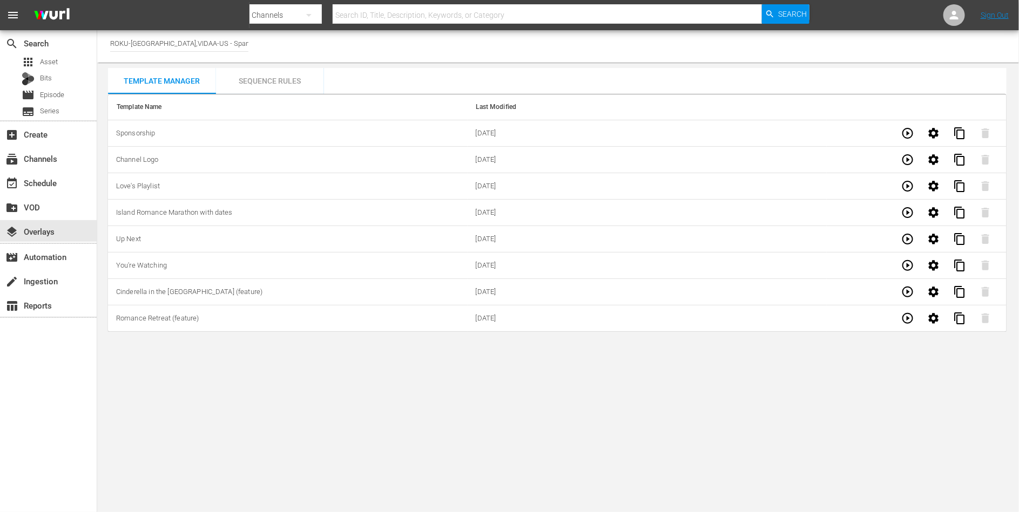
click at [907, 263] on icon "button" at bounding box center [907, 265] width 13 height 13
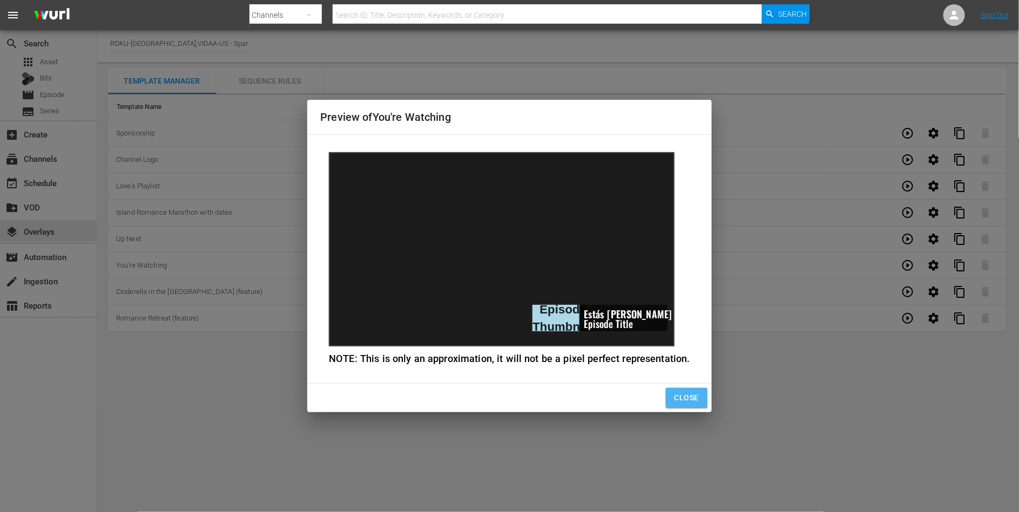
click at [680, 397] on span "Close" at bounding box center [686, 397] width 24 height 13
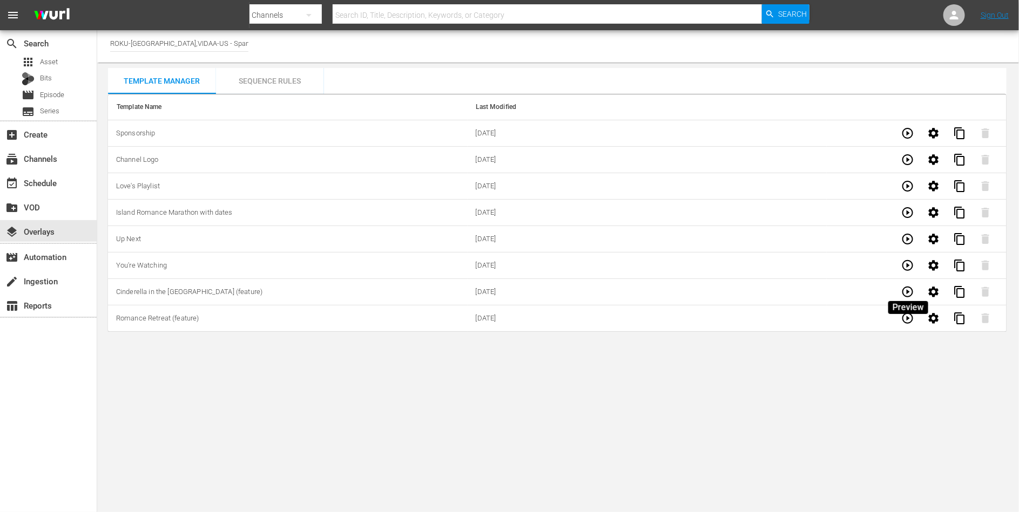
click at [898, 288] on button "button" at bounding box center [908, 292] width 26 height 26
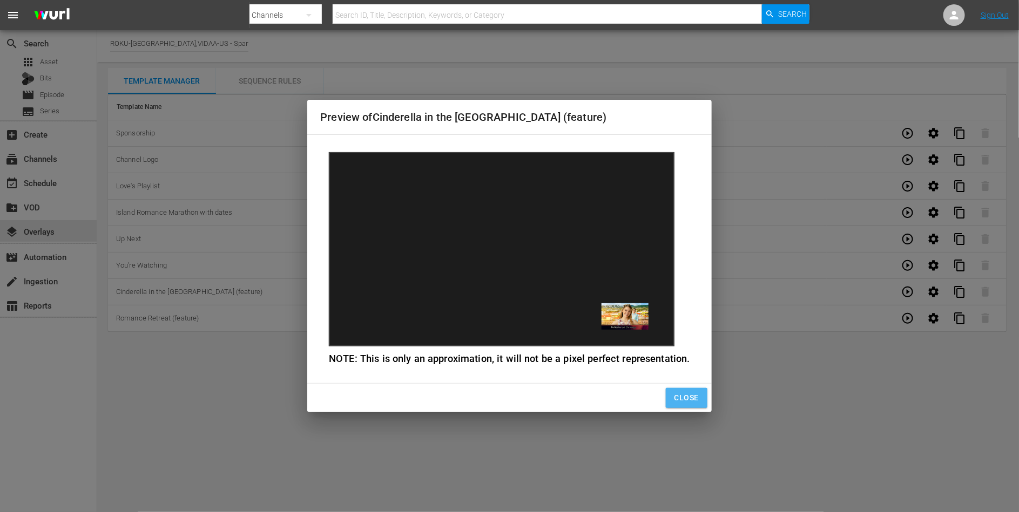
click at [684, 395] on span "Close" at bounding box center [686, 397] width 24 height 13
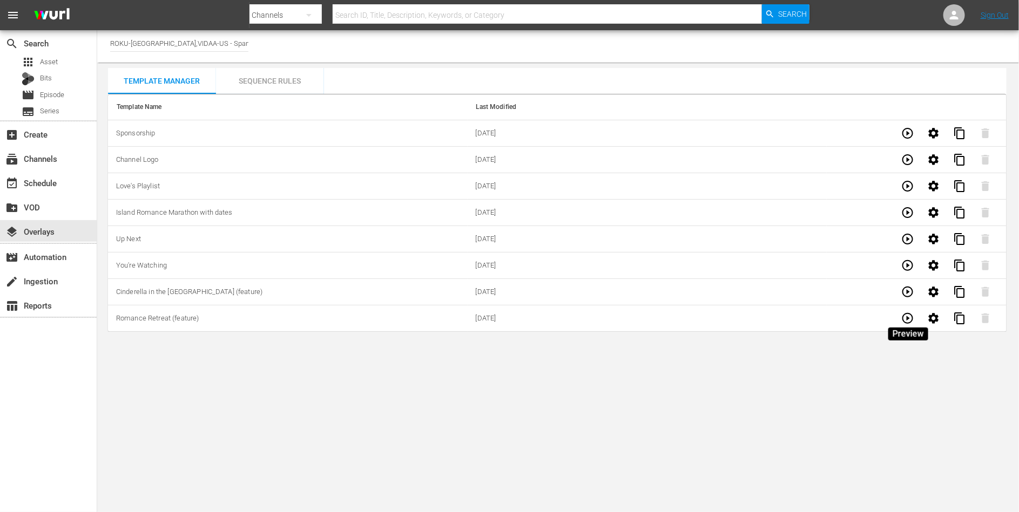
click at [908, 318] on icon "button" at bounding box center [907, 318] width 13 height 13
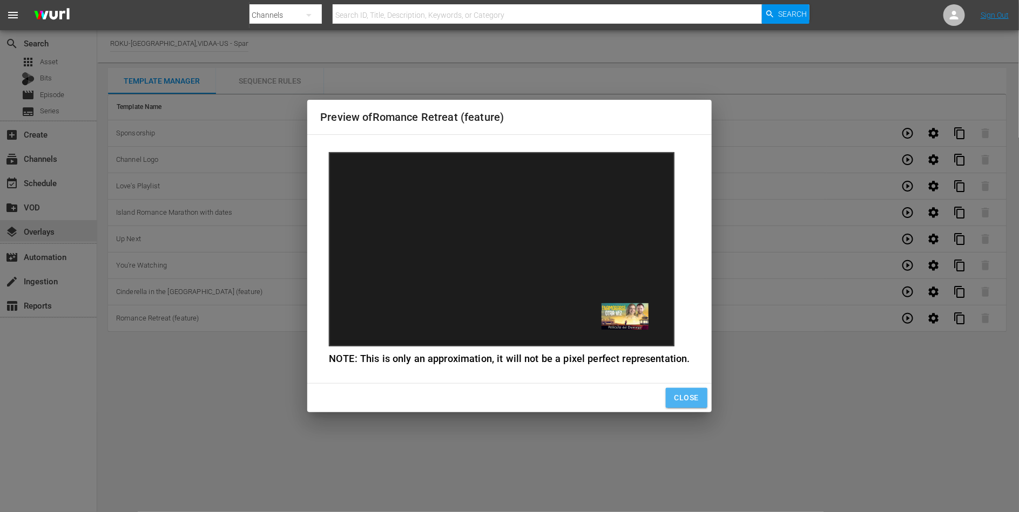
click at [697, 396] on button "Close" at bounding box center [687, 398] width 42 height 20
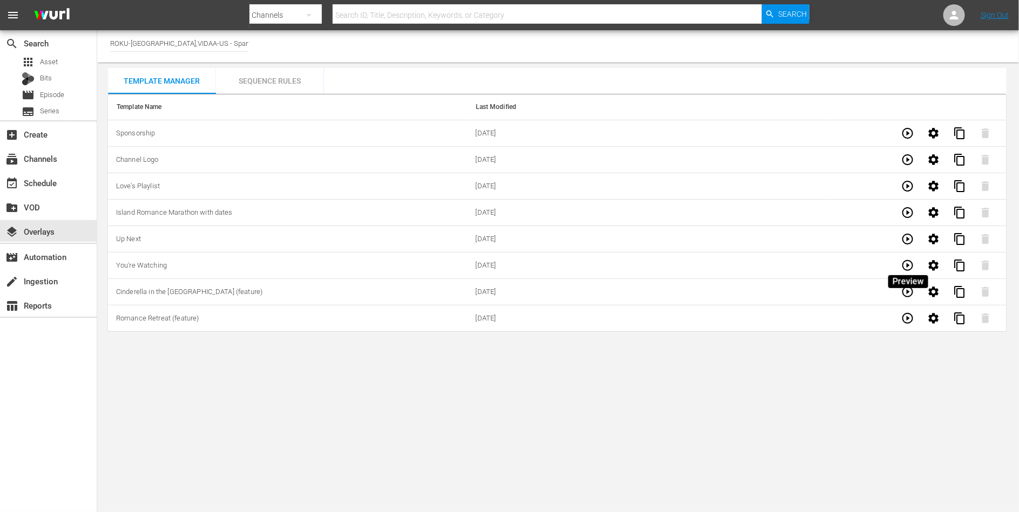
click at [906, 263] on icon "button" at bounding box center [907, 265] width 13 height 13
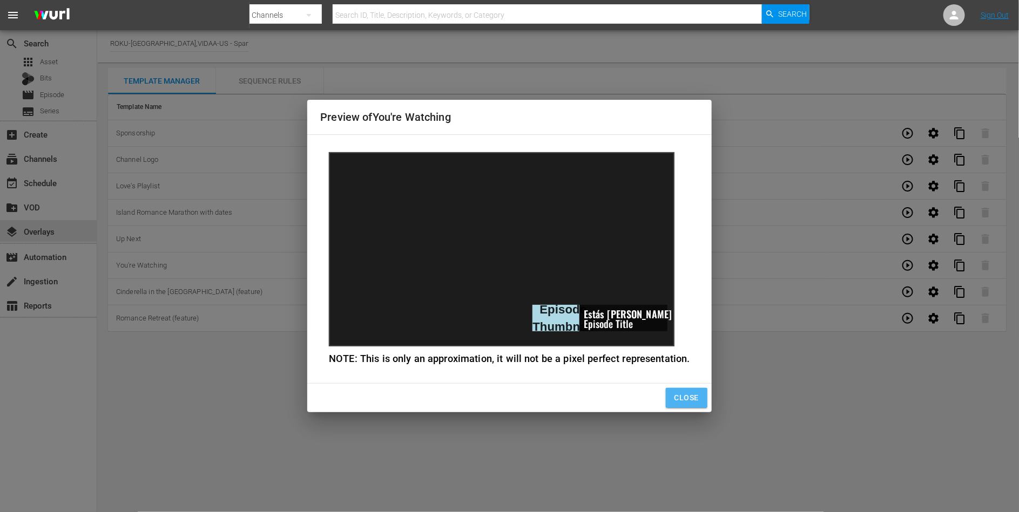
click at [687, 402] on span "Close" at bounding box center [686, 397] width 24 height 13
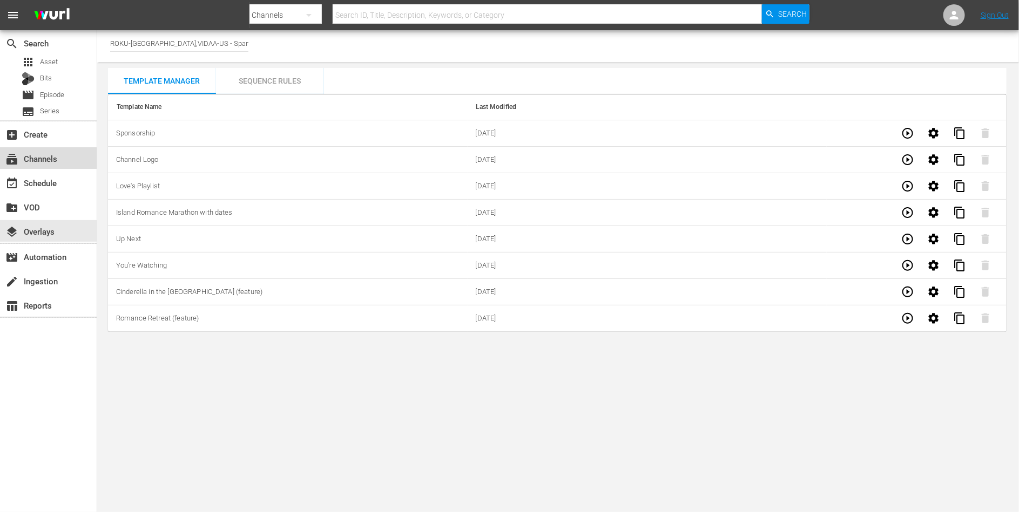
click at [45, 162] on div "subscriptions Channels" at bounding box center [30, 157] width 60 height 10
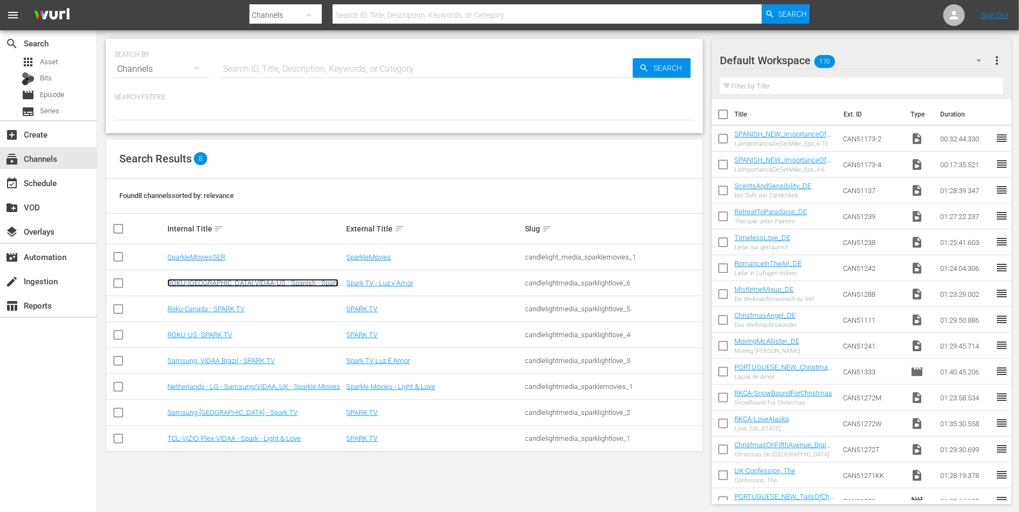
click at [197, 285] on link "ROKU-[GEOGRAPHIC_DATA],VIDAA-US - Spanish - Spark TV - [PERSON_NAME] y Amor" at bounding box center [252, 287] width 171 height 16
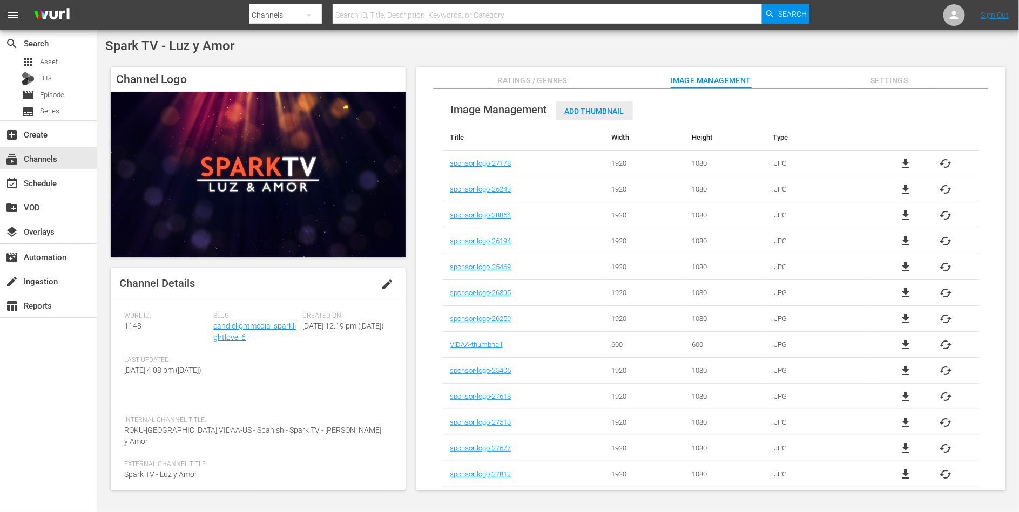
click at [608, 117] on div "Add Thumbnail" at bounding box center [594, 111] width 77 height 20
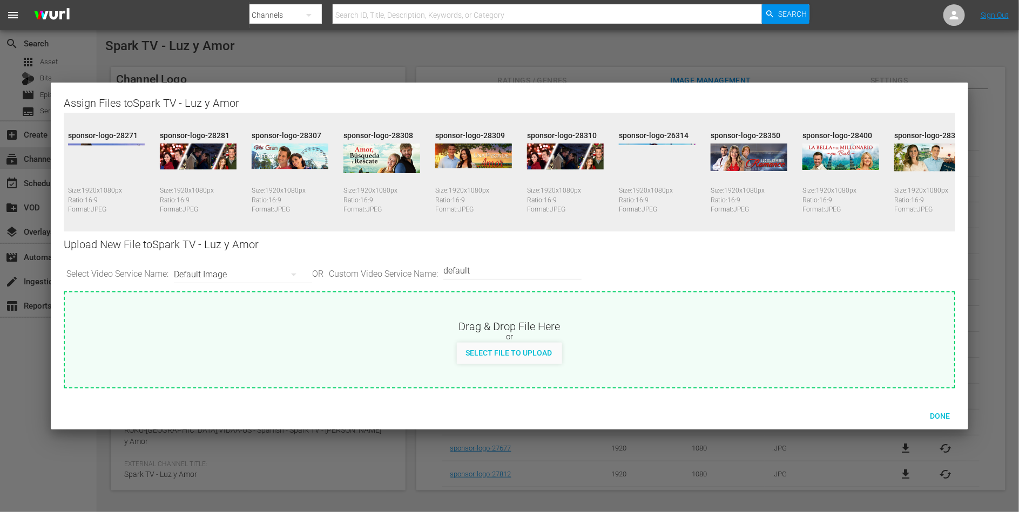
scroll to position [0, 4380]
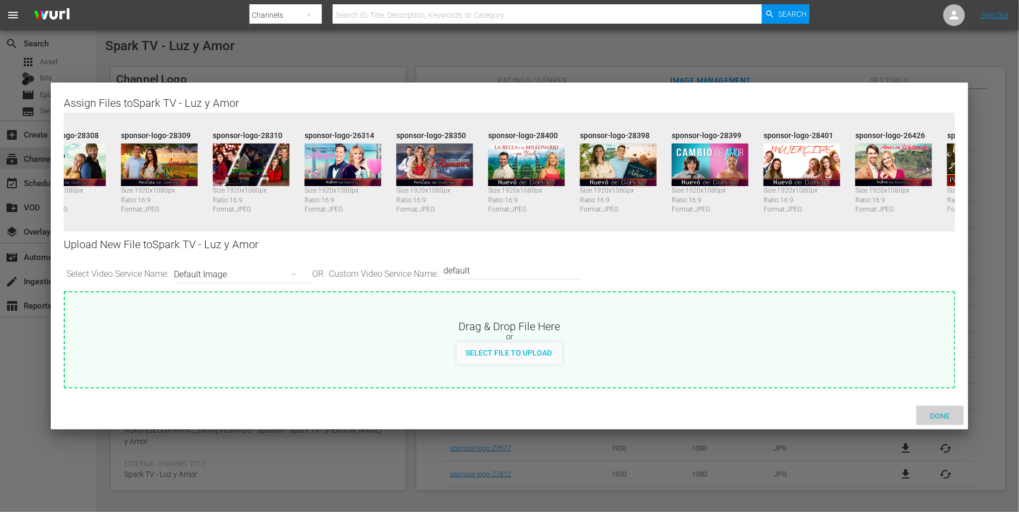
click at [937, 418] on span "Done" at bounding box center [939, 416] width 37 height 9
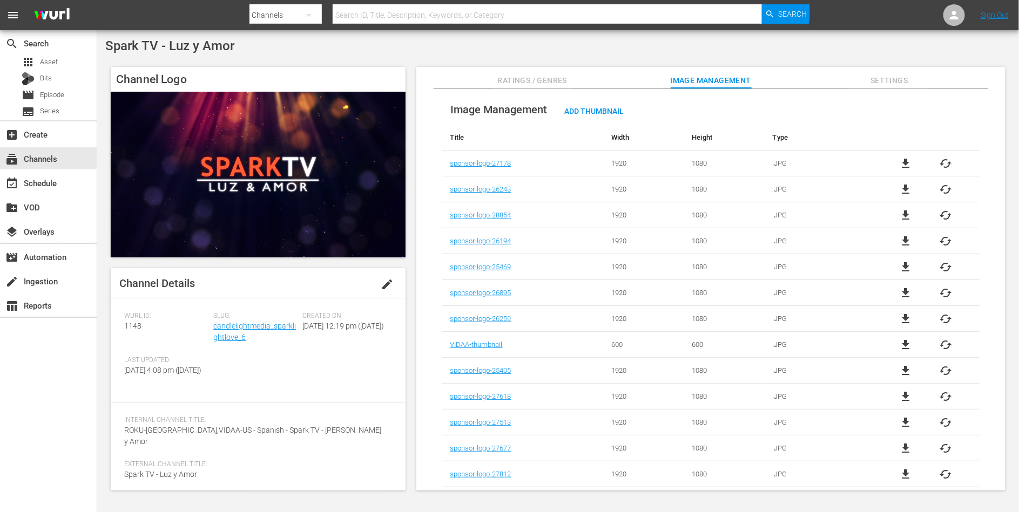
click at [530, 77] on span "Ratings / Genres" at bounding box center [532, 80] width 81 height 13
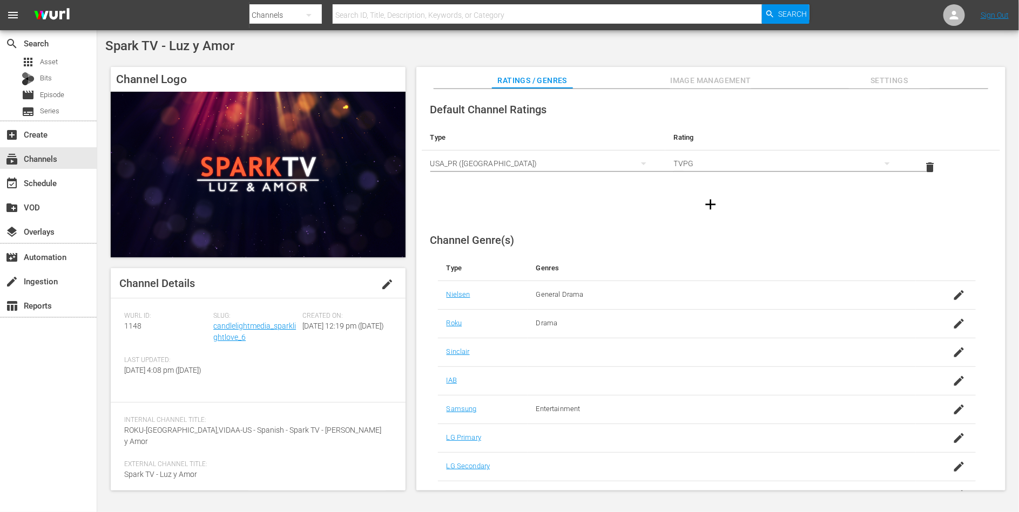
click at [694, 78] on span "Image Management" at bounding box center [710, 80] width 81 height 13
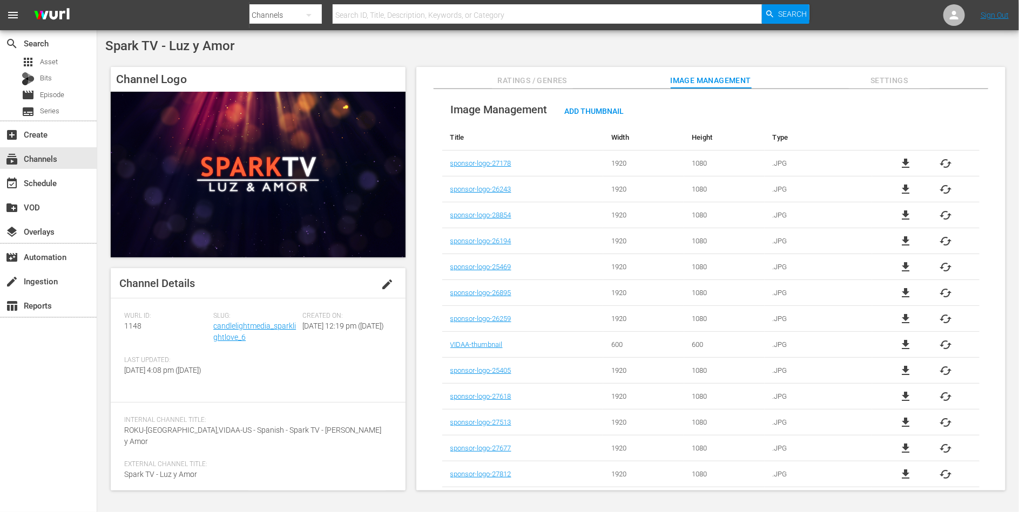
click at [901, 76] on span "Settings" at bounding box center [889, 80] width 81 height 13
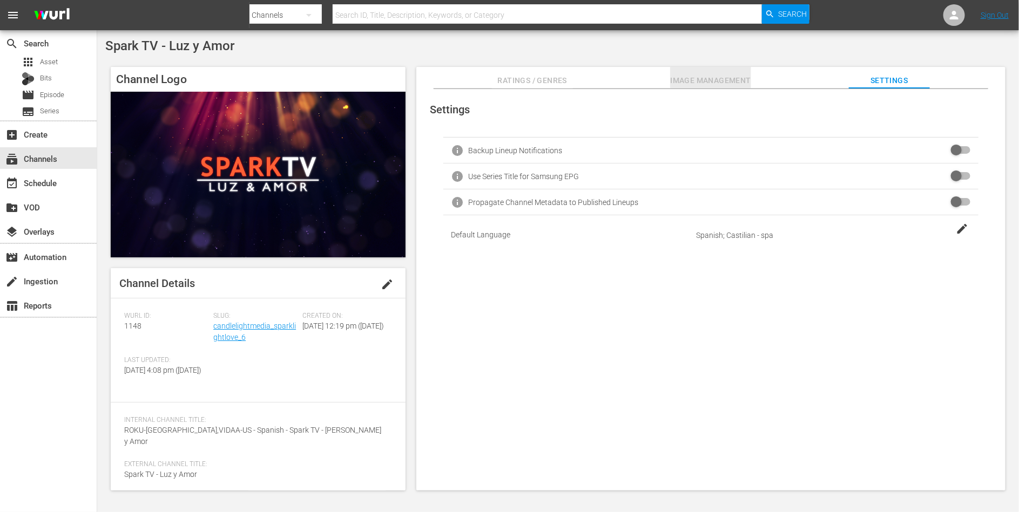
click at [708, 76] on span "Image Management" at bounding box center [710, 80] width 81 height 13
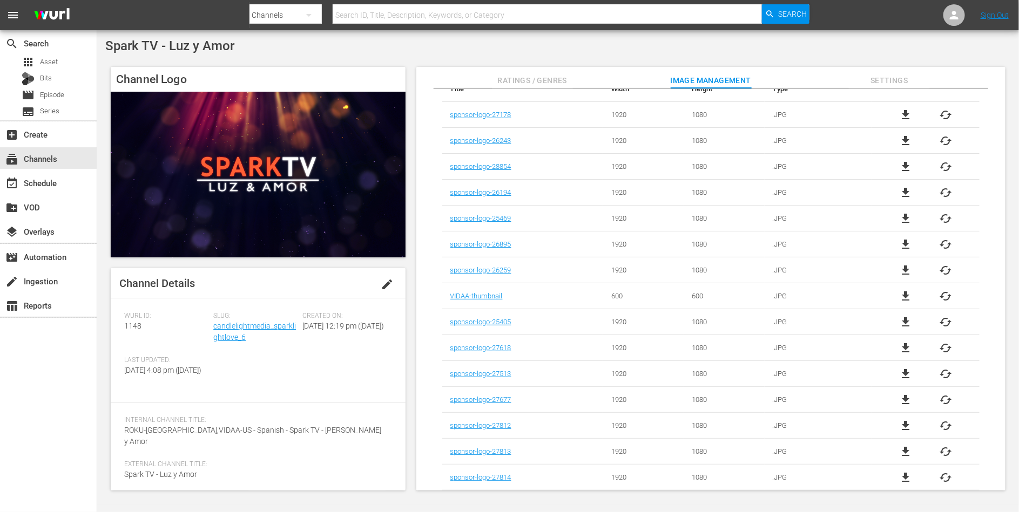
scroll to position [50, 0]
